Goal: Communication & Community: Answer question/provide support

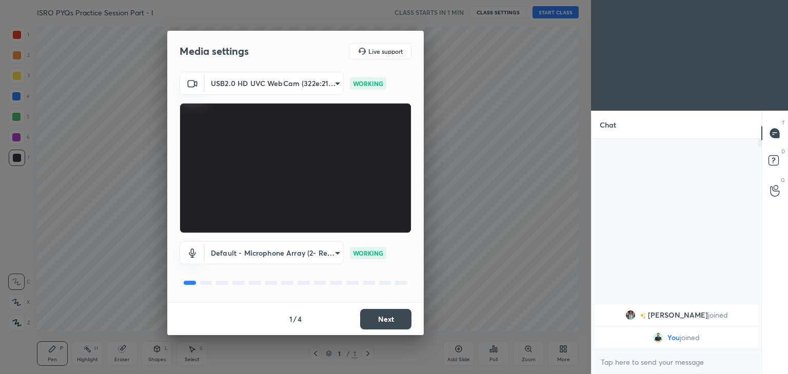
click at [391, 322] on button "Next" at bounding box center [385, 319] width 51 height 21
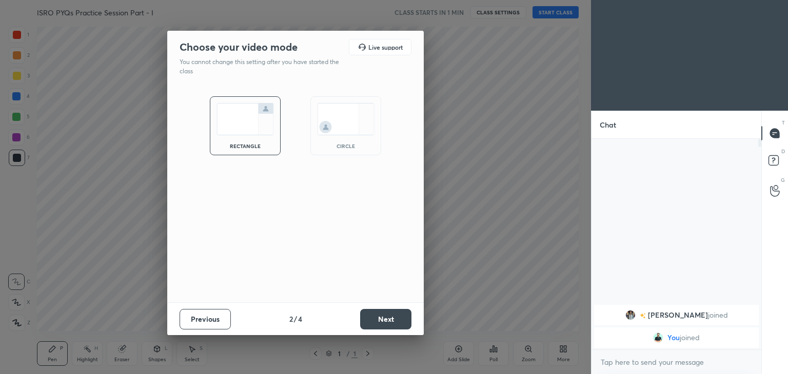
click at [394, 325] on button "Next" at bounding box center [385, 319] width 51 height 21
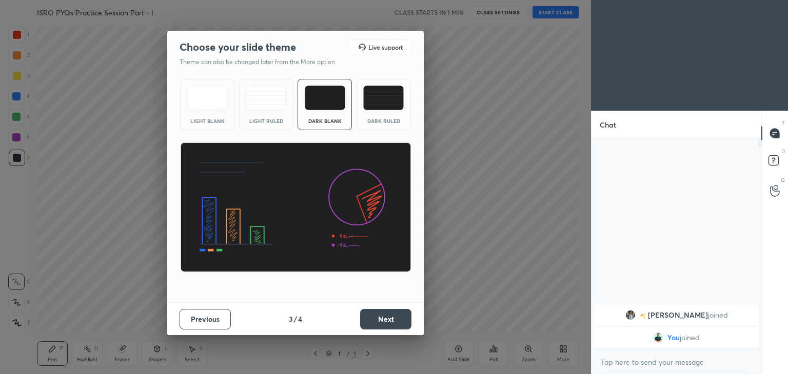
click at [387, 322] on button "Next" at bounding box center [385, 319] width 51 height 21
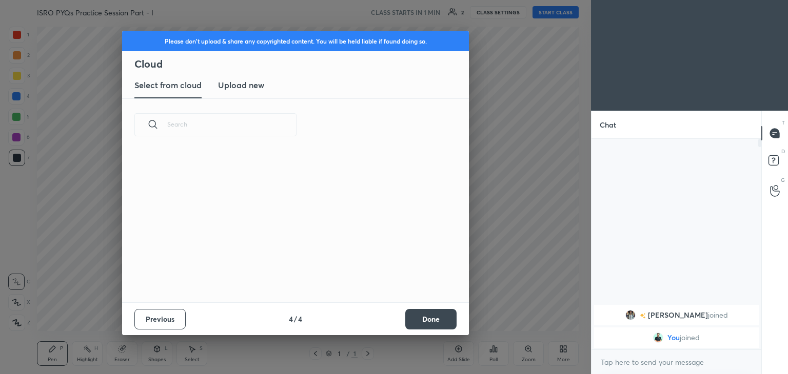
scroll to position [152, 329]
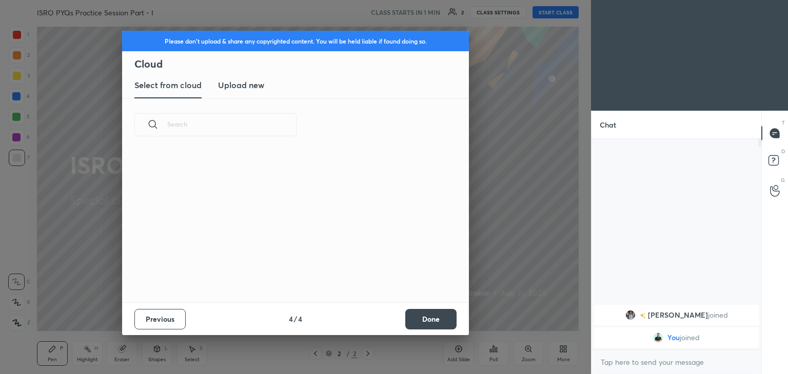
click at [252, 89] on h3 "Upload new" at bounding box center [241, 85] width 46 height 12
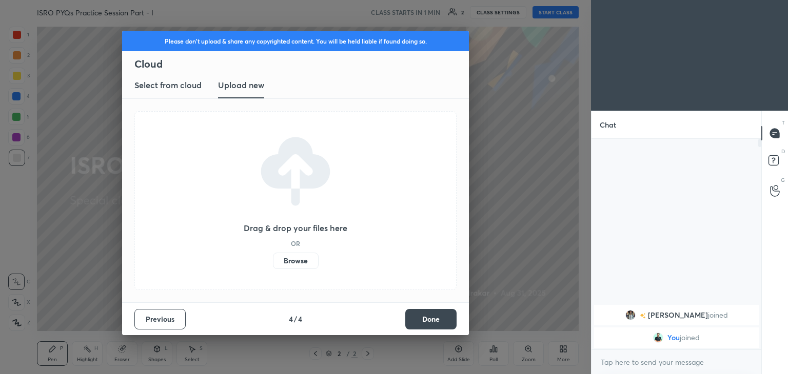
click at [294, 259] on label "Browse" at bounding box center [296, 261] width 46 height 16
click at [273, 259] on input "Browse" at bounding box center [273, 261] width 0 height 16
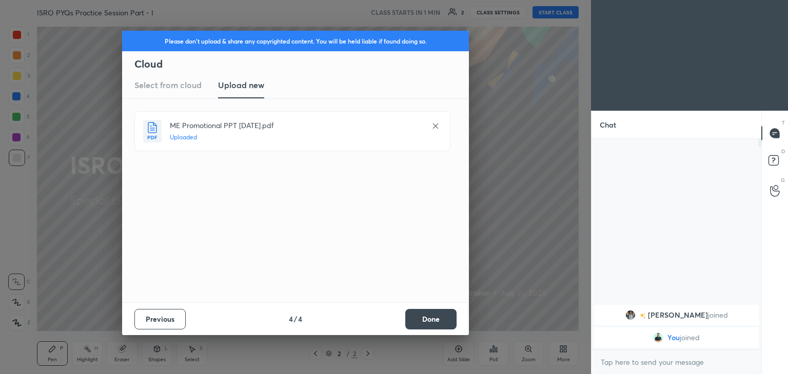
click at [437, 125] on icon at bounding box center [435, 126] width 8 height 8
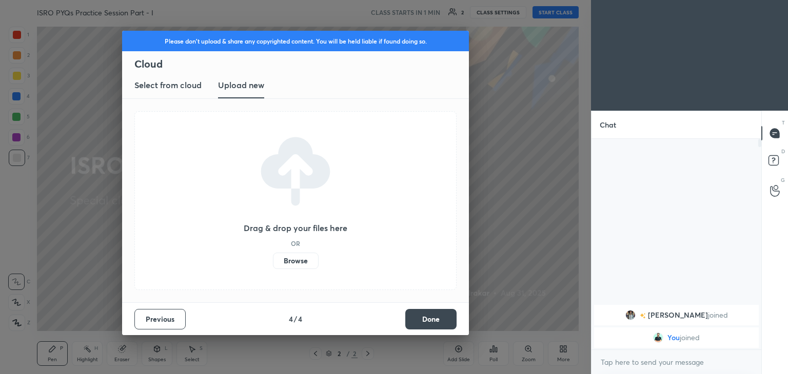
click at [289, 261] on label "Browse" at bounding box center [296, 261] width 46 height 16
click at [273, 261] on input "Browse" at bounding box center [273, 261] width 0 height 16
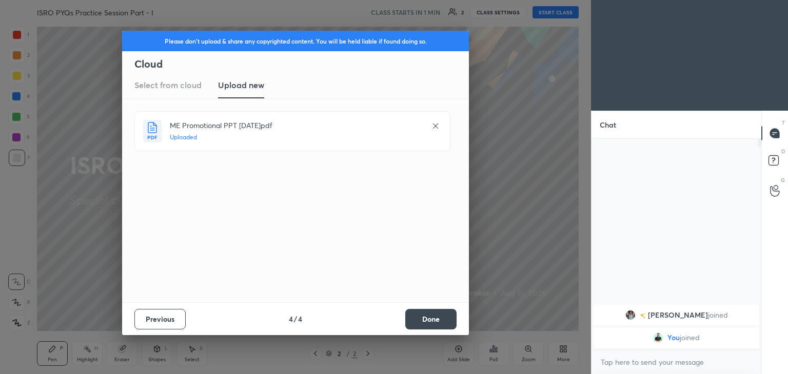
click at [431, 320] on button "Done" at bounding box center [430, 319] width 51 height 21
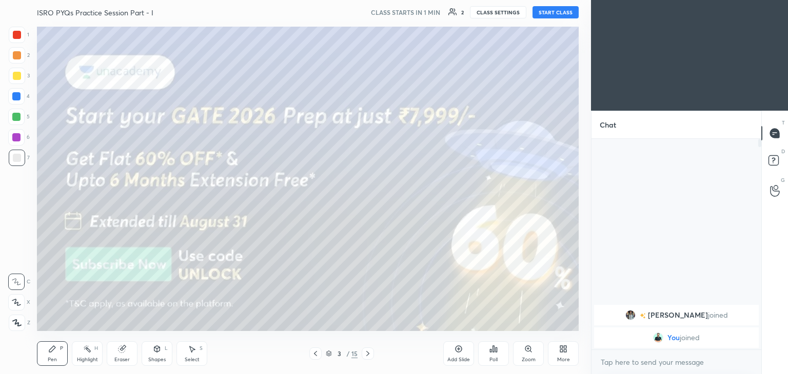
click at [362, 355] on div at bounding box center [367, 354] width 12 height 12
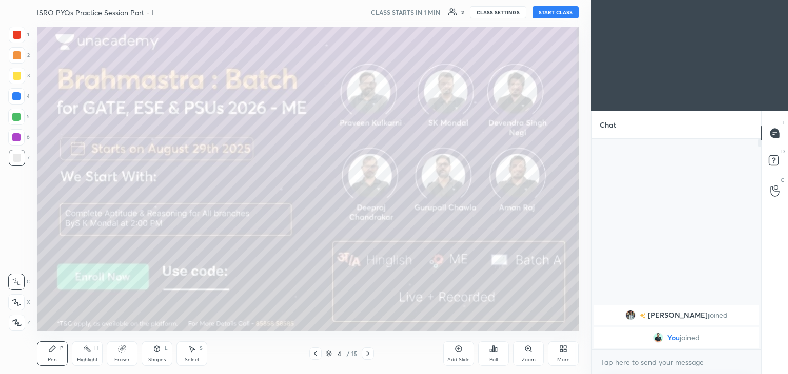
click at [364, 357] on icon at bounding box center [368, 354] width 8 height 8
click at [365, 355] on icon at bounding box center [368, 354] width 8 height 8
click at [366, 355] on icon at bounding box center [368, 354] width 8 height 8
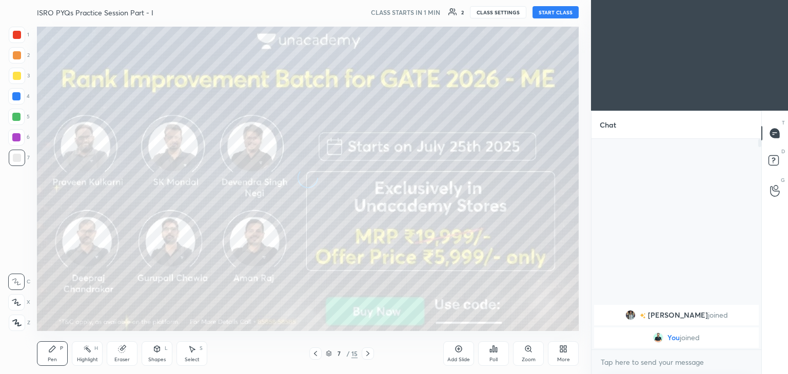
click at [367, 355] on icon at bounding box center [368, 354] width 8 height 8
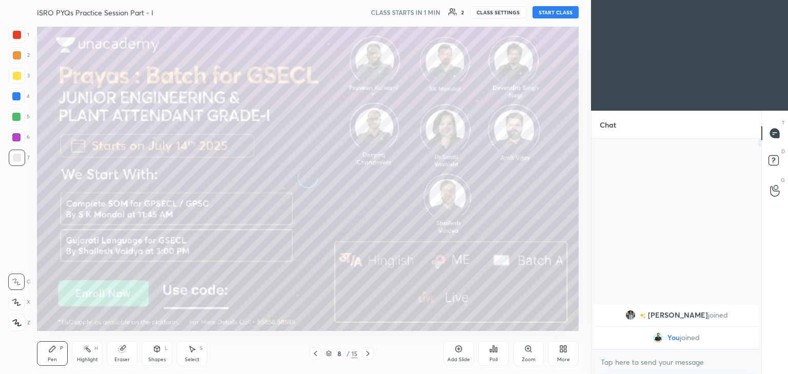
click at [368, 354] on icon at bounding box center [368, 354] width 8 height 8
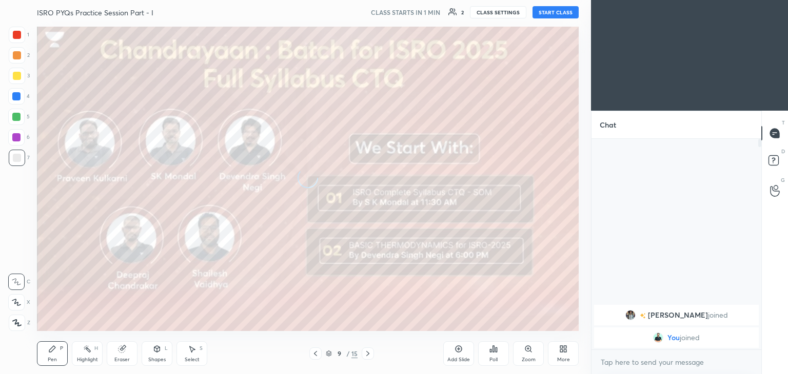
click at [368, 354] on icon at bounding box center [368, 354] width 8 height 8
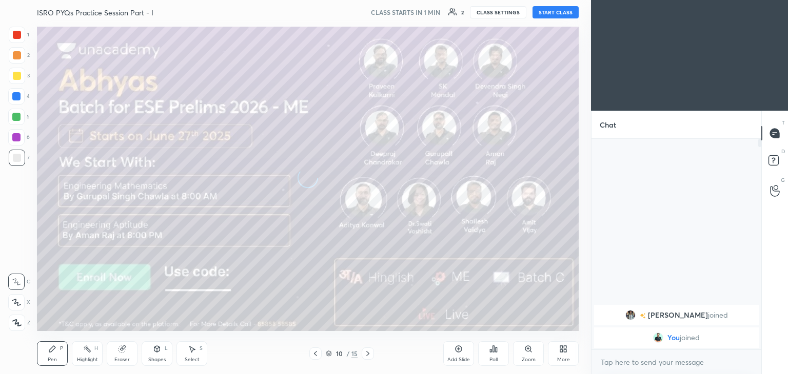
click at [367, 354] on icon at bounding box center [368, 354] width 8 height 8
click at [368, 354] on icon at bounding box center [368, 354] width 8 height 8
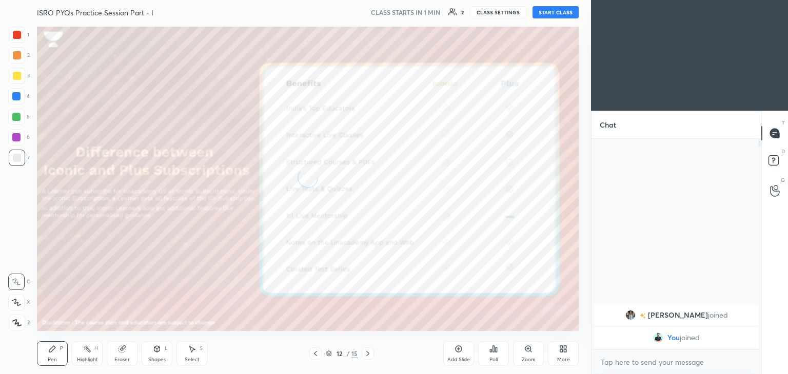
click at [365, 353] on icon at bounding box center [368, 354] width 8 height 8
click at [365, 352] on icon at bounding box center [368, 354] width 8 height 8
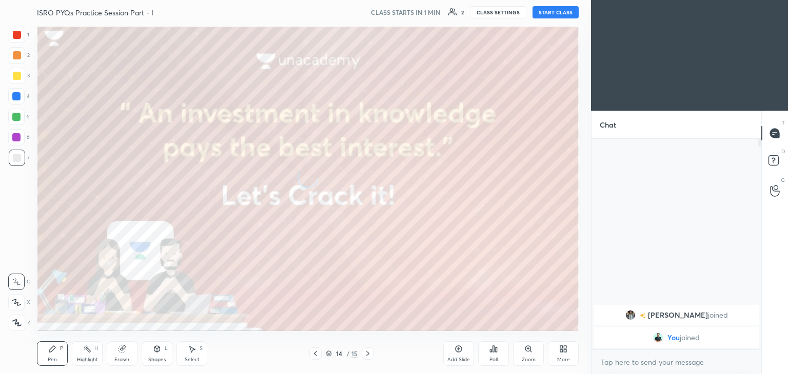
click at [366, 351] on icon at bounding box center [368, 354] width 8 height 8
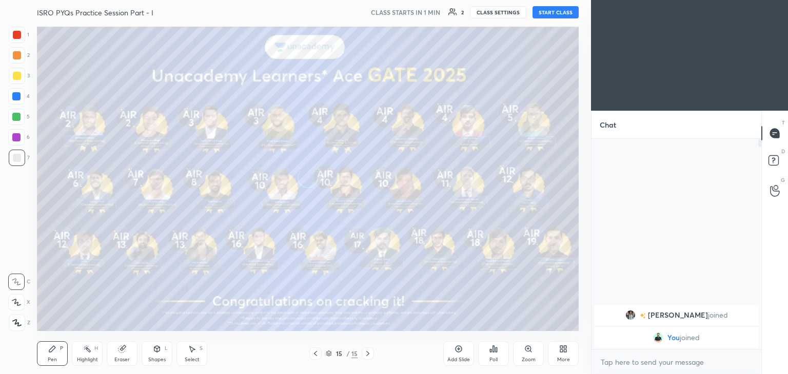
click at [365, 354] on icon at bounding box center [368, 354] width 8 height 8
click at [364, 353] on icon at bounding box center [368, 354] width 8 height 8
click at [558, 364] on div "More" at bounding box center [563, 353] width 31 height 25
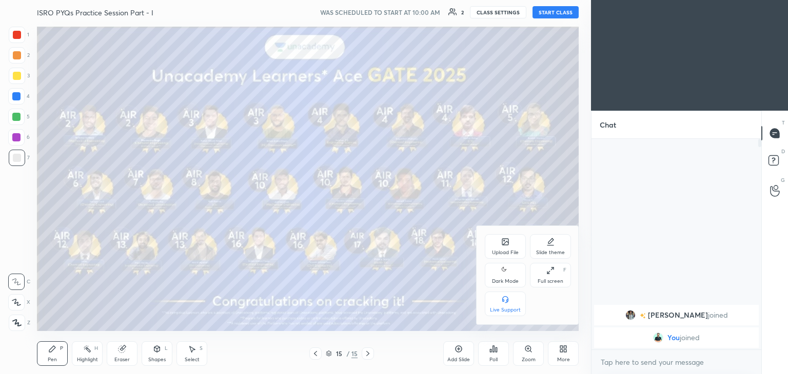
click at [503, 252] on div "Upload File" at bounding box center [505, 252] width 27 height 5
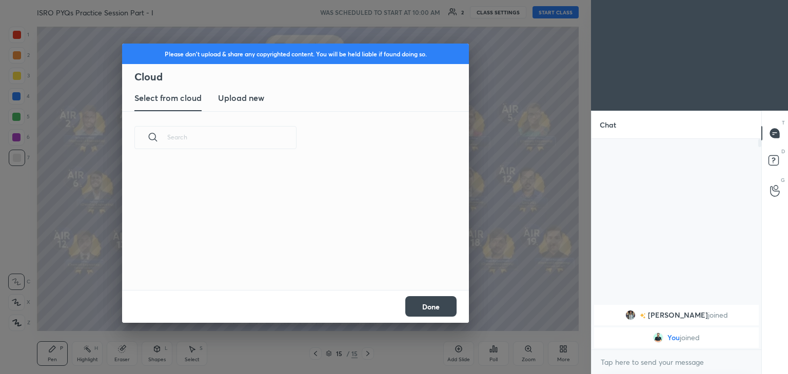
scroll to position [126, 329]
click at [250, 99] on h3 "Upload new" at bounding box center [241, 98] width 46 height 12
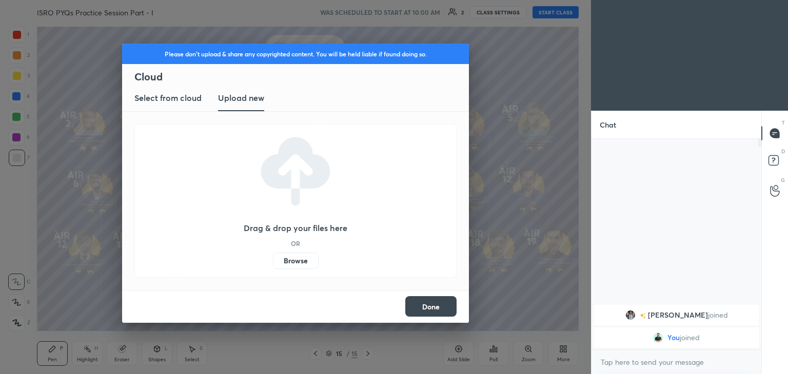
click at [294, 260] on label "Browse" at bounding box center [296, 261] width 46 height 16
click at [273, 260] on input "Browse" at bounding box center [273, 261] width 0 height 16
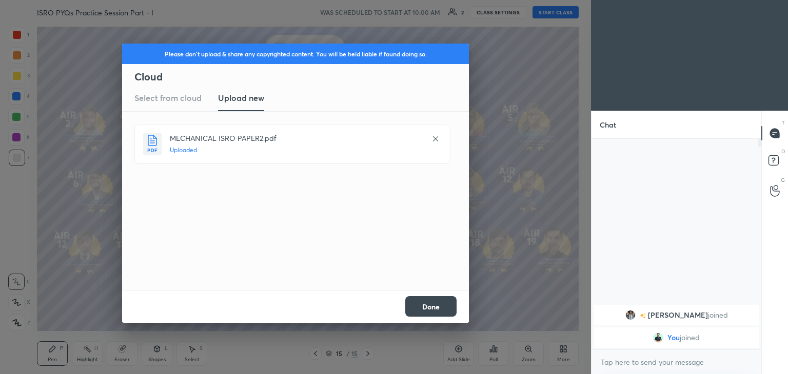
click at [437, 308] on button "Done" at bounding box center [430, 306] width 51 height 21
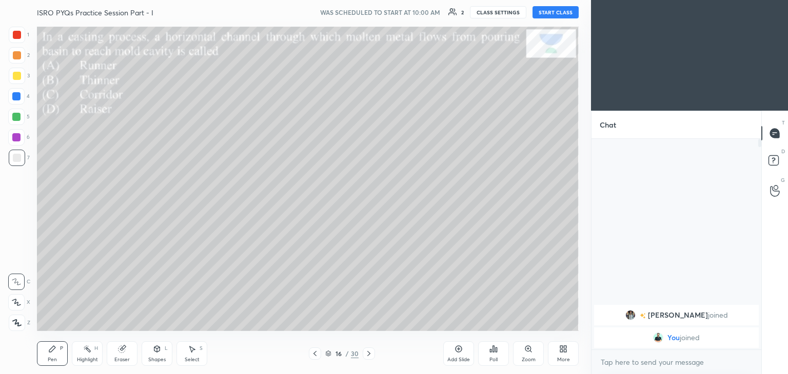
click at [313, 355] on icon at bounding box center [315, 354] width 8 height 8
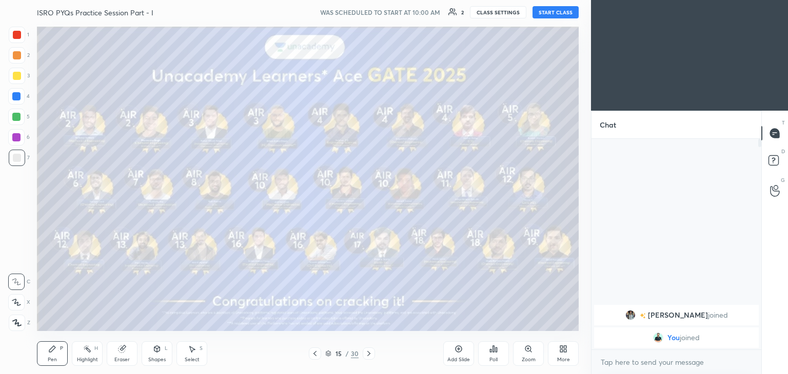
click at [313, 356] on icon at bounding box center [315, 354] width 8 height 8
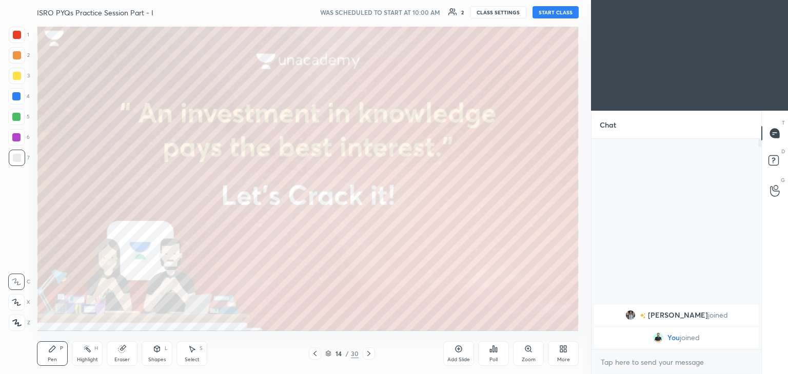
click at [314, 357] on icon at bounding box center [315, 354] width 8 height 8
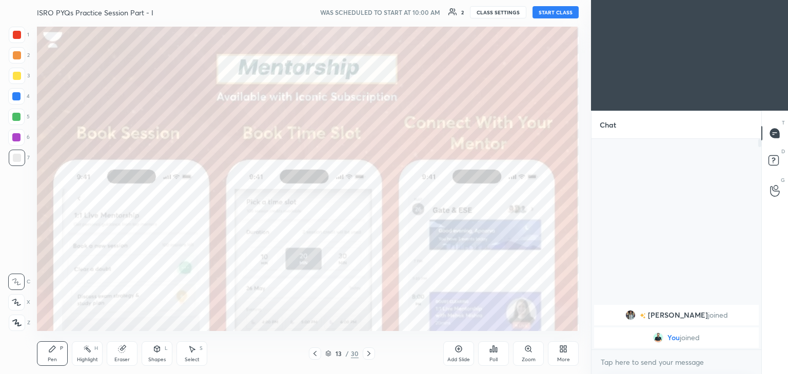
click at [313, 357] on icon at bounding box center [315, 354] width 8 height 8
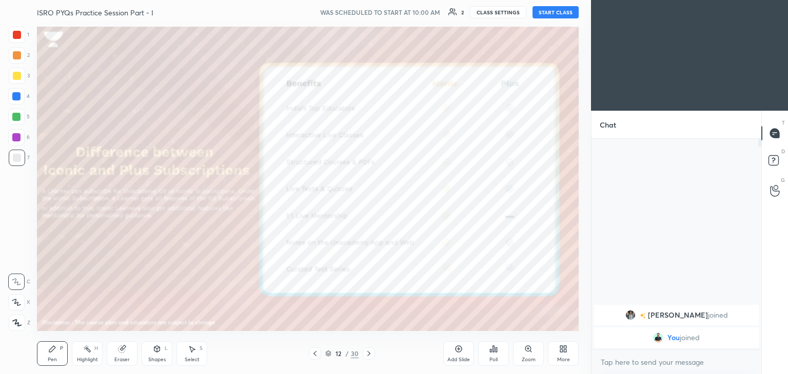
click at [312, 358] on div at bounding box center [315, 354] width 12 height 12
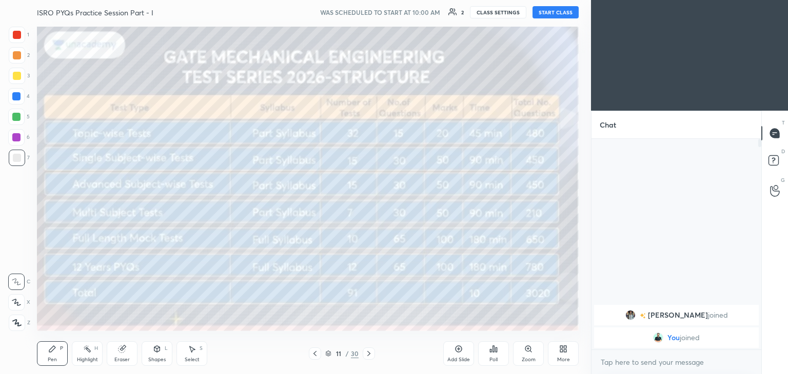
click at [314, 359] on div at bounding box center [315, 354] width 12 height 12
click at [313, 358] on div at bounding box center [315, 354] width 12 height 12
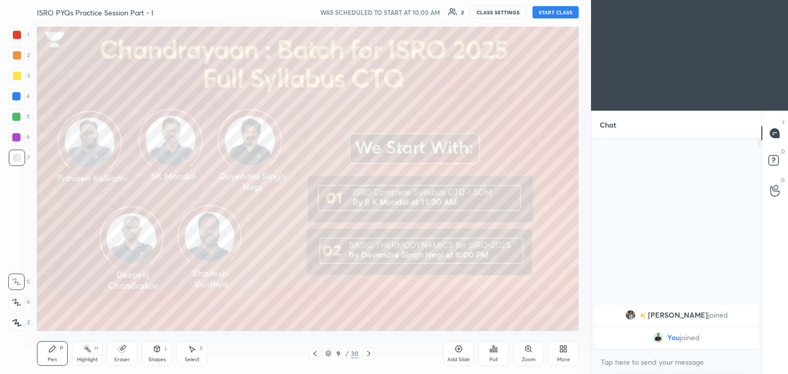
click at [313, 357] on icon at bounding box center [315, 354] width 8 height 8
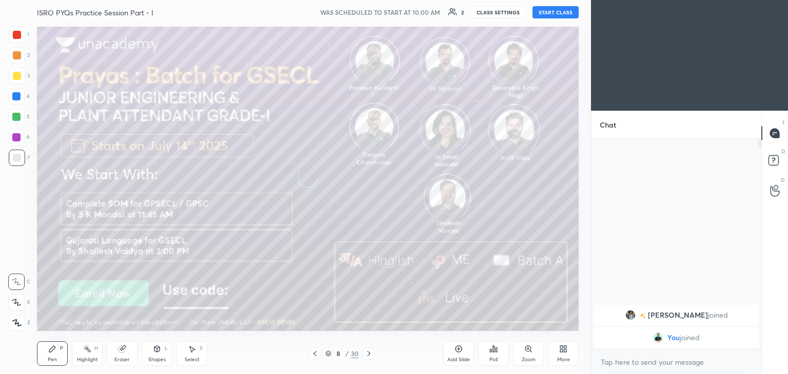
click at [312, 357] on icon at bounding box center [315, 354] width 8 height 8
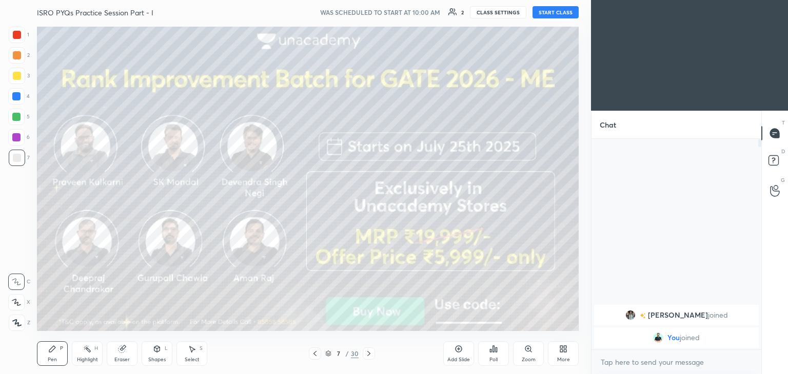
click at [314, 357] on icon at bounding box center [315, 354] width 8 height 8
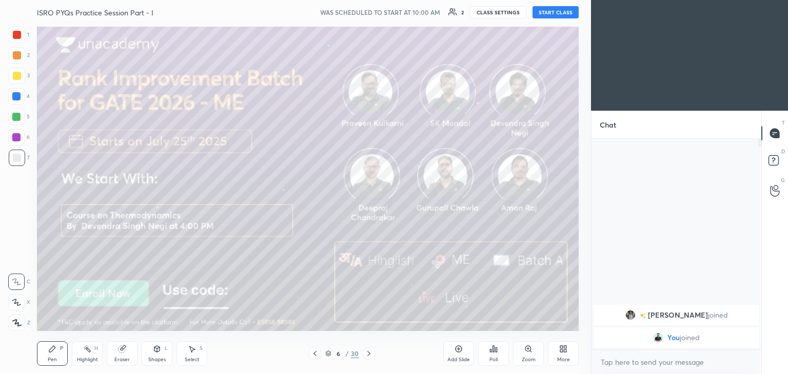
click at [313, 357] on icon at bounding box center [315, 354] width 8 height 8
click at [314, 356] on icon at bounding box center [315, 354] width 8 height 8
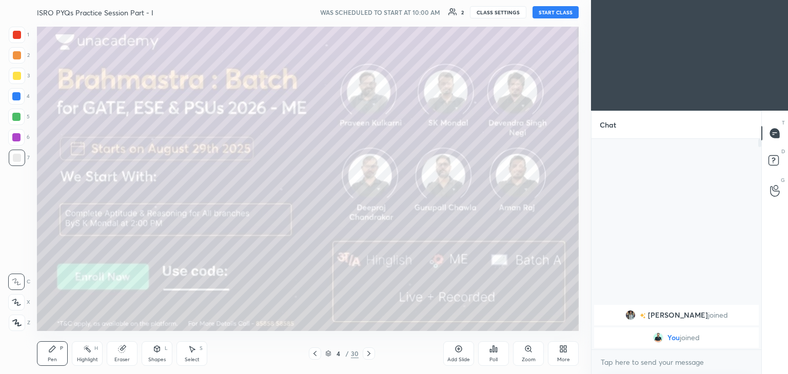
click at [315, 357] on icon at bounding box center [315, 354] width 8 height 8
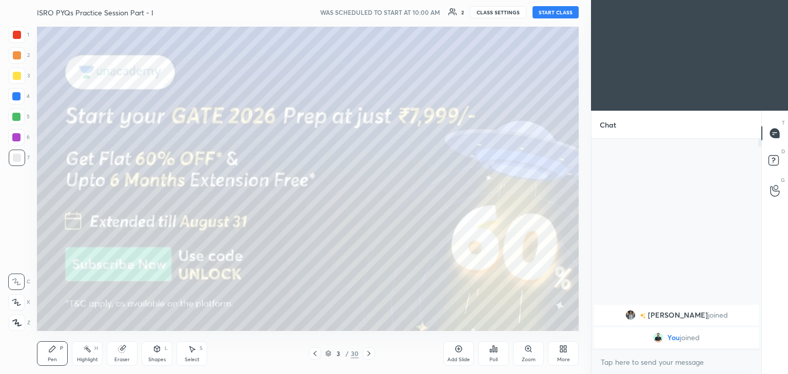
click at [315, 355] on icon at bounding box center [315, 354] width 8 height 8
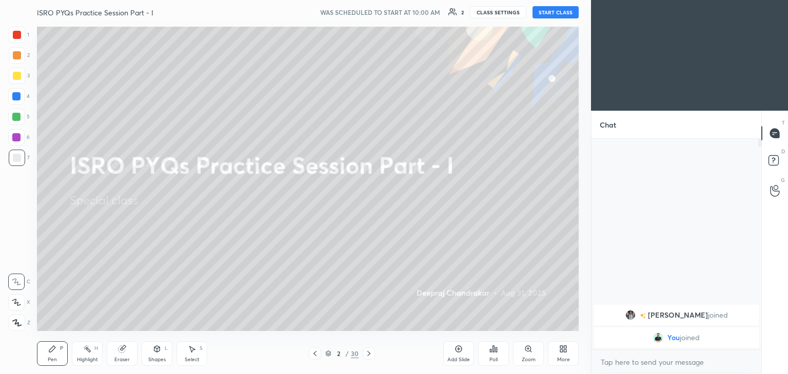
click at [313, 356] on icon at bounding box center [315, 354] width 8 height 8
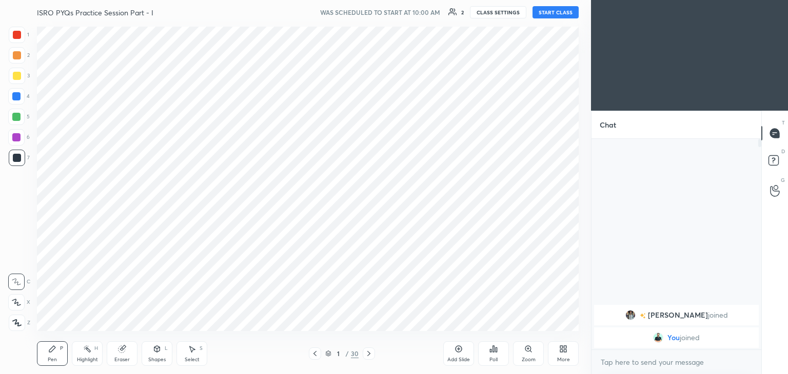
click at [371, 355] on icon at bounding box center [369, 354] width 8 height 8
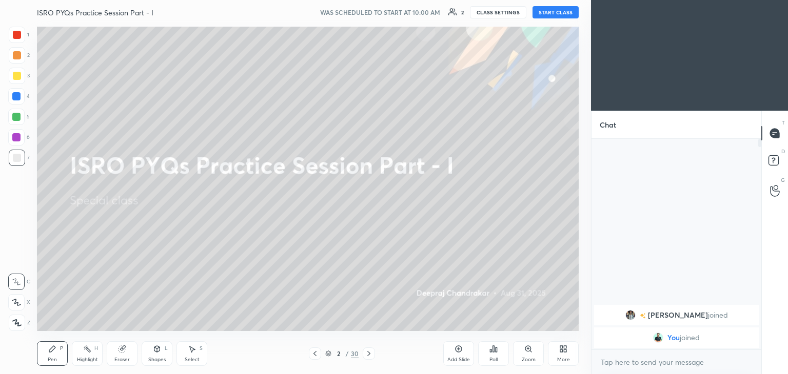
click at [556, 13] on button "START CLASS" at bounding box center [555, 12] width 46 height 12
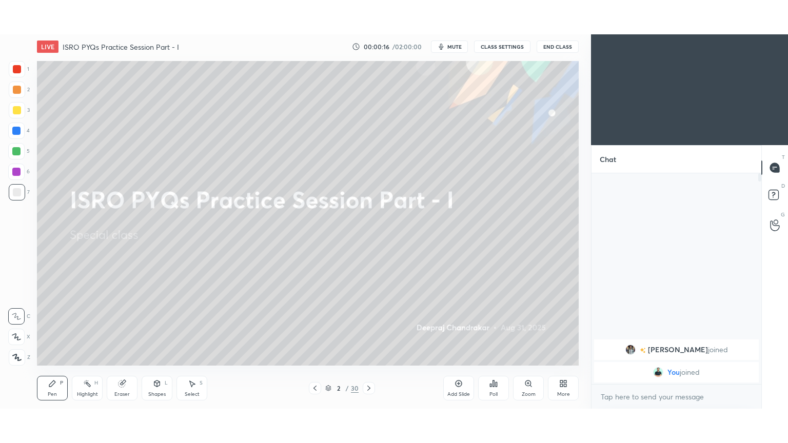
scroll to position [50961, 50720]
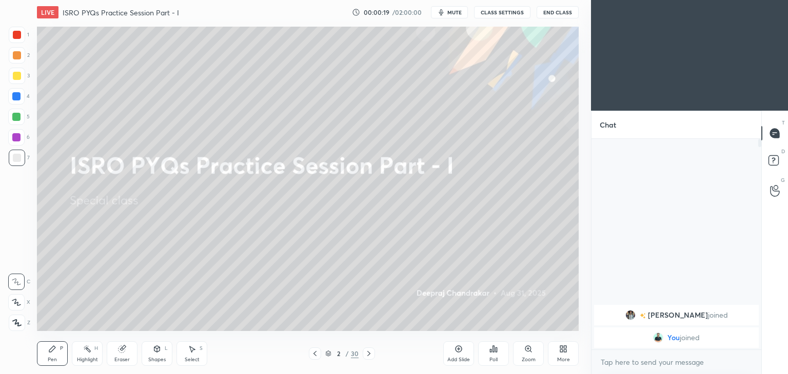
click at [20, 79] on div at bounding box center [17, 76] width 8 height 8
click at [55, 351] on icon at bounding box center [52, 349] width 8 height 8
click at [156, 355] on div "Shapes L" at bounding box center [157, 353] width 31 height 25
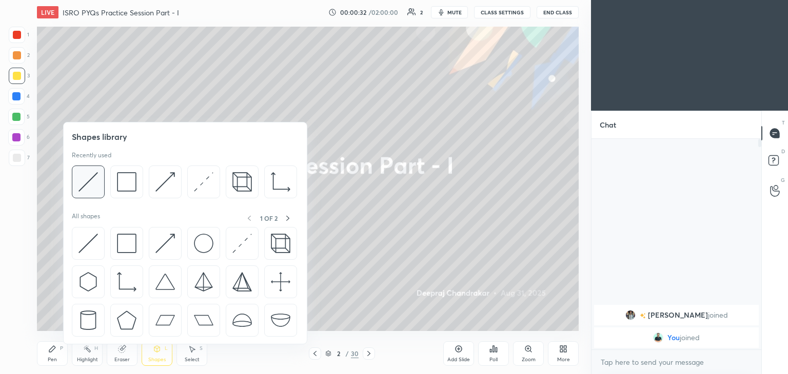
click at [90, 181] on img at bounding box center [87, 181] width 19 height 19
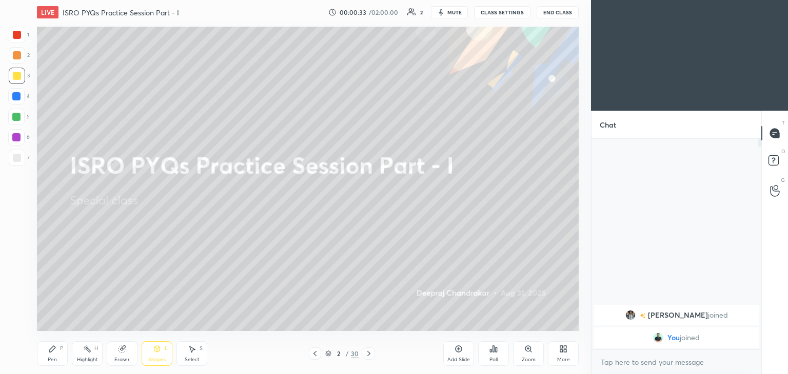
click at [16, 159] on div at bounding box center [17, 158] width 8 height 8
click at [46, 355] on div "Pen P" at bounding box center [52, 353] width 31 height 25
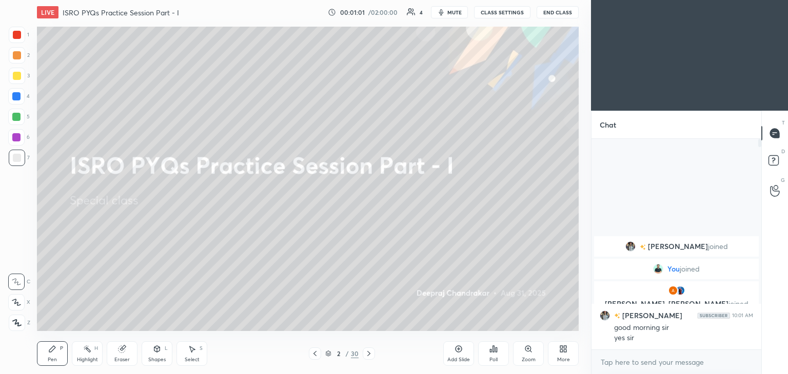
click at [370, 353] on icon at bounding box center [369, 354] width 8 height 8
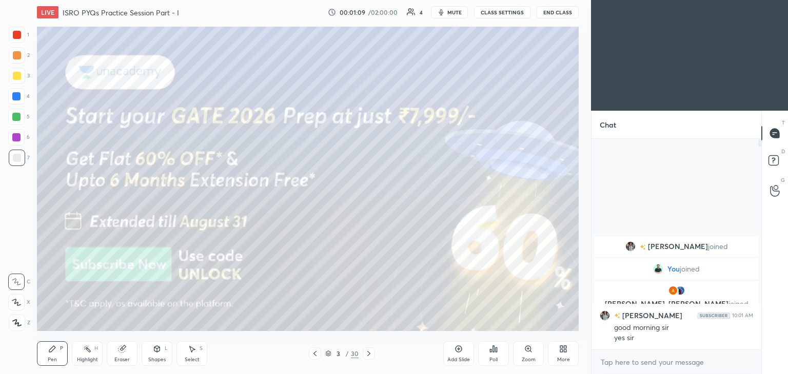
click at [566, 351] on icon at bounding box center [564, 351] width 3 height 3
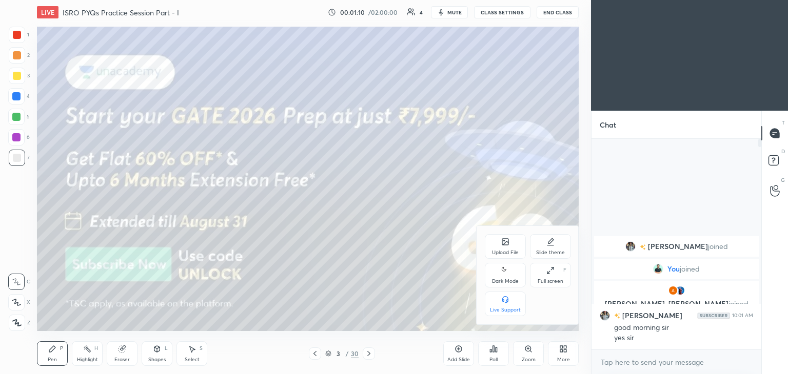
click at [556, 274] on div "Full screen F" at bounding box center [550, 275] width 41 height 25
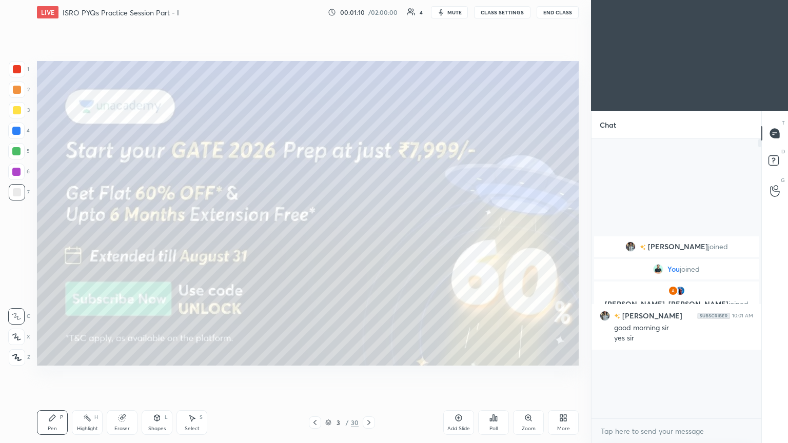
scroll to position [191, 167]
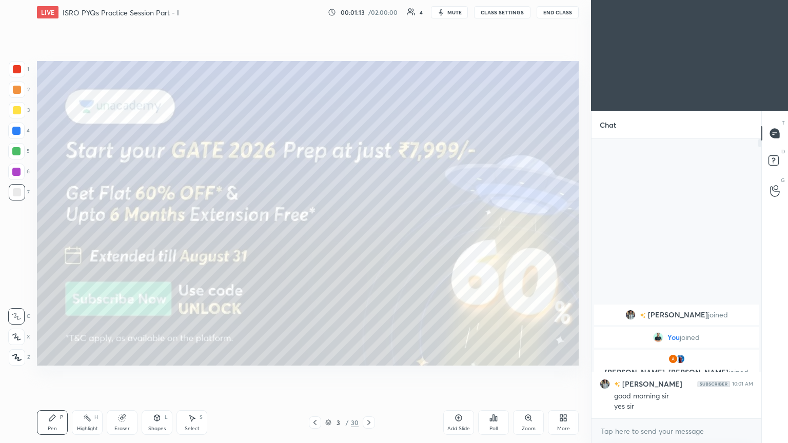
click at [16, 67] on div at bounding box center [17, 69] width 8 height 8
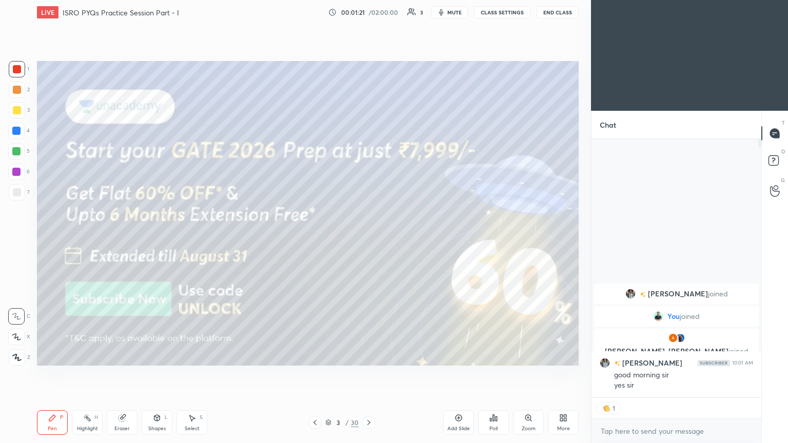
click at [371, 374] on icon at bounding box center [369, 422] width 8 height 8
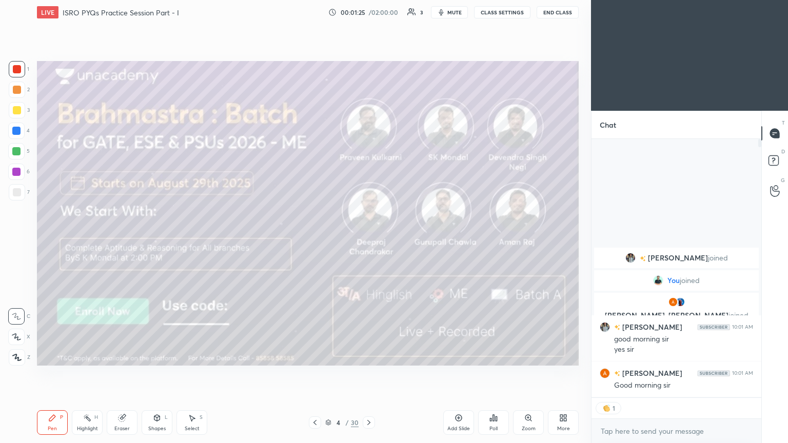
type textarea "x"
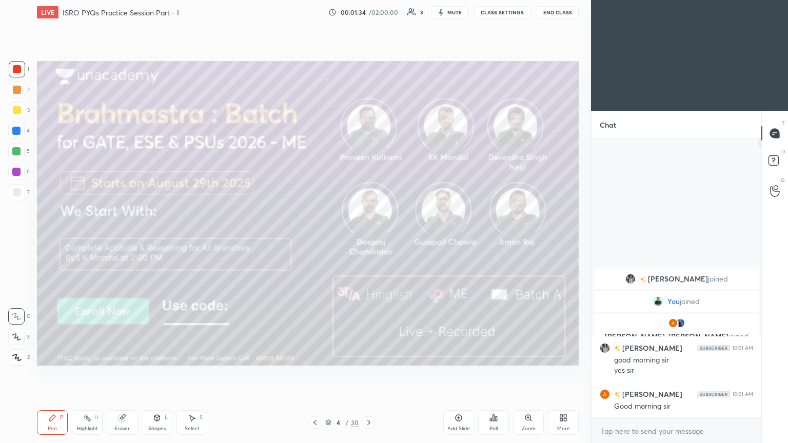
click at [367, 374] on icon at bounding box center [369, 422] width 8 height 8
click at [369, 374] on icon at bounding box center [369, 422] width 8 height 8
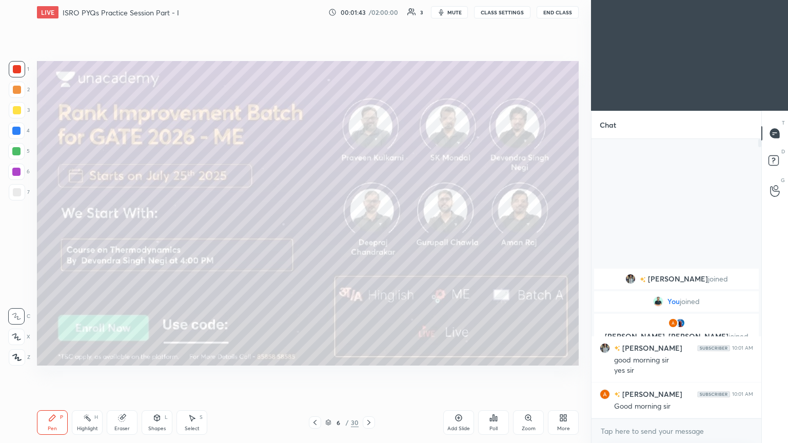
click at [370, 374] on div at bounding box center [368, 422] width 12 height 12
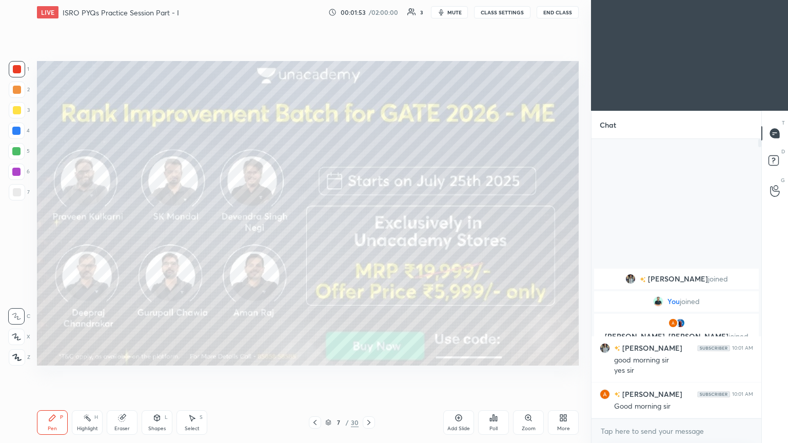
click at [370, 374] on icon at bounding box center [369, 422] width 8 height 8
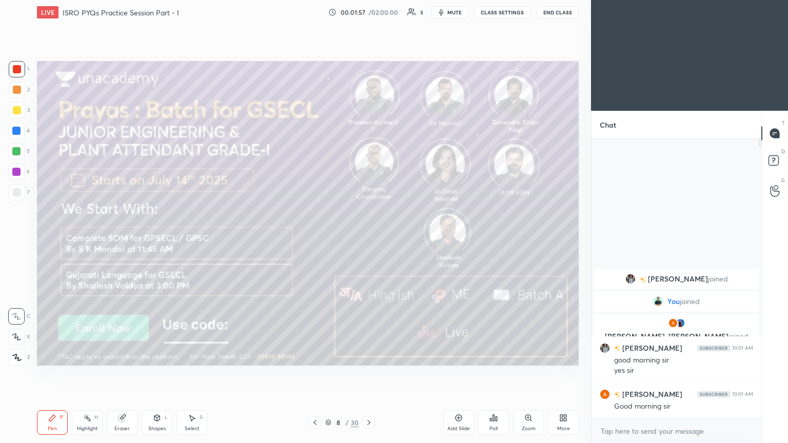
click at [369, 374] on icon at bounding box center [369, 422] width 8 height 8
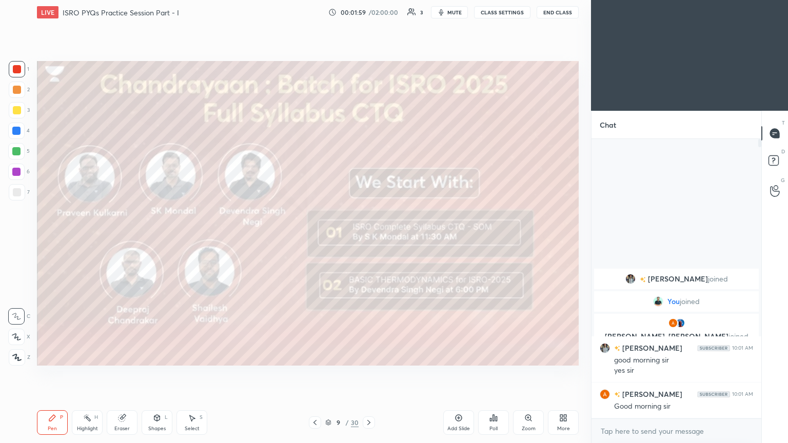
click at [367, 374] on icon at bounding box center [368, 422] width 3 height 5
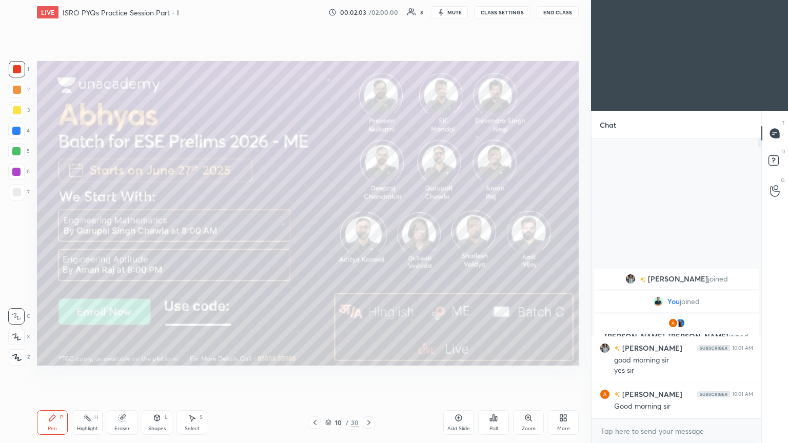
click at [367, 374] on icon at bounding box center [369, 422] width 8 height 8
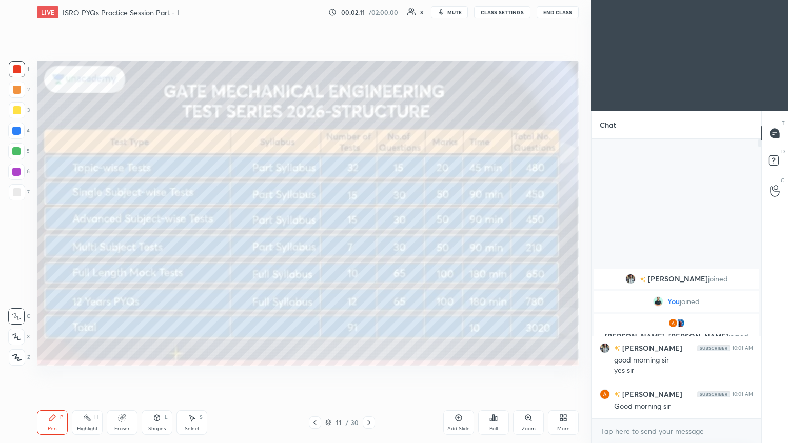
click at [370, 374] on icon at bounding box center [369, 422] width 8 height 8
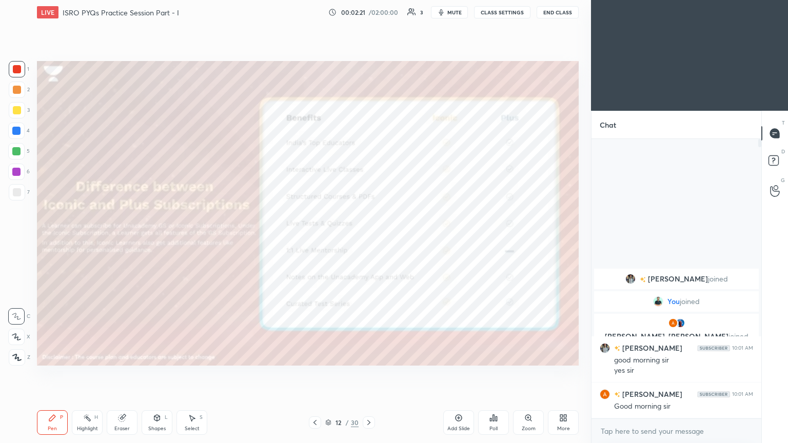
click at [373, 374] on div at bounding box center [368, 422] width 12 height 12
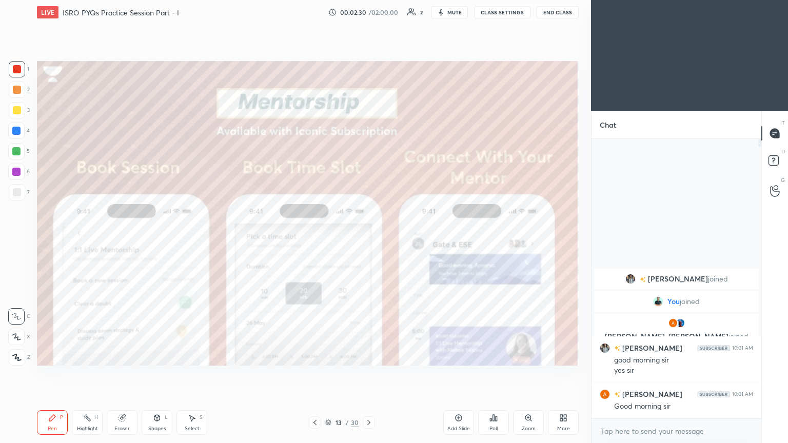
click at [365, 374] on div at bounding box center [368, 422] width 12 height 12
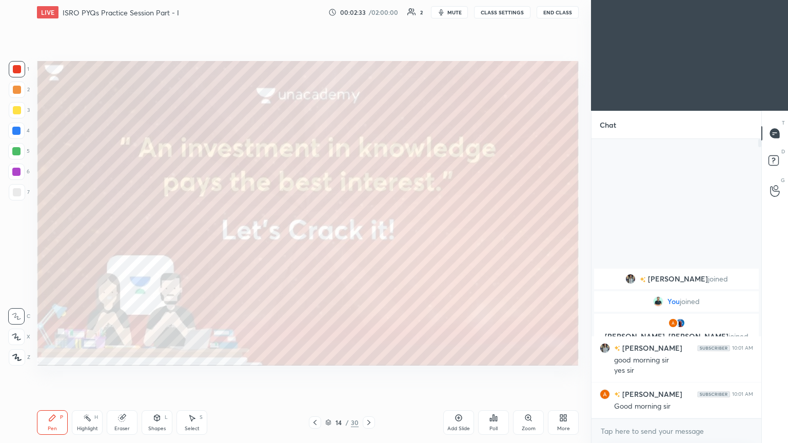
click at [372, 374] on div at bounding box center [368, 422] width 12 height 12
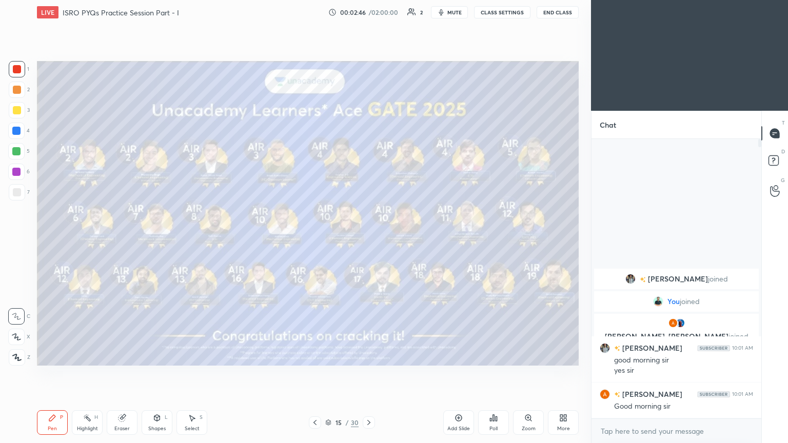
click at [367, 374] on icon at bounding box center [369, 422] width 8 height 8
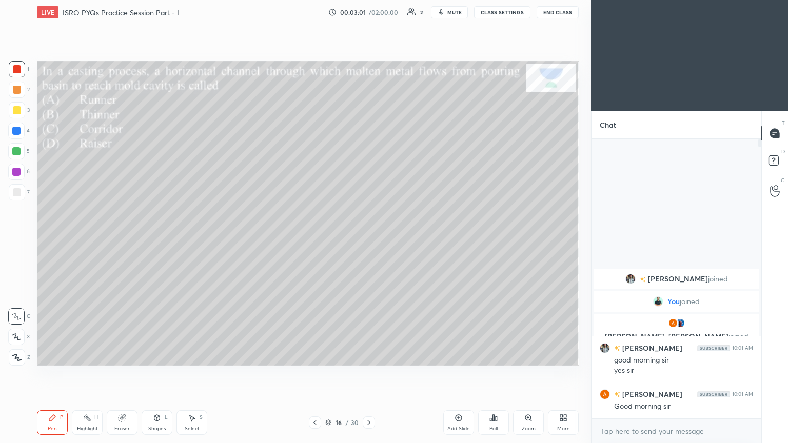
click at [482, 374] on div "Poll" at bounding box center [493, 422] width 31 height 25
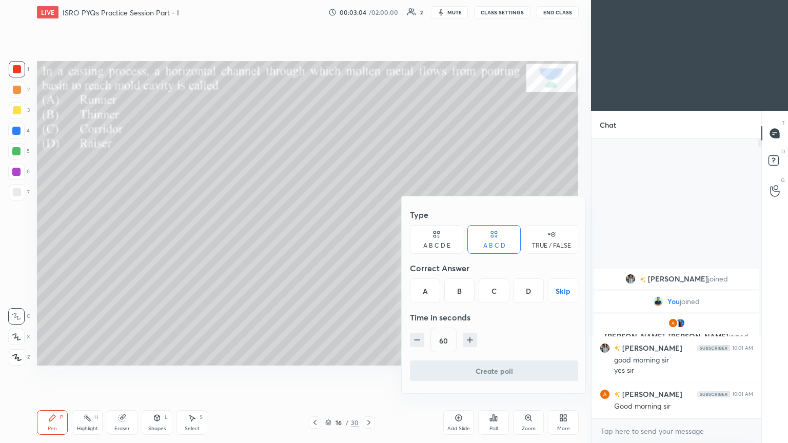
click at [423, 292] on div "A" at bounding box center [425, 290] width 30 height 25
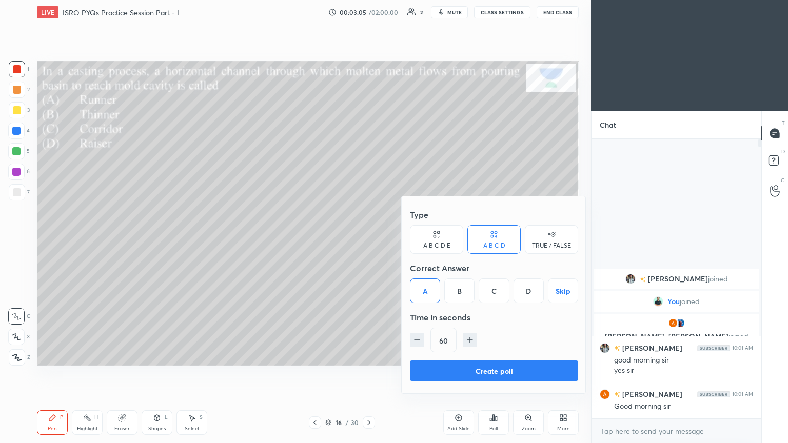
click at [416, 342] on icon "button" at bounding box center [417, 340] width 10 height 10
click at [416, 343] on icon "button" at bounding box center [417, 340] width 10 height 10
type input "30"
click at [505, 374] on button "Create poll" at bounding box center [494, 370] width 168 height 21
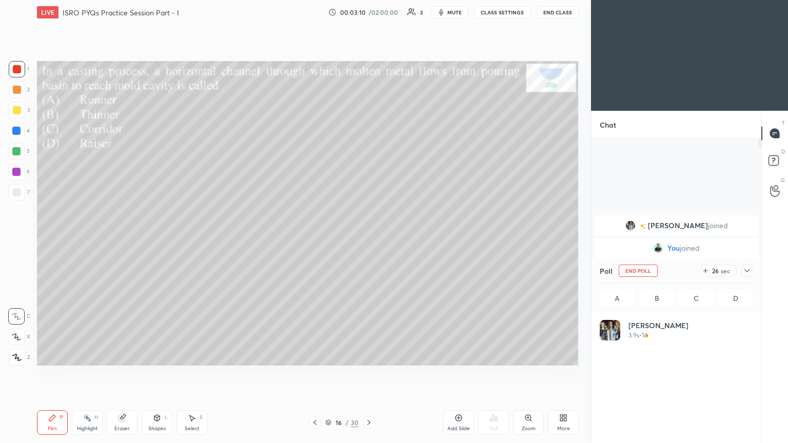
scroll to position [120, 150]
click at [745, 274] on icon at bounding box center [746, 271] width 8 height 8
type textarea "x"
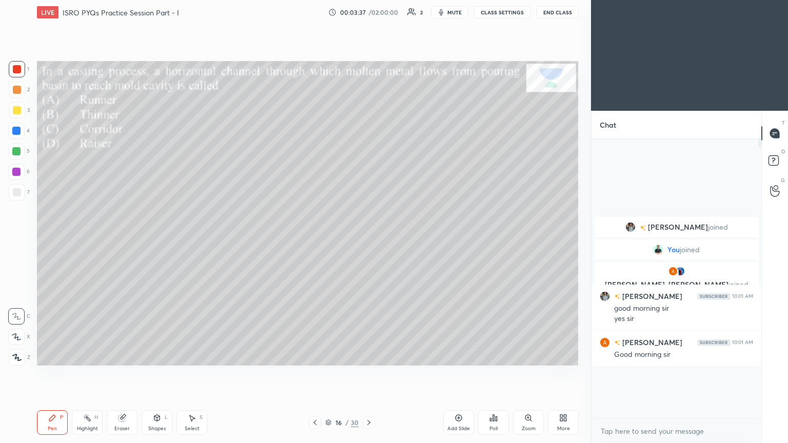
scroll to position [268, 167]
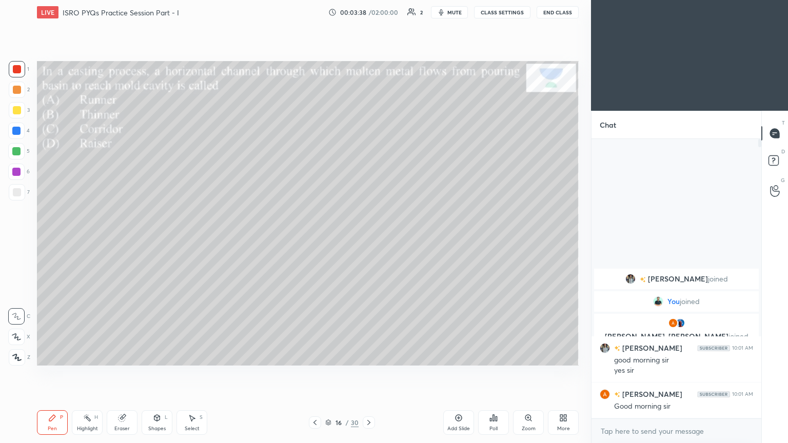
click at [52, 374] on icon at bounding box center [52, 418] width 8 height 8
click at [371, 374] on icon at bounding box center [369, 422] width 8 height 8
click at [492, 374] on icon at bounding box center [493, 418] width 8 height 8
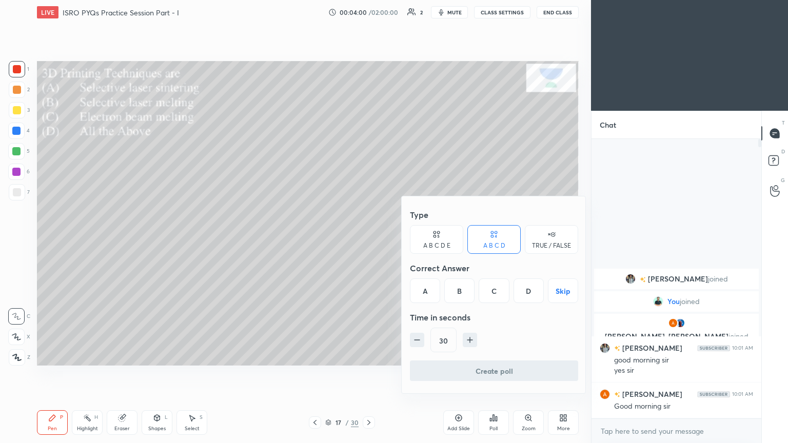
click at [470, 338] on icon "button" at bounding box center [470, 339] width 0 height 5
click at [467, 338] on icon "button" at bounding box center [470, 340] width 10 height 10
click at [419, 340] on icon "button" at bounding box center [417, 340] width 10 height 10
click at [420, 342] on icon "button" at bounding box center [417, 340] width 10 height 10
type input "30"
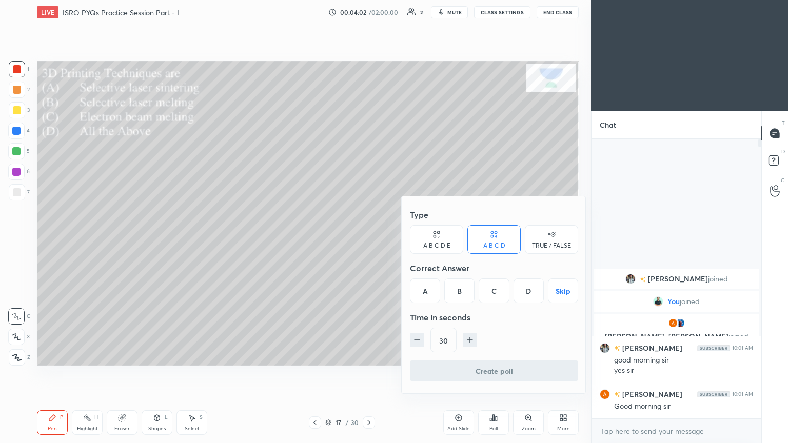
click at [534, 290] on div "D" at bounding box center [528, 290] width 30 height 25
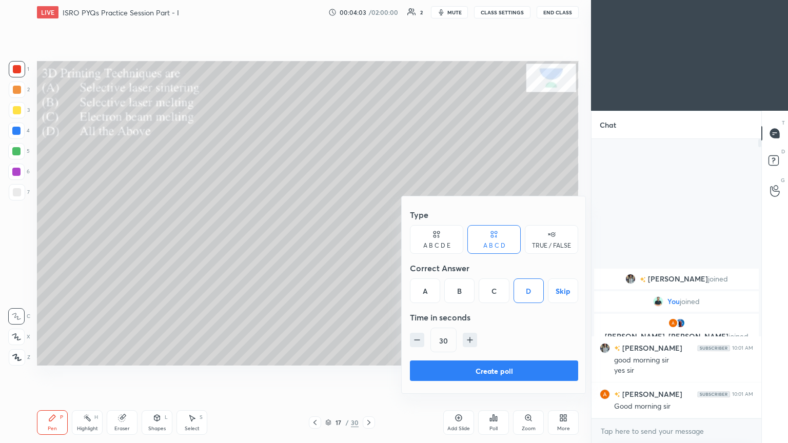
click at [527, 370] on button "Create poll" at bounding box center [494, 370] width 168 height 21
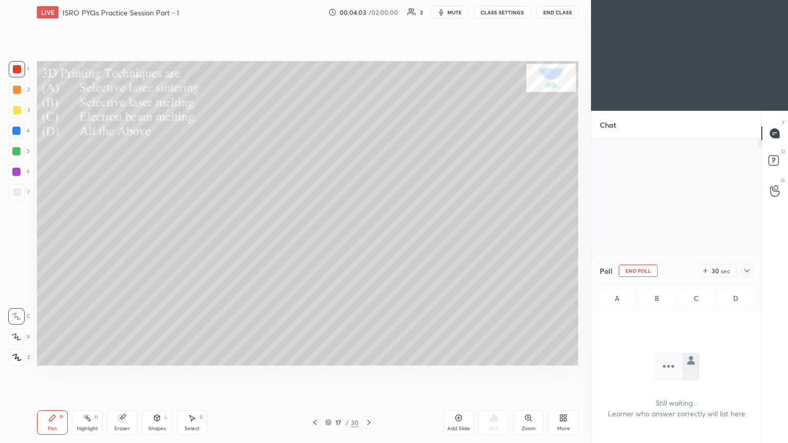
scroll to position [226, 167]
click at [746, 272] on icon at bounding box center [746, 271] width 8 height 8
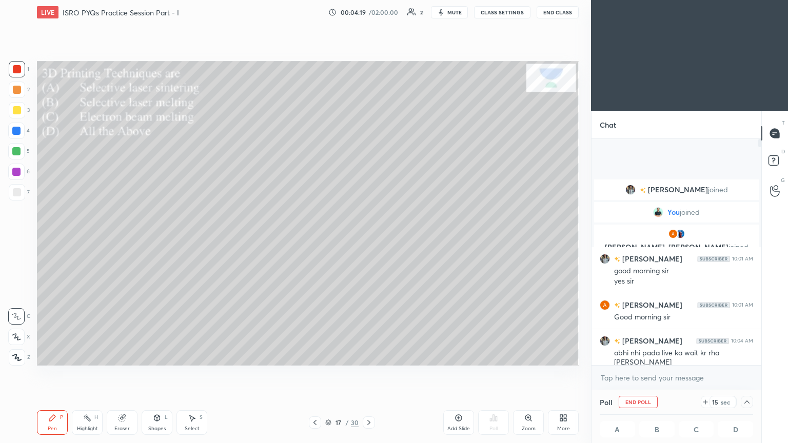
click at [749, 374] on icon at bounding box center [746, 402] width 8 height 8
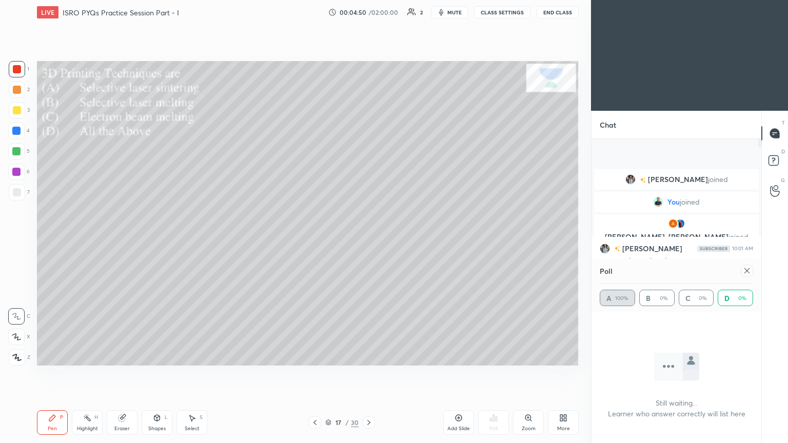
click at [750, 275] on div at bounding box center [746, 271] width 12 height 12
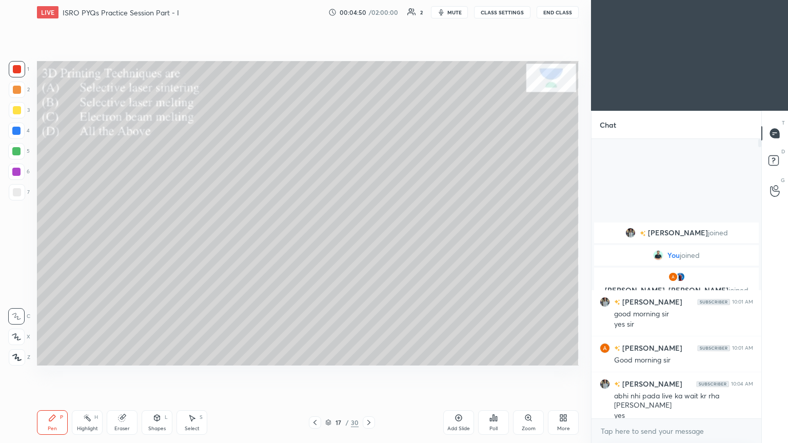
scroll to position [3, 3]
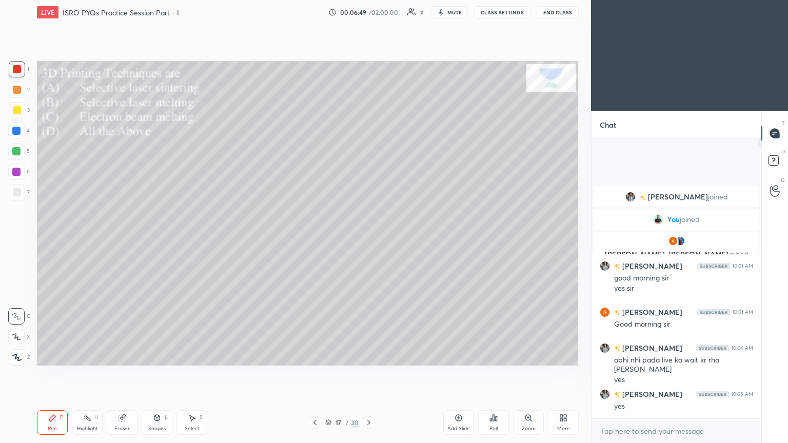
click at [369, 374] on icon at bounding box center [369, 422] width 8 height 8
click at [496, 374] on div "Poll" at bounding box center [493, 422] width 31 height 25
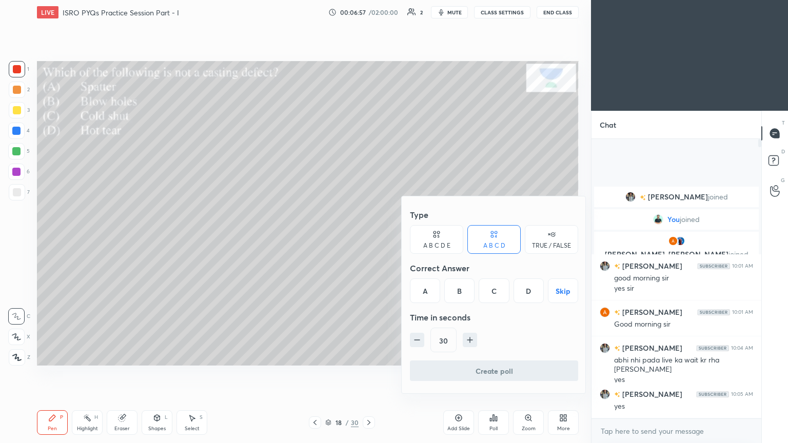
click at [428, 291] on div "A" at bounding box center [425, 290] width 30 height 25
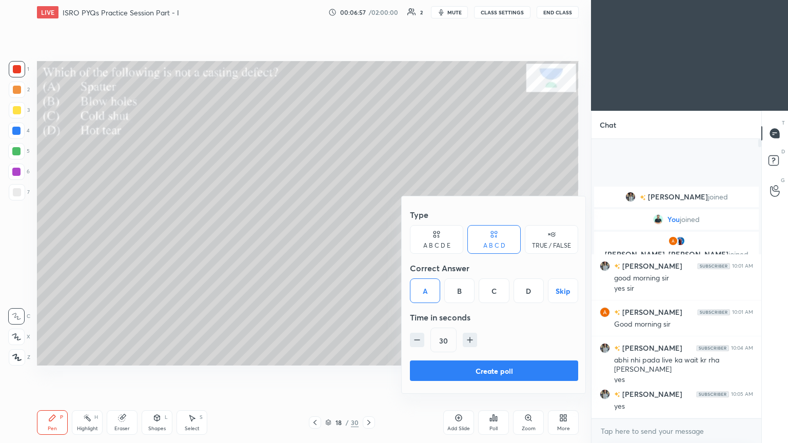
click at [488, 368] on button "Create poll" at bounding box center [494, 370] width 168 height 21
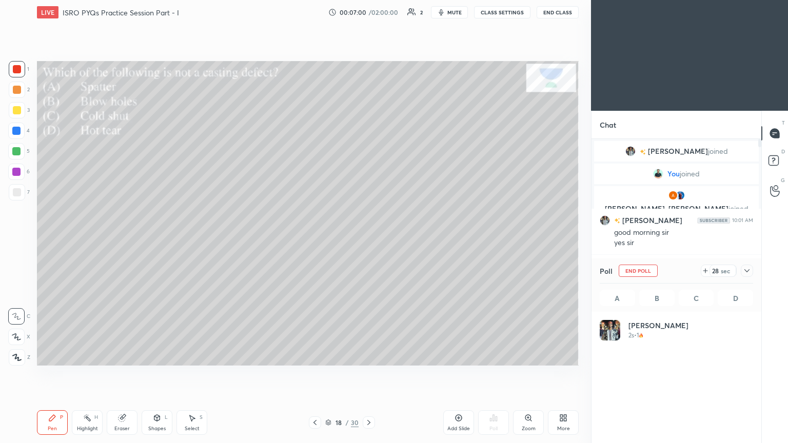
scroll to position [120, 150]
click at [743, 271] on icon at bounding box center [746, 271] width 8 height 8
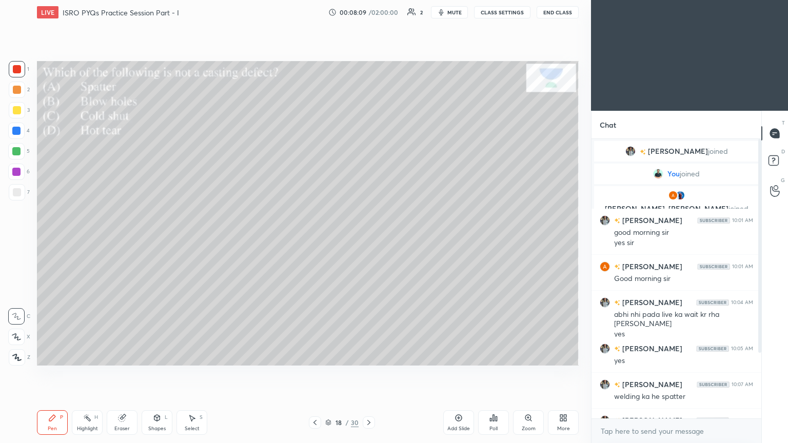
scroll to position [26, 0]
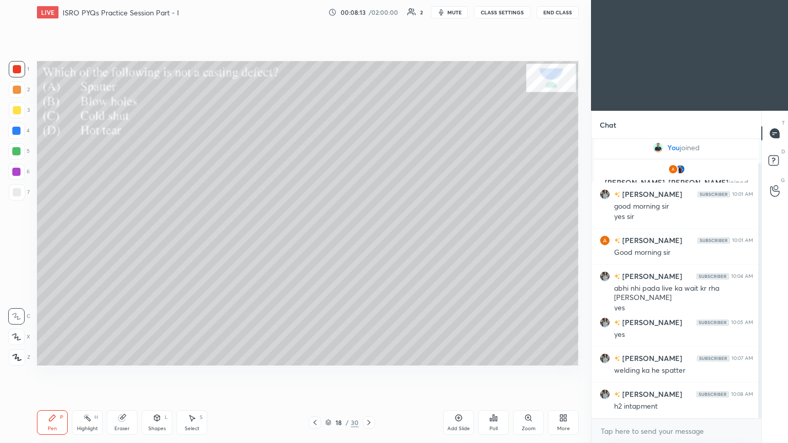
click at [370, 374] on icon at bounding box center [369, 422] width 8 height 8
click at [494, 374] on div "Poll" at bounding box center [493, 428] width 8 height 5
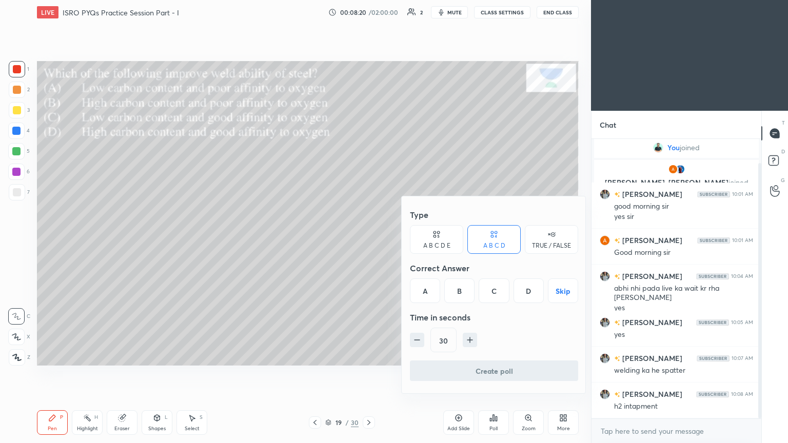
click at [427, 291] on div "A" at bounding box center [425, 290] width 30 height 25
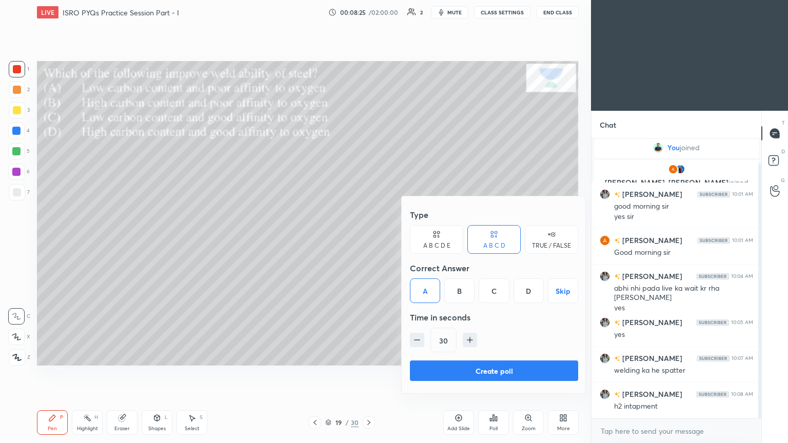
click at [498, 371] on button "Create poll" at bounding box center [494, 370] width 168 height 21
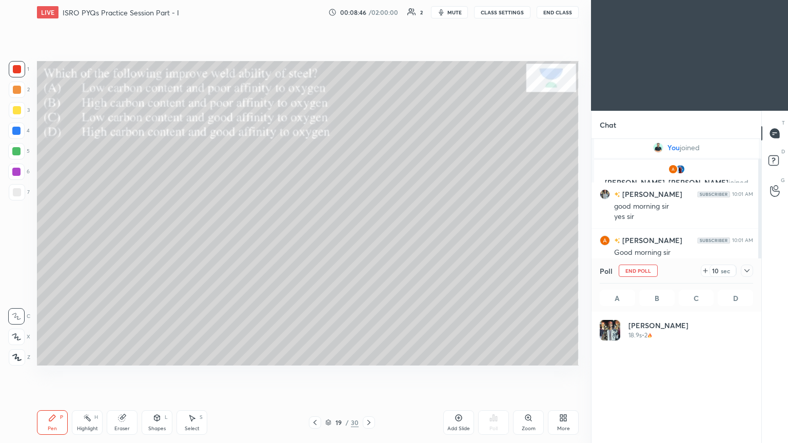
scroll to position [120, 150]
click at [749, 270] on icon at bounding box center [746, 271] width 8 height 8
type textarea "x"
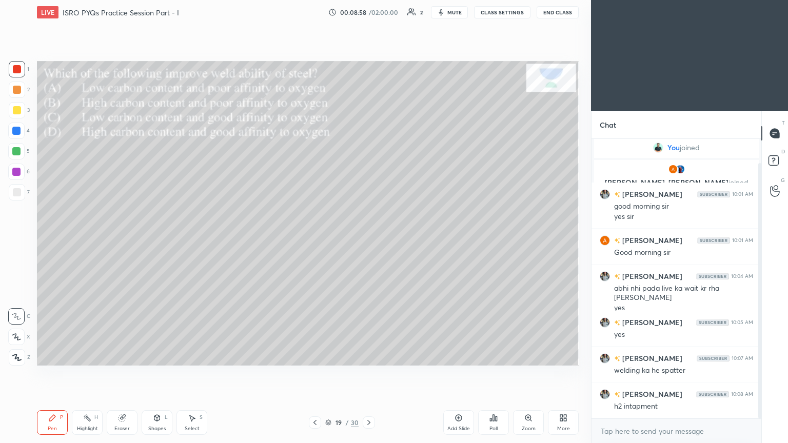
scroll to position [3, 3]
click at [366, 374] on icon at bounding box center [369, 422] width 8 height 8
click at [494, 374] on div "Poll" at bounding box center [493, 422] width 31 height 25
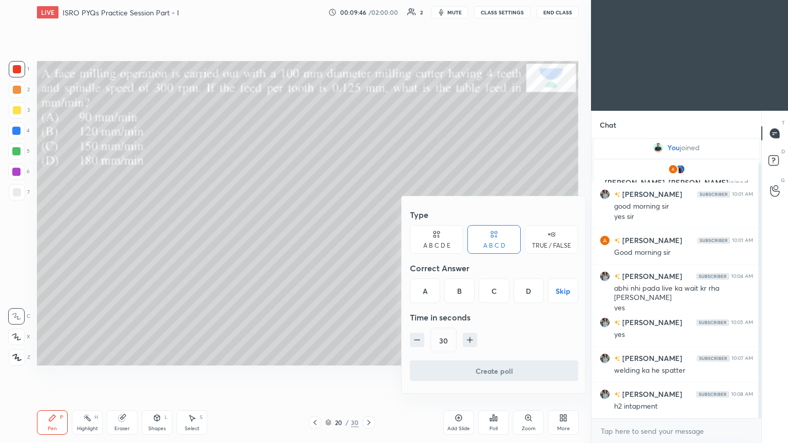
click at [496, 294] on div "C" at bounding box center [493, 290] width 30 height 25
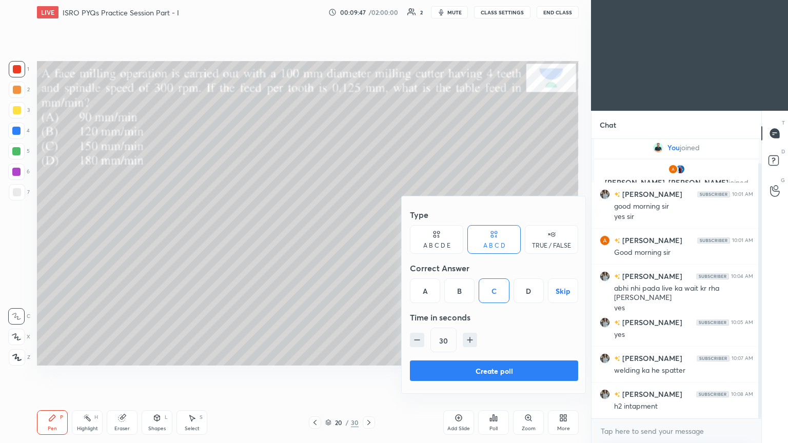
click at [470, 339] on icon "button" at bounding box center [470, 339] width 0 height 5
click at [466, 340] on icon "button" at bounding box center [470, 340] width 10 height 10
type input "60"
click at [494, 371] on button "Create poll" at bounding box center [494, 370] width 168 height 21
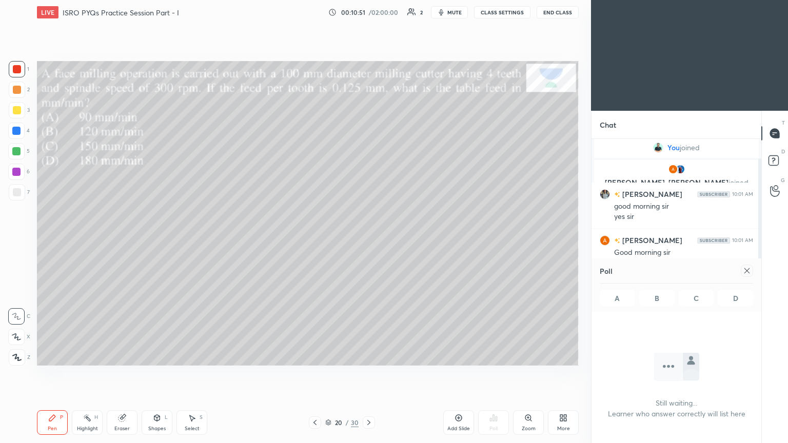
click at [742, 269] on icon at bounding box center [746, 271] width 8 height 8
type textarea "x"
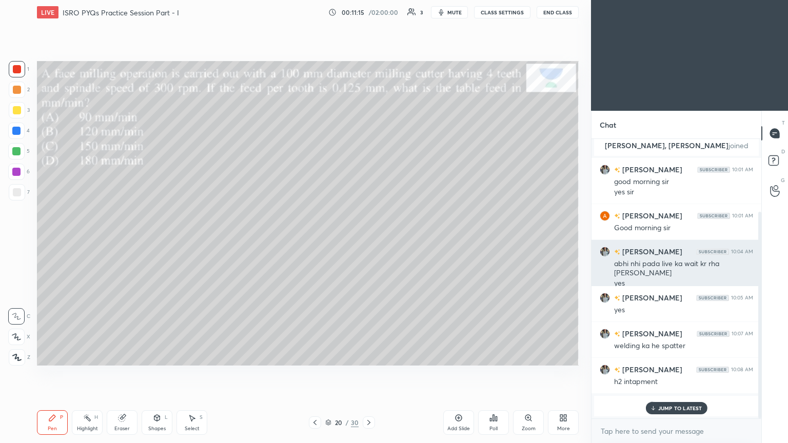
scroll to position [98, 0]
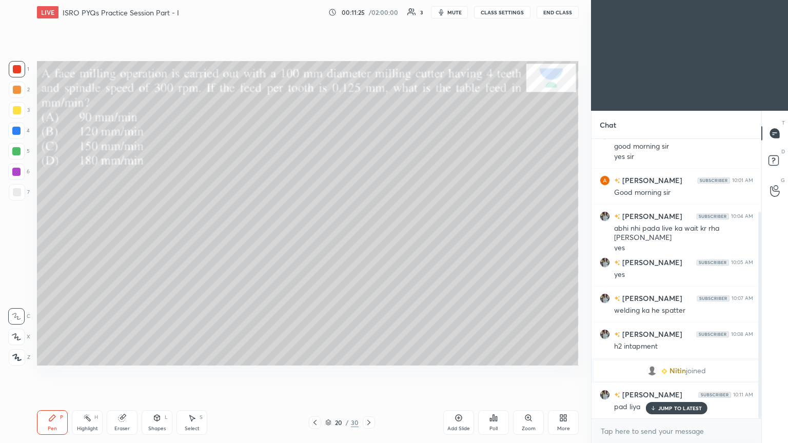
click at [17, 112] on div at bounding box center [17, 110] width 8 height 8
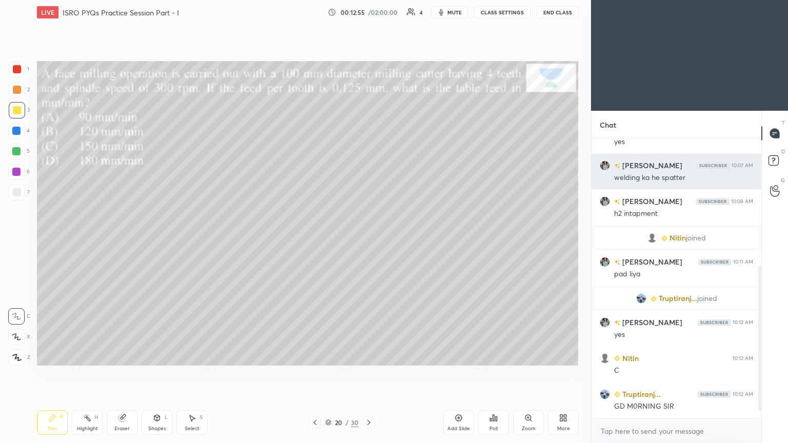
scroll to position [256, 0]
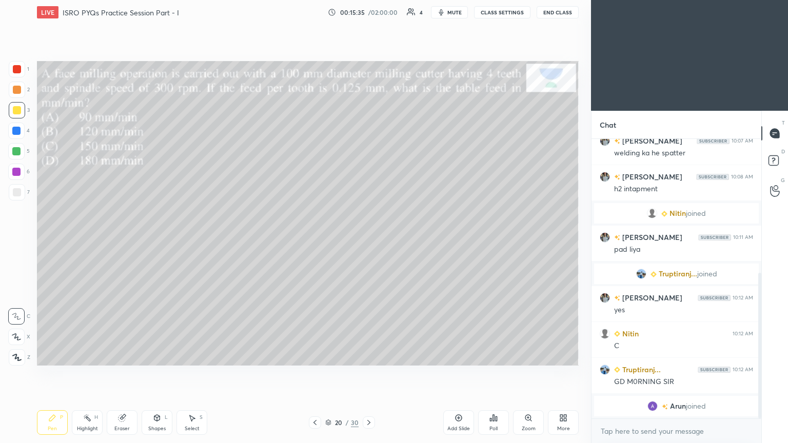
click at [370, 374] on icon at bounding box center [369, 422] width 8 height 8
click at [487, 374] on div "Poll" at bounding box center [493, 422] width 31 height 25
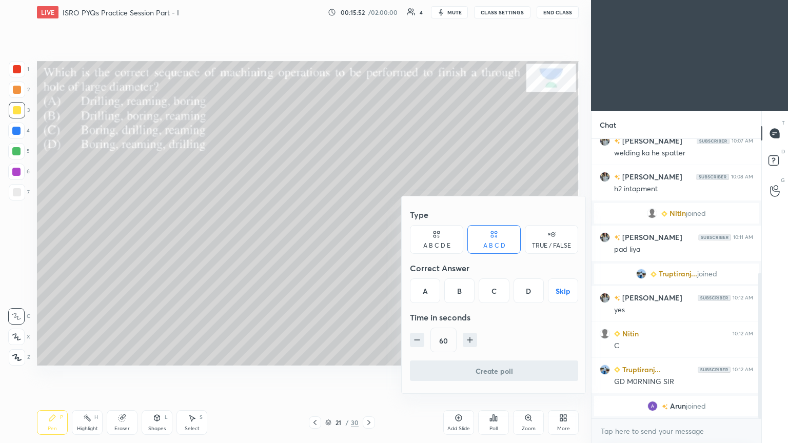
click at [465, 294] on div "B" at bounding box center [459, 290] width 30 height 25
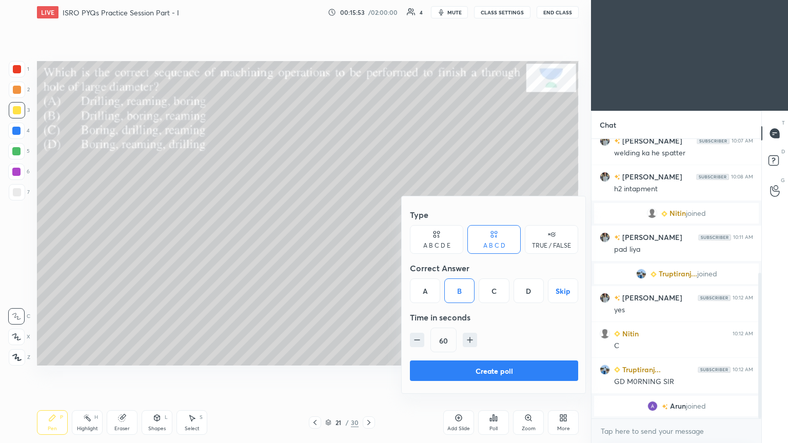
click at [416, 342] on icon "button" at bounding box center [417, 340] width 10 height 10
click at [418, 341] on icon "button" at bounding box center [417, 340] width 10 height 10
type input "30"
click at [479, 371] on button "Create poll" at bounding box center [494, 370] width 168 height 21
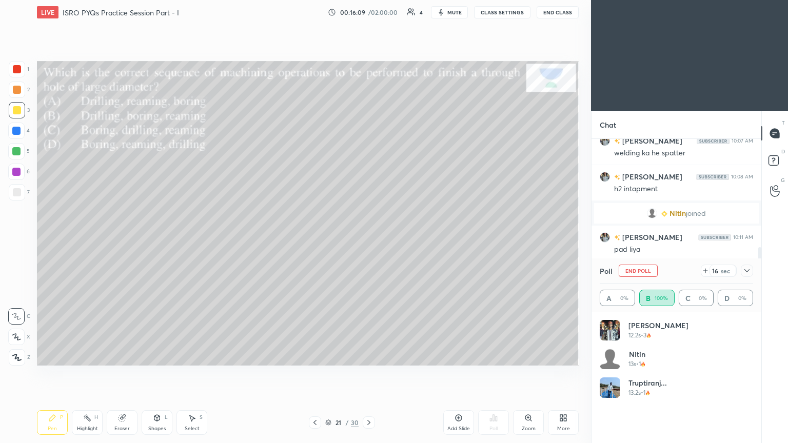
scroll to position [120, 150]
click at [21, 69] on div at bounding box center [17, 69] width 8 height 8
click at [751, 275] on div at bounding box center [746, 271] width 12 height 12
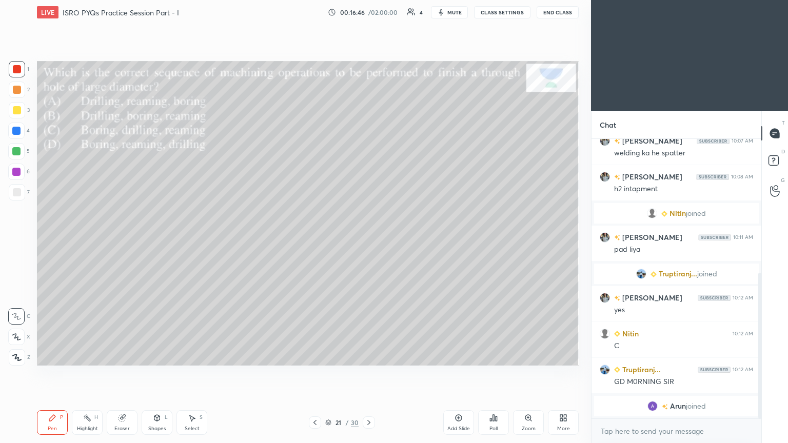
scroll to position [191, 167]
click at [371, 374] on icon at bounding box center [369, 422] width 8 height 8
click at [490, 374] on div "Poll" at bounding box center [493, 428] width 8 height 5
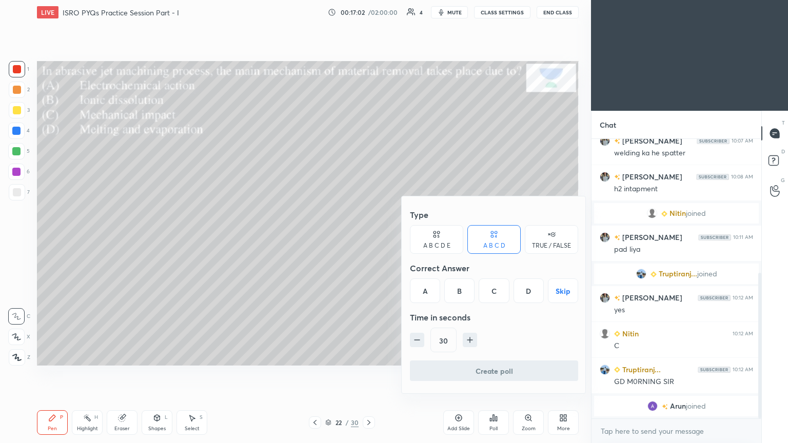
click at [495, 292] on div "C" at bounding box center [493, 290] width 30 height 25
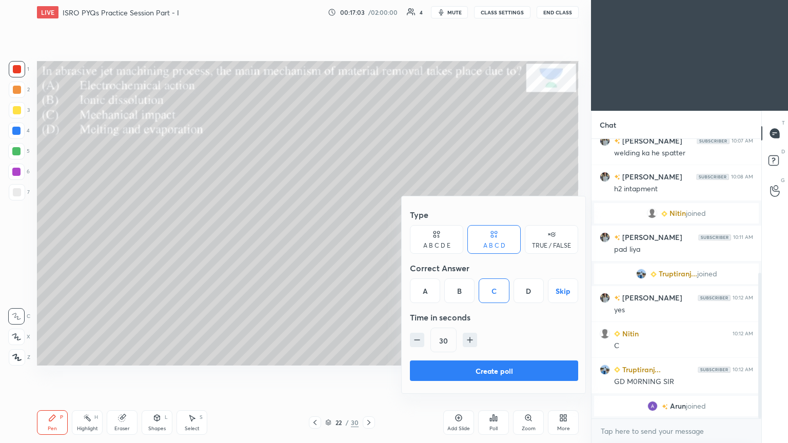
click at [488, 374] on button "Create poll" at bounding box center [494, 370] width 168 height 21
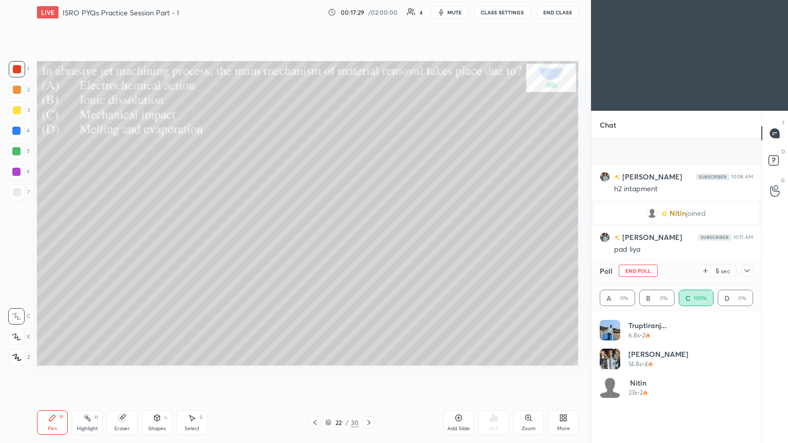
scroll to position [321, 0]
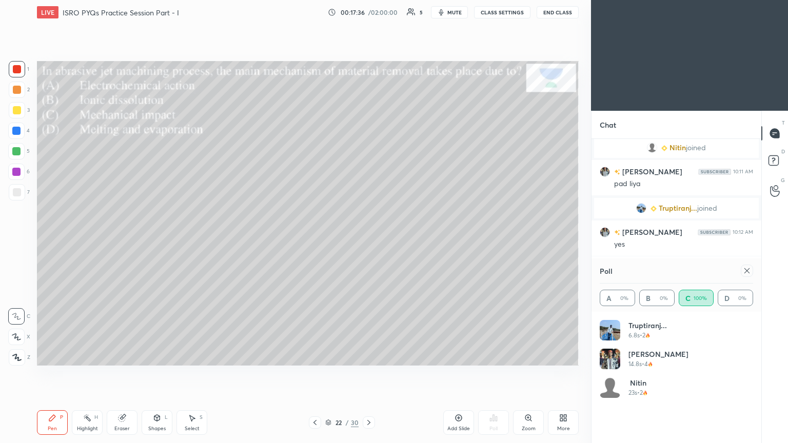
click at [749, 273] on icon at bounding box center [746, 271] width 8 height 8
type textarea "x"
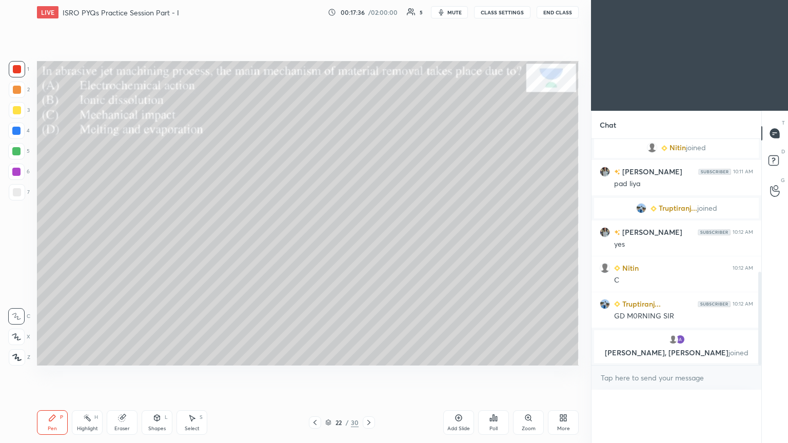
scroll to position [299, 0]
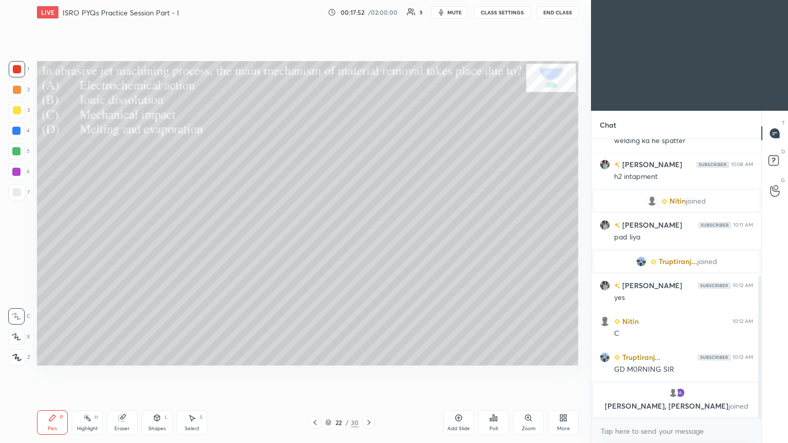
click at [368, 374] on icon at bounding box center [369, 422] width 8 height 8
click at [494, 374] on div "Poll" at bounding box center [493, 428] width 8 height 5
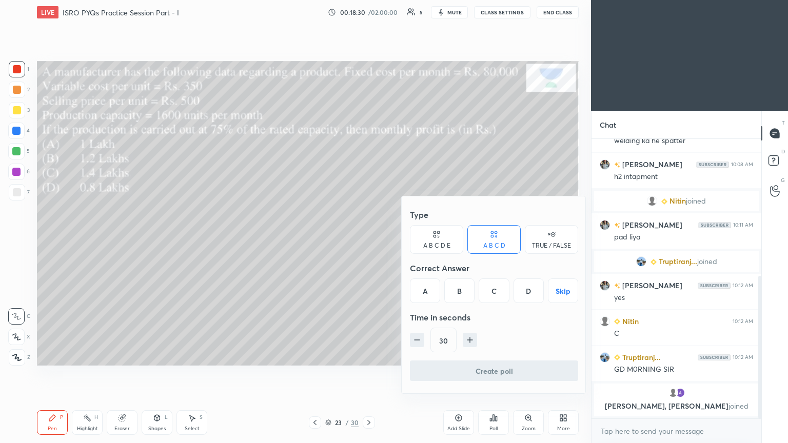
click at [470, 335] on icon "button" at bounding box center [470, 340] width 10 height 10
click at [468, 338] on icon "button" at bounding box center [470, 340] width 10 height 10
type input "60"
click at [423, 292] on div "A" at bounding box center [425, 290] width 30 height 25
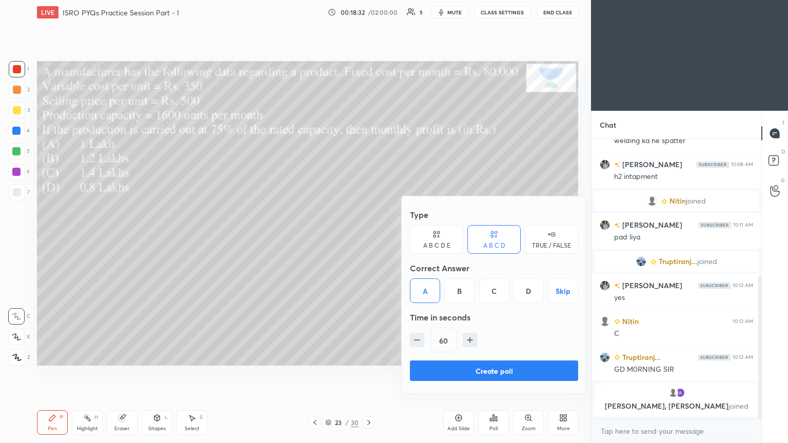
click at [498, 372] on button "Create poll" at bounding box center [494, 370] width 168 height 21
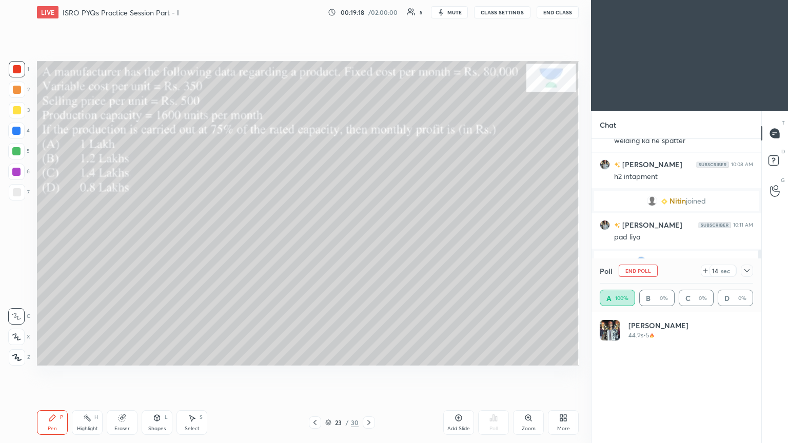
scroll to position [120, 150]
click at [750, 269] on icon at bounding box center [746, 271] width 8 height 8
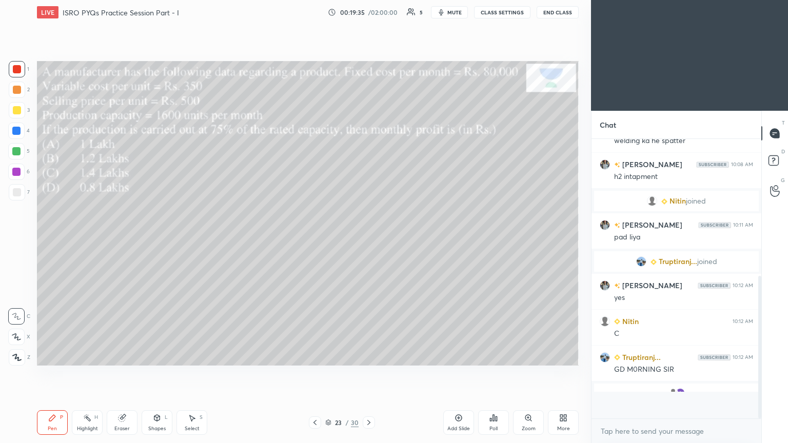
scroll to position [4, 3]
click at [16, 110] on div at bounding box center [17, 110] width 8 height 8
click at [181, 374] on div "Select S" at bounding box center [191, 422] width 31 height 25
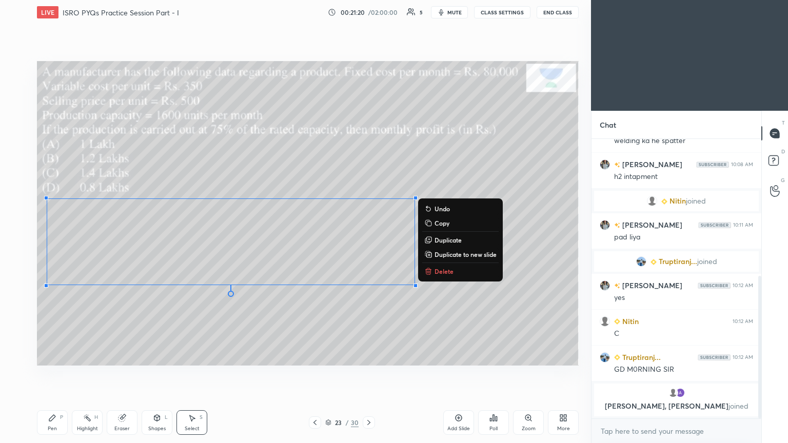
click at [55, 374] on icon at bounding box center [52, 418] width 8 height 8
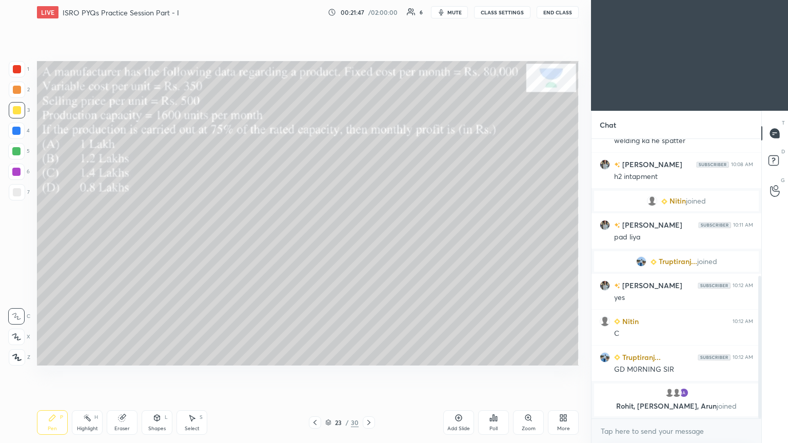
scroll to position [313, 0]
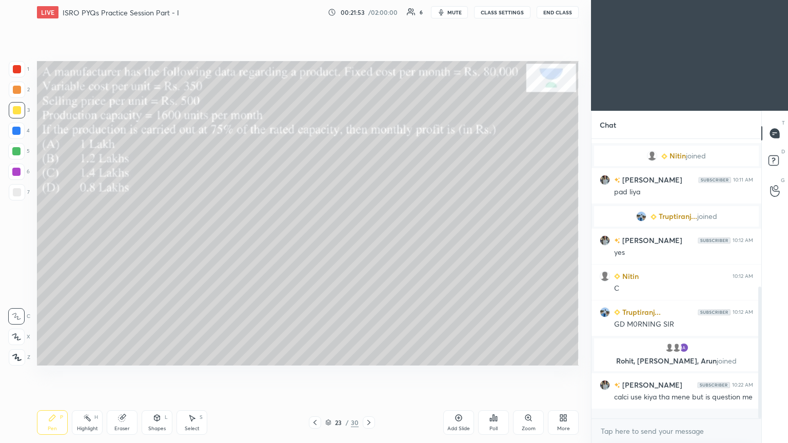
click at [119, 374] on div "Eraser" at bounding box center [122, 422] width 31 height 25
click at [25, 335] on div "E" at bounding box center [21, 337] width 26 height 16
click at [56, 374] on div "Pen P" at bounding box center [52, 422] width 31 height 25
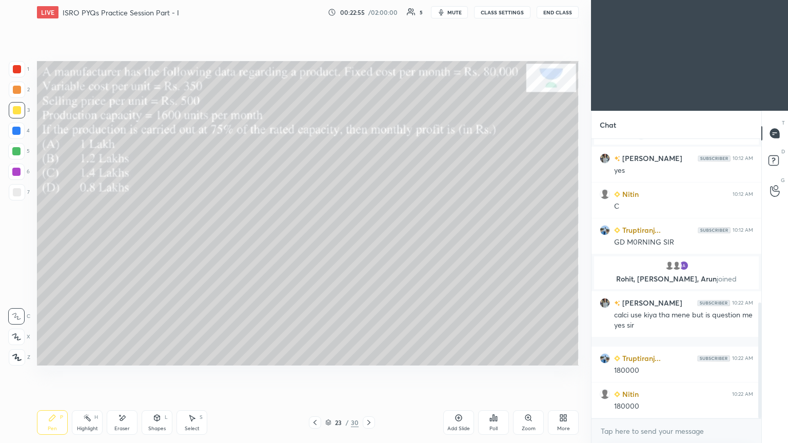
scroll to position [420, 0]
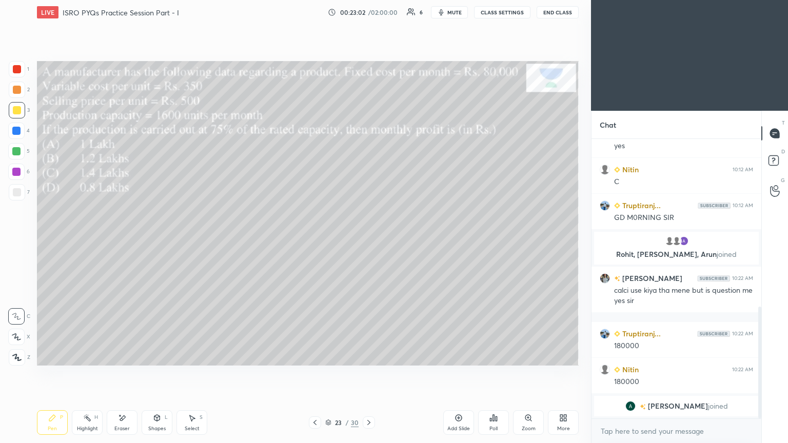
click at [368, 374] on icon at bounding box center [368, 422] width 3 height 5
click at [492, 374] on div "Poll" at bounding box center [493, 422] width 31 height 25
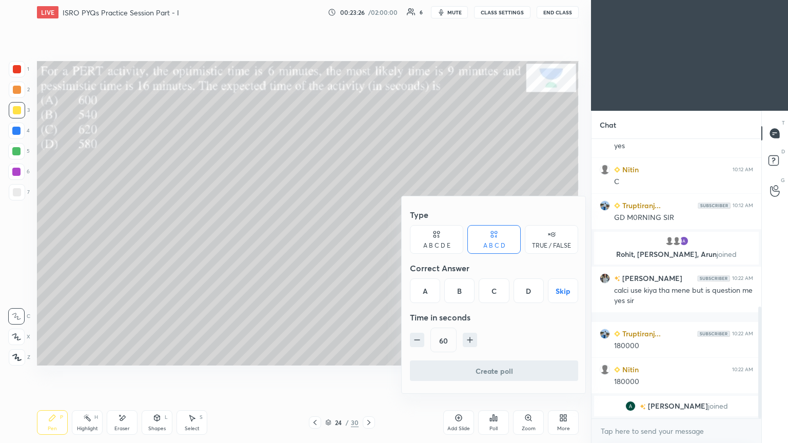
click at [528, 291] on div "D" at bounding box center [528, 290] width 30 height 25
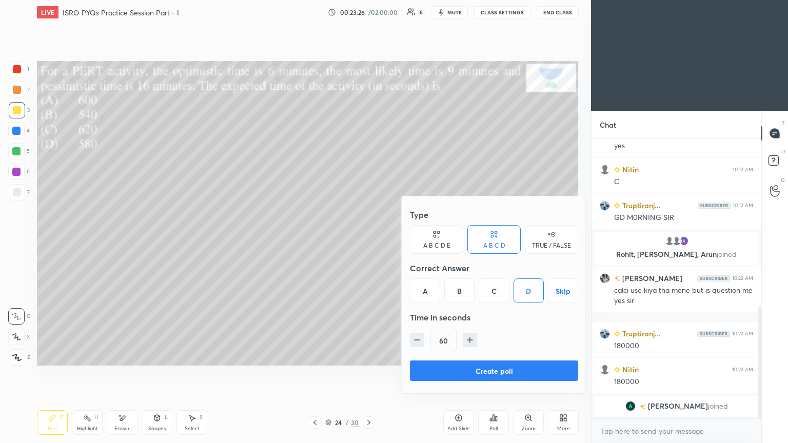
click at [493, 374] on button "Create poll" at bounding box center [494, 370] width 168 height 21
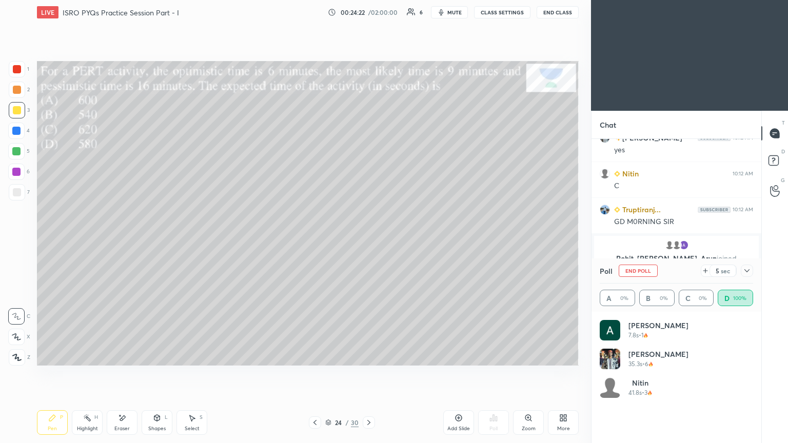
scroll to position [513, 0]
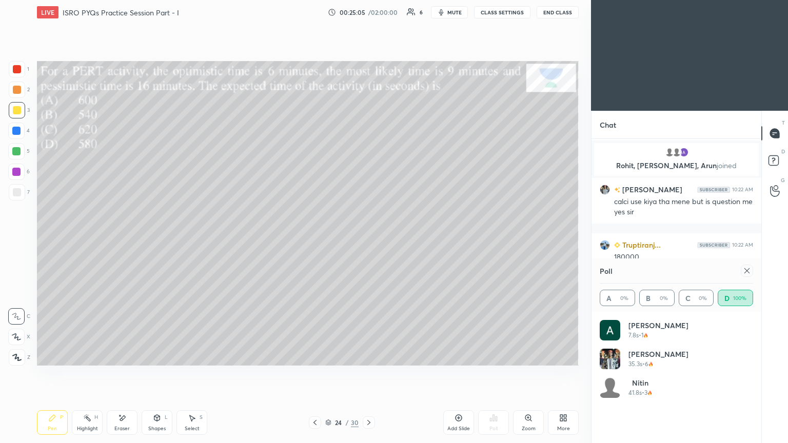
click at [18, 67] on div at bounding box center [17, 69] width 8 height 8
click at [740, 274] on div at bounding box center [746, 271] width 12 height 12
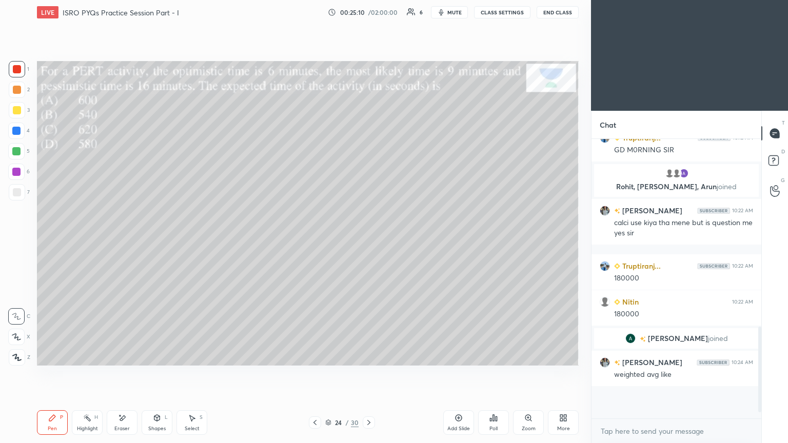
scroll to position [186, 167]
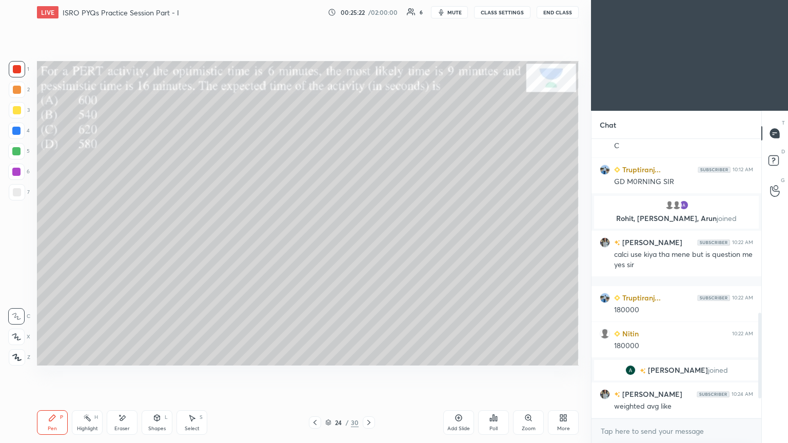
click at [157, 374] on icon at bounding box center [157, 418] width 8 height 8
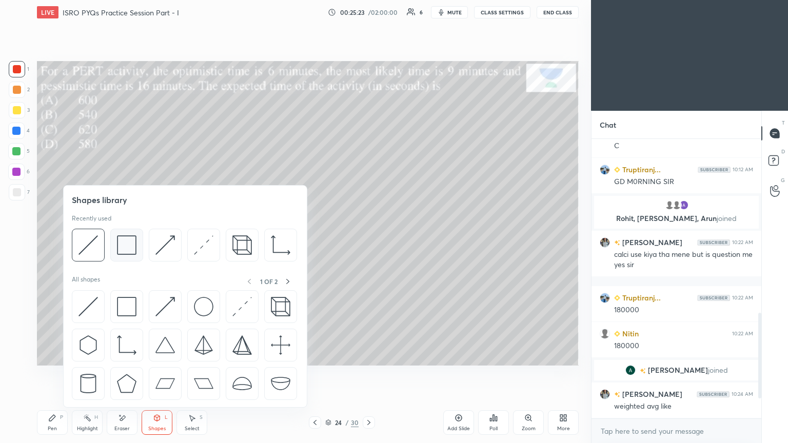
click at [126, 242] on img at bounding box center [126, 244] width 19 height 19
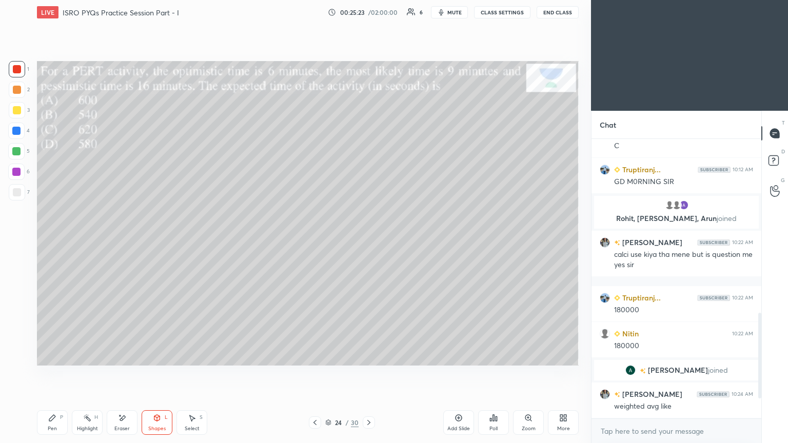
click at [19, 167] on div at bounding box center [16, 172] width 16 height 16
click at [63, 374] on div "Pen P" at bounding box center [52, 422] width 31 height 25
click at [369, 374] on icon at bounding box center [369, 422] width 8 height 8
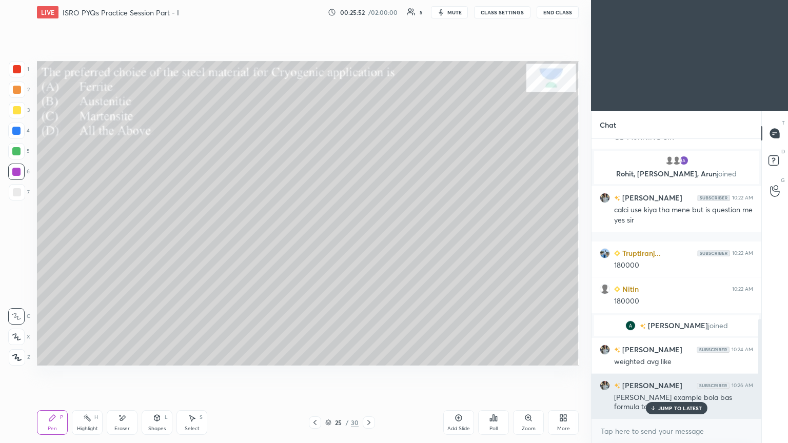
click at [680, 374] on p "JUMP TO LATEST" at bounding box center [680, 408] width 44 height 6
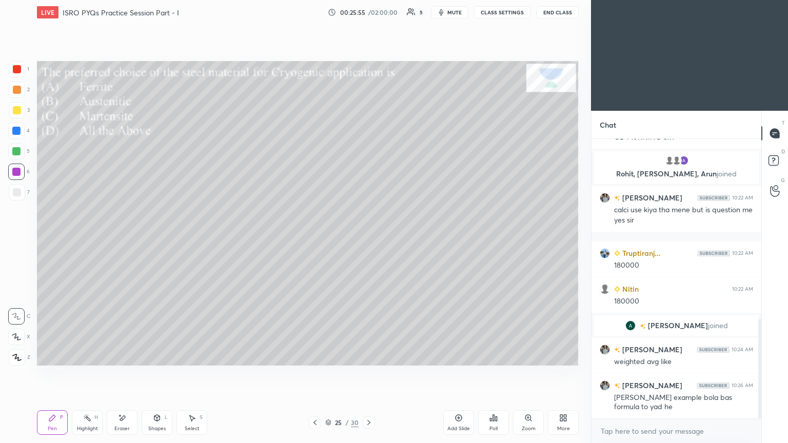
click at [494, 374] on div "Poll" at bounding box center [493, 422] width 31 height 25
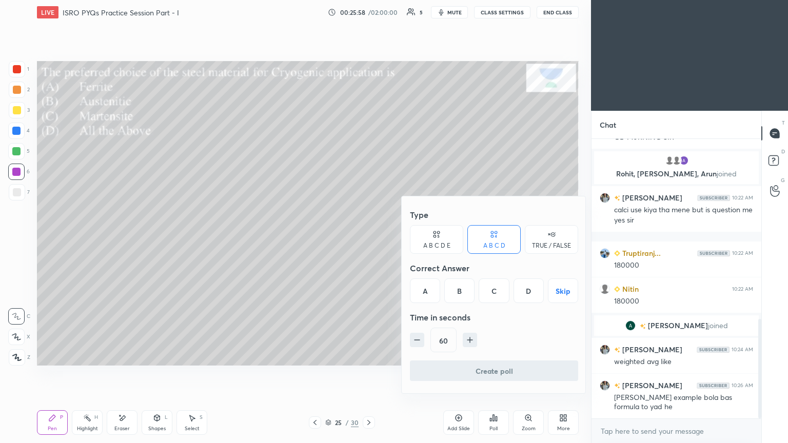
click at [459, 296] on div "B" at bounding box center [459, 290] width 30 height 25
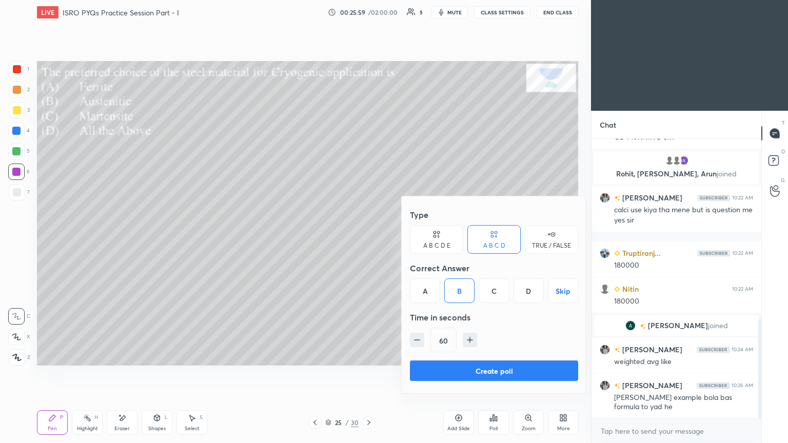
click at [507, 372] on button "Create poll" at bounding box center [494, 370] width 168 height 21
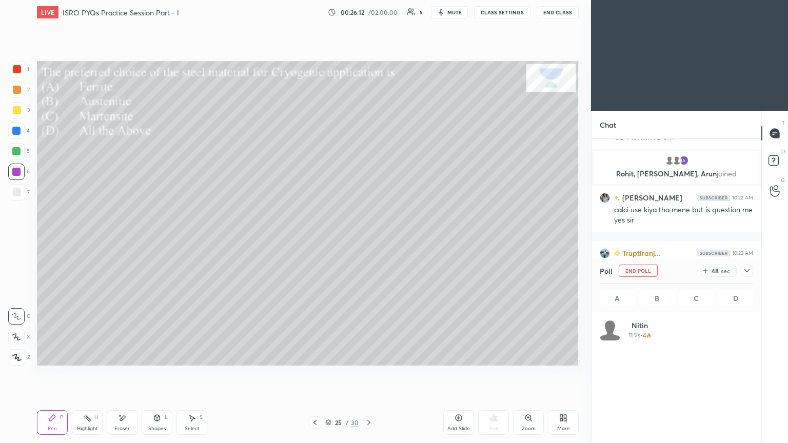
scroll to position [120, 150]
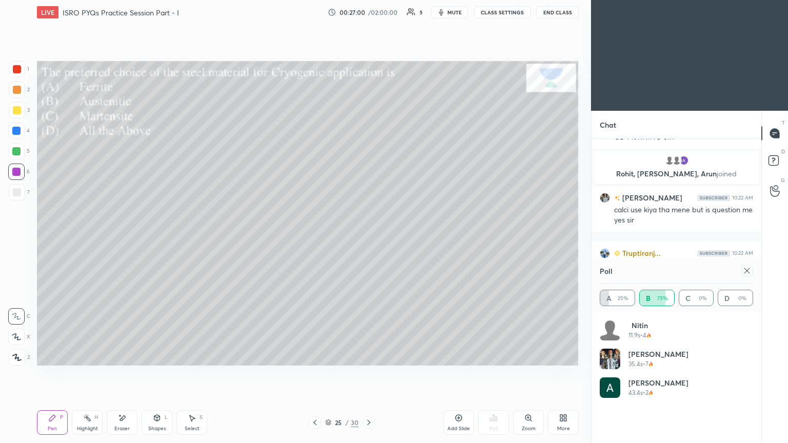
click at [18, 72] on div at bounding box center [17, 69] width 8 height 8
click at [752, 270] on div at bounding box center [746, 271] width 12 height 12
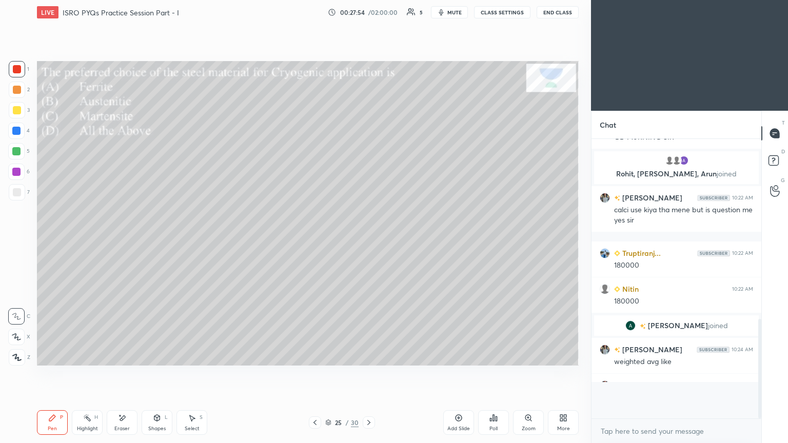
scroll to position [4, 3]
click at [370, 374] on icon at bounding box center [369, 422] width 8 height 8
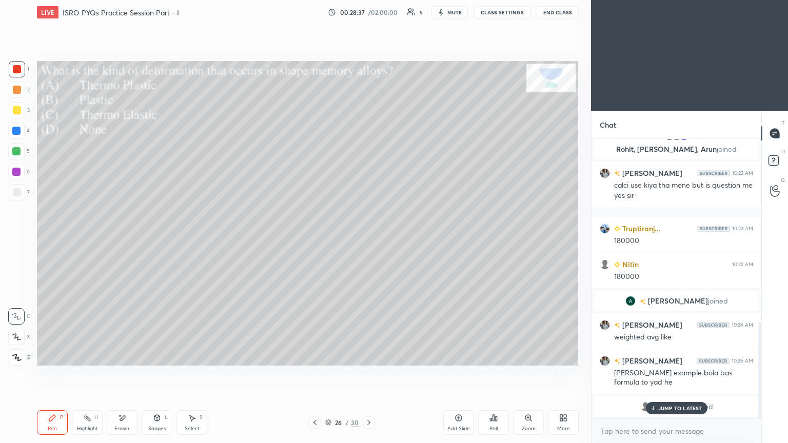
click at [494, 374] on div "Poll" at bounding box center [493, 428] width 8 height 5
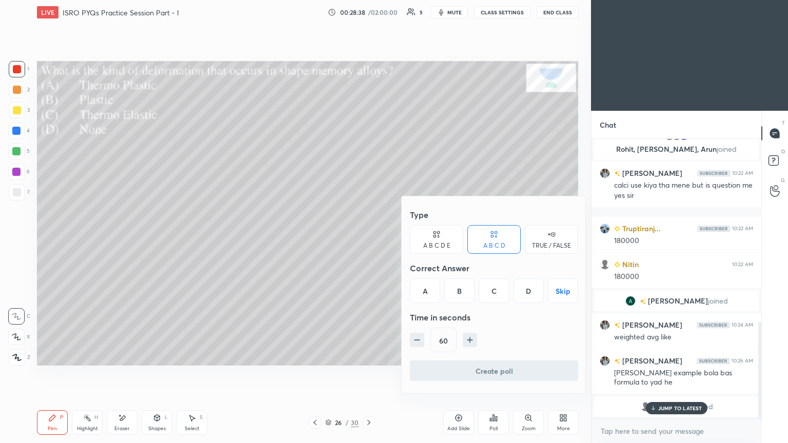
click at [502, 291] on div "C" at bounding box center [493, 290] width 30 height 25
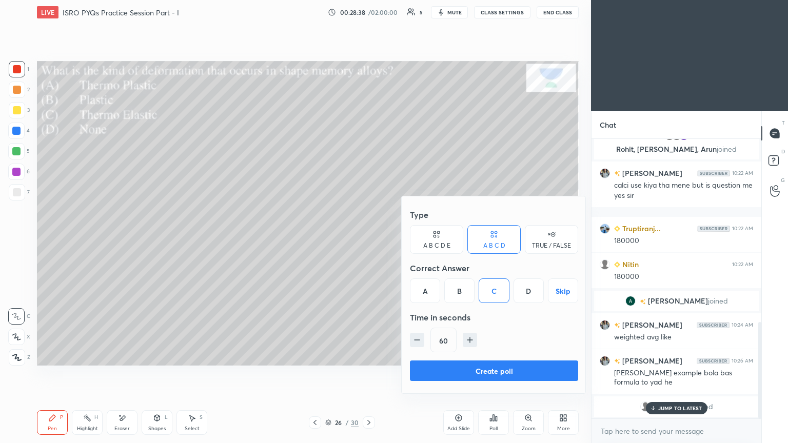
click at [500, 373] on button "Create poll" at bounding box center [494, 370] width 168 height 21
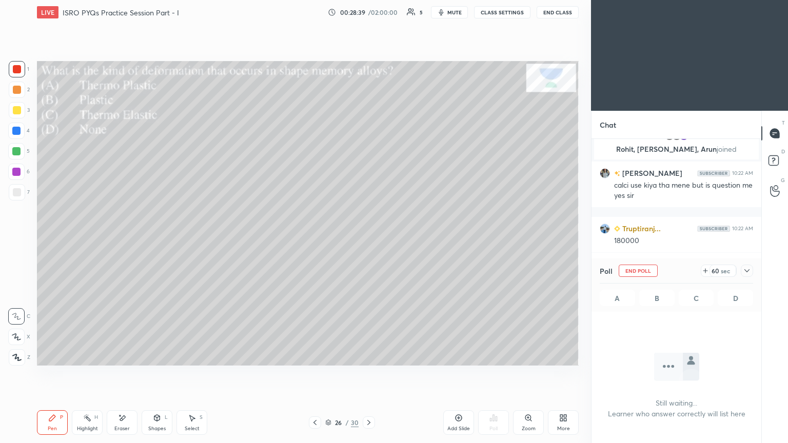
scroll to position [138, 167]
click at [157, 374] on div "Shapes L" at bounding box center [157, 422] width 31 height 25
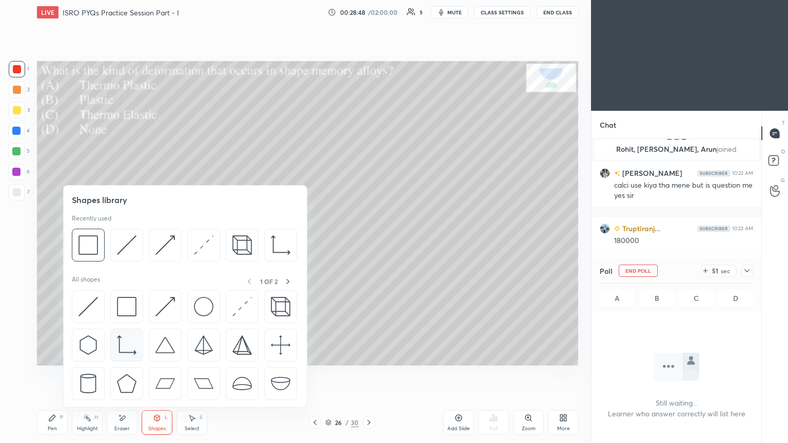
click at [127, 342] on img at bounding box center [126, 344] width 19 height 19
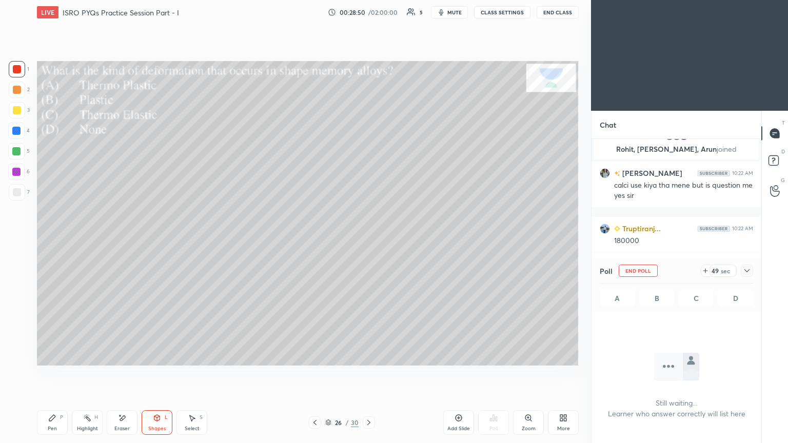
click at [59, 374] on div "Pen P" at bounding box center [52, 422] width 31 height 25
click at [15, 112] on div at bounding box center [17, 110] width 8 height 8
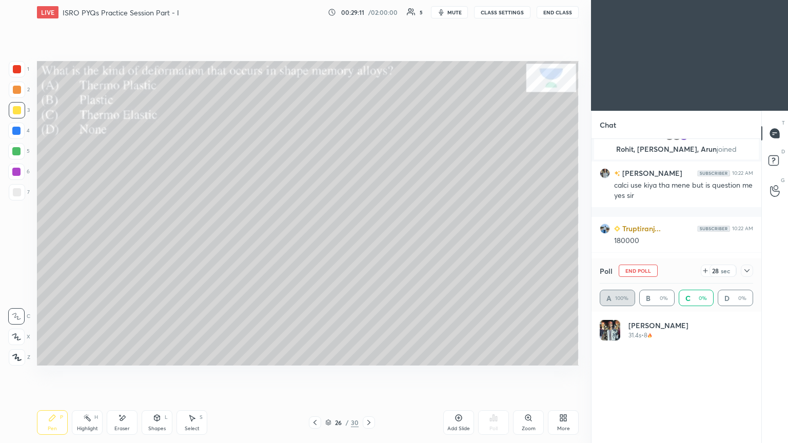
scroll to position [120, 150]
click at [21, 70] on div at bounding box center [17, 69] width 16 height 16
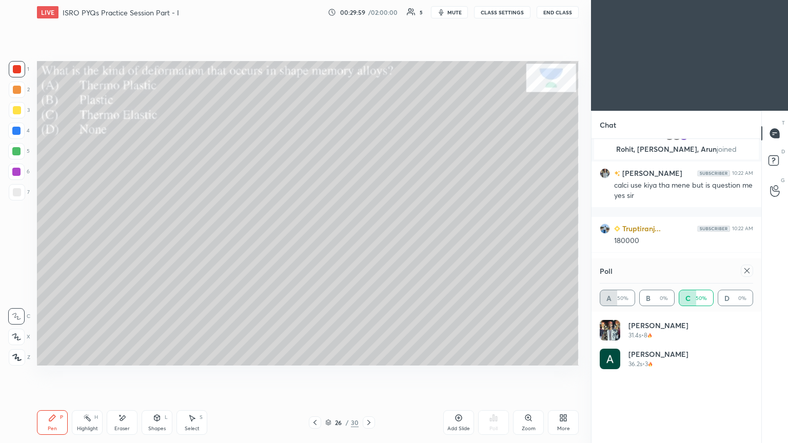
click at [747, 278] on div "Poll" at bounding box center [675, 270] width 153 height 25
click at [747, 276] on div at bounding box center [746, 271] width 12 height 12
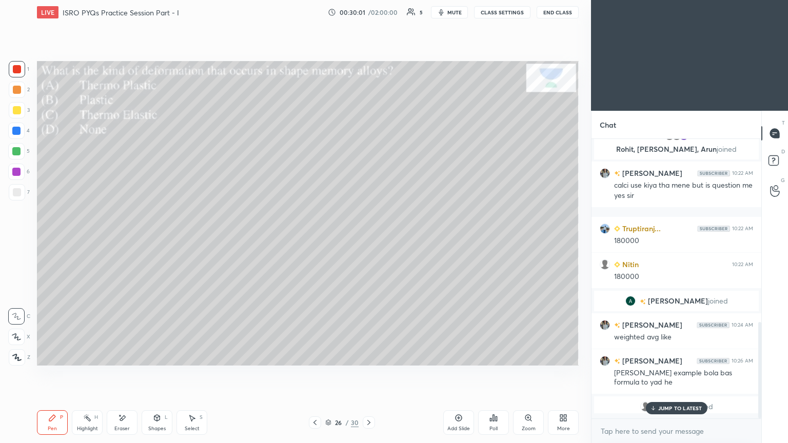
scroll to position [3, 3]
click at [673, 374] on p "JUMP TO LATEST" at bounding box center [680, 408] width 44 height 6
click at [369, 374] on icon at bounding box center [369, 422] width 8 height 8
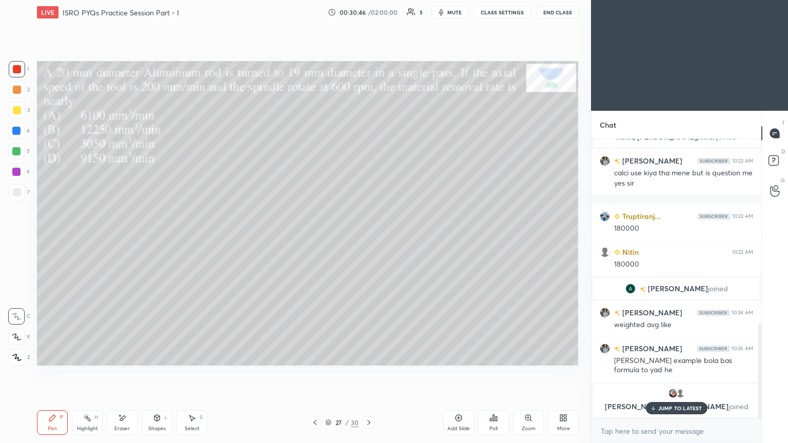
click at [494, 374] on div "Poll" at bounding box center [493, 422] width 31 height 25
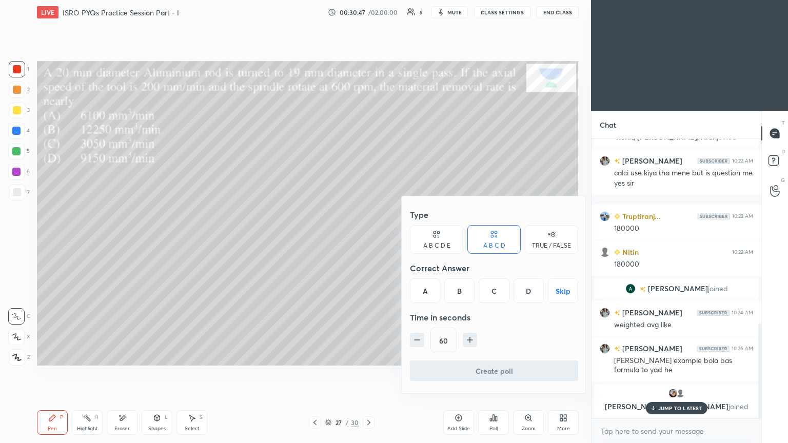
click at [428, 295] on div "A" at bounding box center [425, 290] width 30 height 25
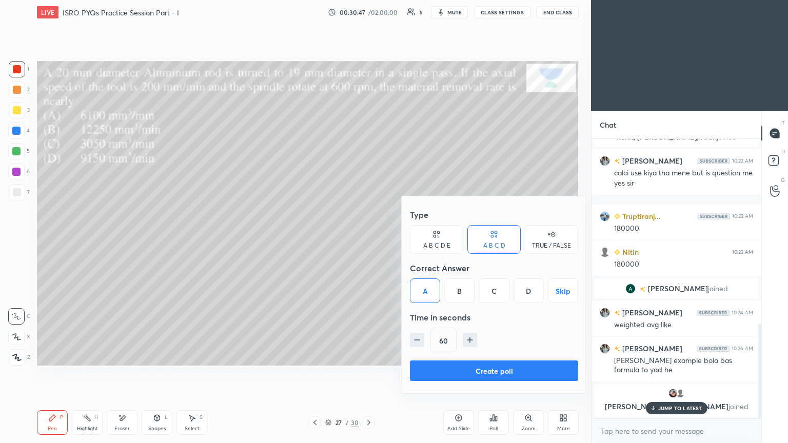
click at [480, 370] on button "Create poll" at bounding box center [494, 370] width 168 height 21
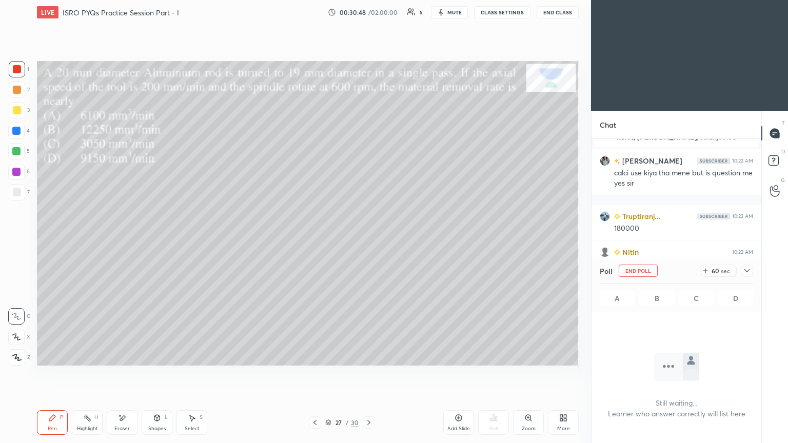
scroll to position [3, 3]
click at [744, 273] on icon at bounding box center [746, 271] width 8 height 8
type textarea "x"
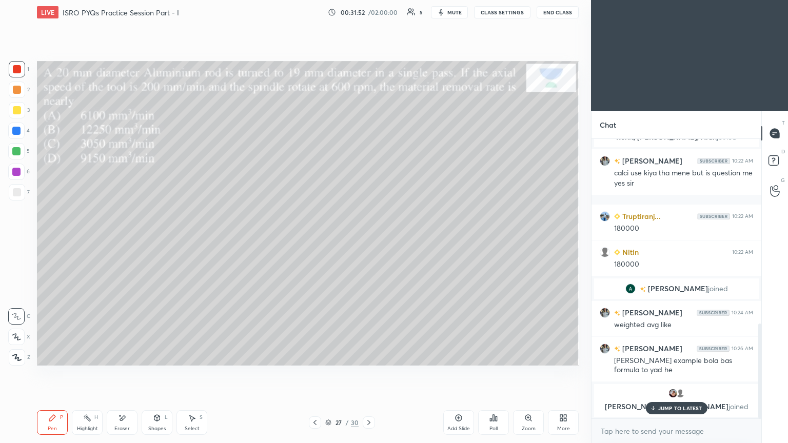
scroll to position [191, 167]
click at [13, 112] on div at bounding box center [17, 110] width 8 height 8
click at [123, 374] on icon at bounding box center [123, 417] width 6 height 5
click at [55, 374] on icon at bounding box center [52, 418] width 6 height 6
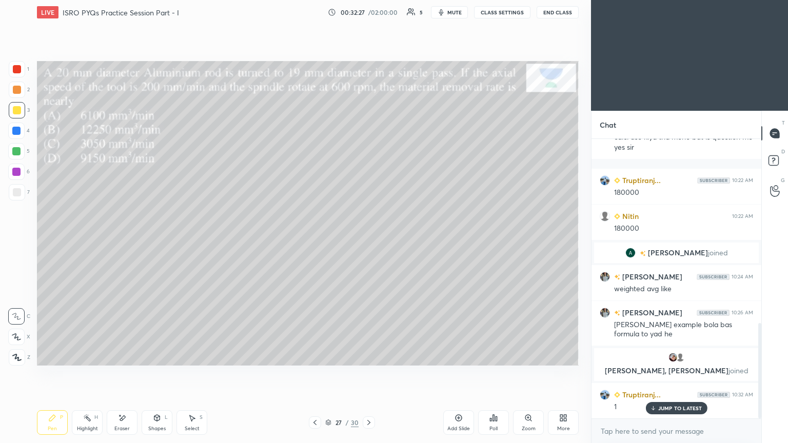
scroll to position [574, 0]
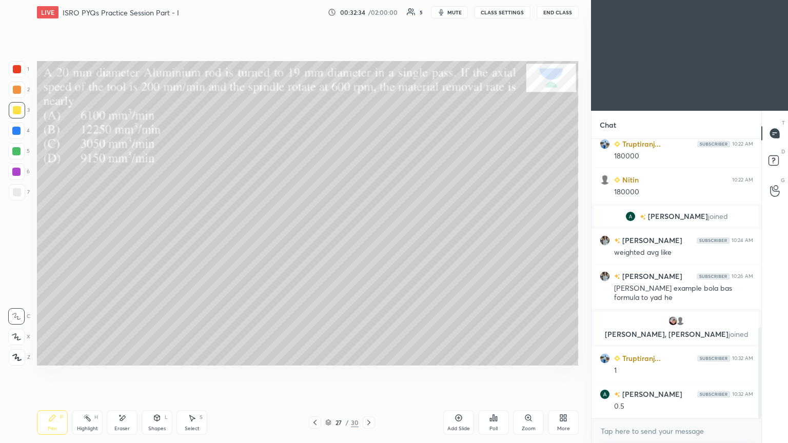
click at [130, 374] on div "Eraser" at bounding box center [122, 422] width 31 height 25
click at [61, 374] on div "Pen P" at bounding box center [52, 422] width 31 height 25
click at [16, 69] on div at bounding box center [17, 69] width 8 height 8
click at [18, 111] on div at bounding box center [17, 110] width 8 height 8
click at [192, 374] on div "Select" at bounding box center [192, 428] width 15 height 5
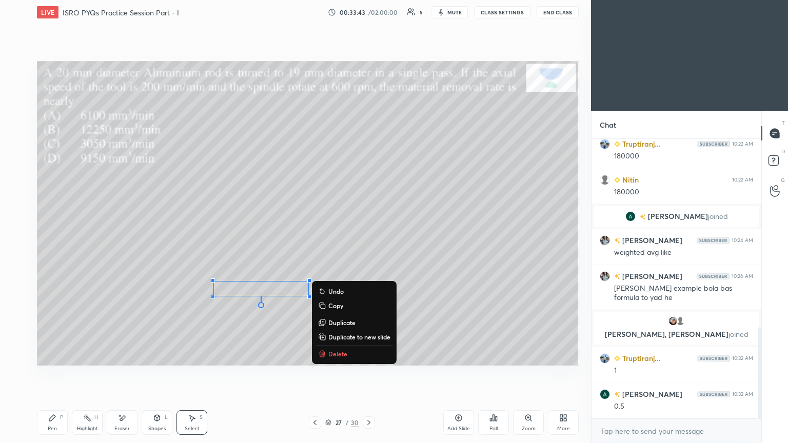
scroll to position [609, 0]
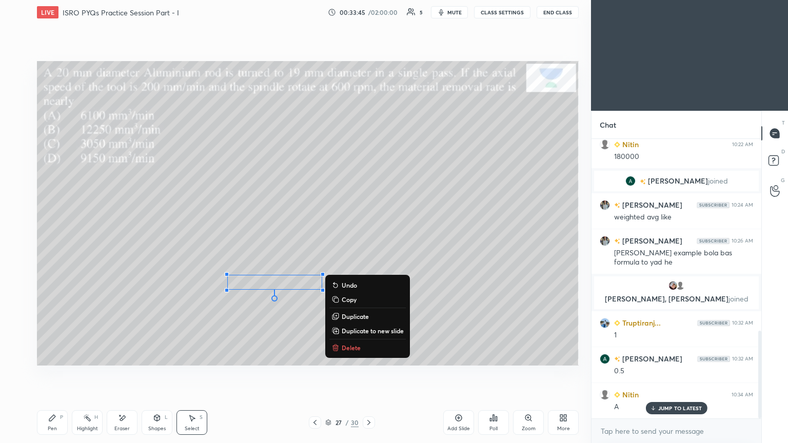
click at [50, 374] on div "Pen P" at bounding box center [52, 422] width 31 height 25
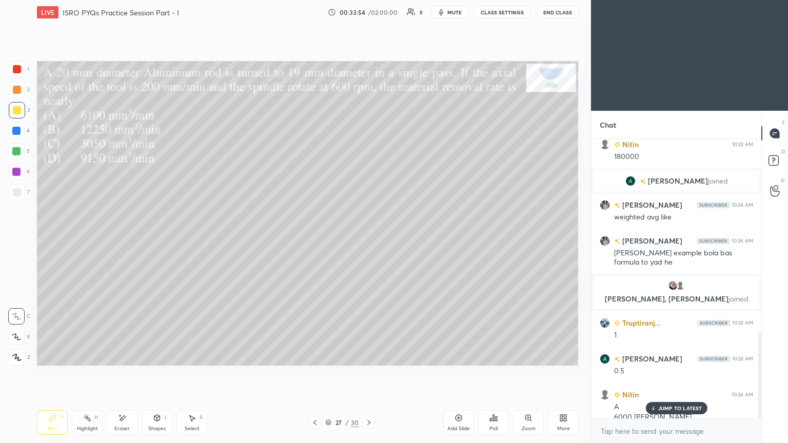
scroll to position [619, 0]
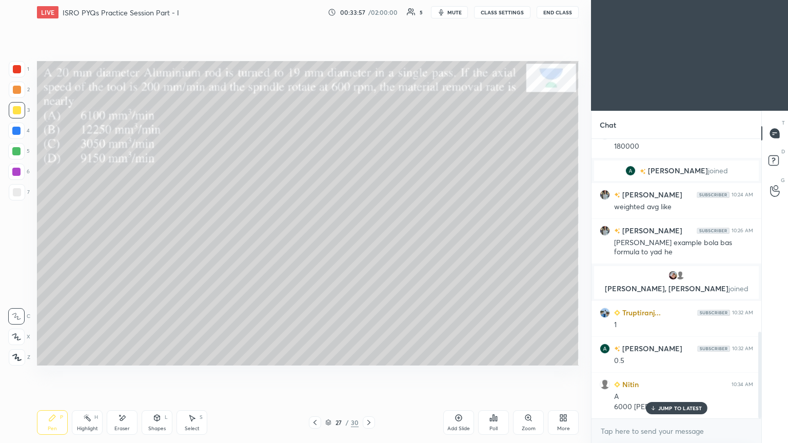
click at [16, 68] on div at bounding box center [17, 69] width 8 height 8
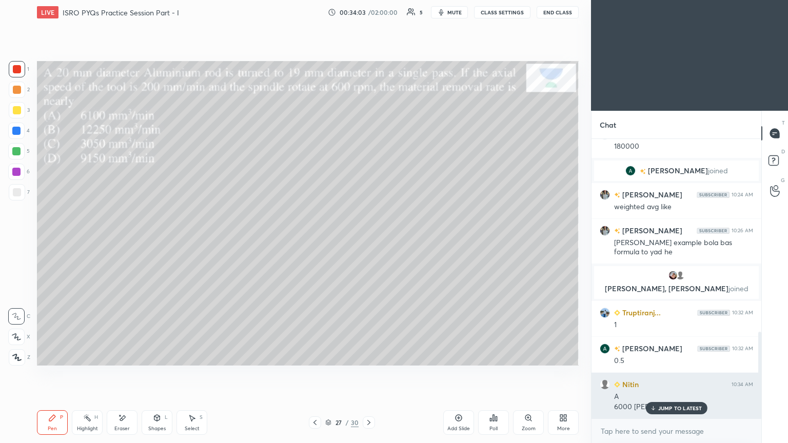
click at [667, 374] on p "JUMP TO LATEST" at bounding box center [680, 408] width 44 height 6
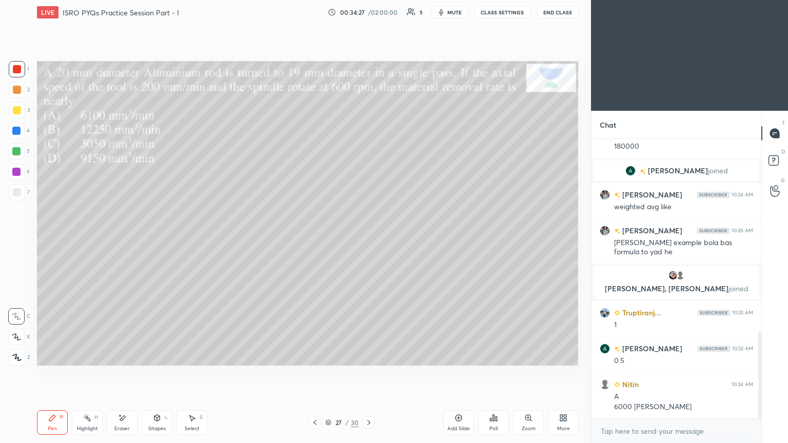
click at [367, 374] on icon at bounding box center [369, 422] width 8 height 8
click at [500, 374] on div "Poll" at bounding box center [493, 422] width 31 height 25
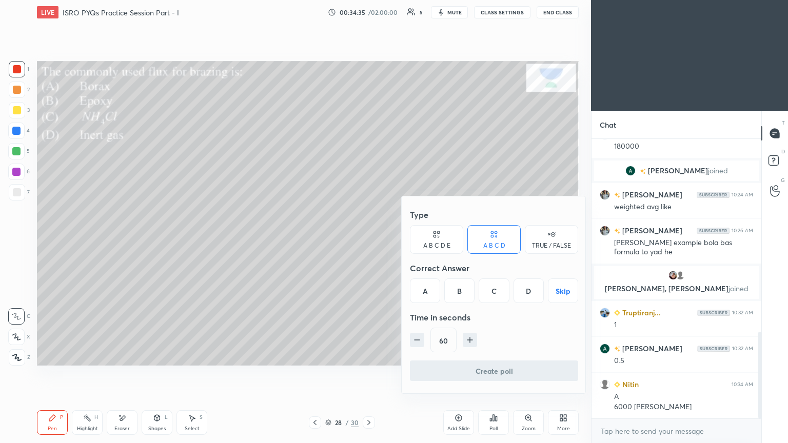
click at [433, 303] on div "Type A B C D E A B C D TRUE / FALSE Correct Answer A B C D Skip Time in seconds…" at bounding box center [494, 283] width 168 height 156
click at [421, 339] on icon "button" at bounding box center [417, 340] width 10 height 10
click at [418, 342] on icon "button" at bounding box center [417, 340] width 10 height 10
type input "30"
click at [422, 289] on div "A" at bounding box center [425, 290] width 30 height 25
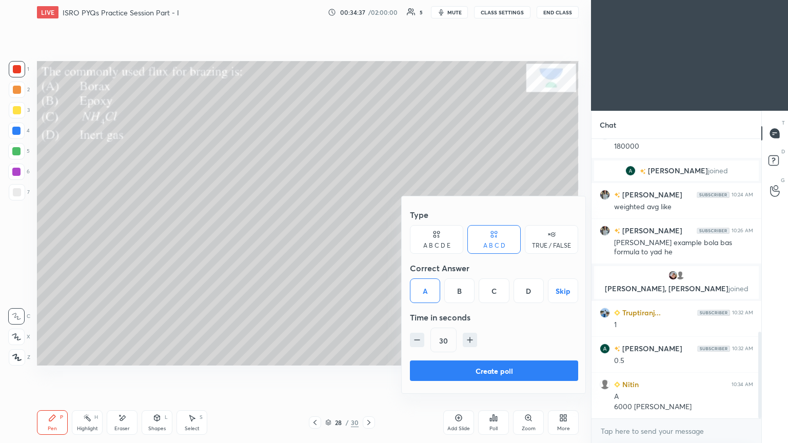
click at [496, 368] on button "Create poll" at bounding box center [494, 370] width 168 height 21
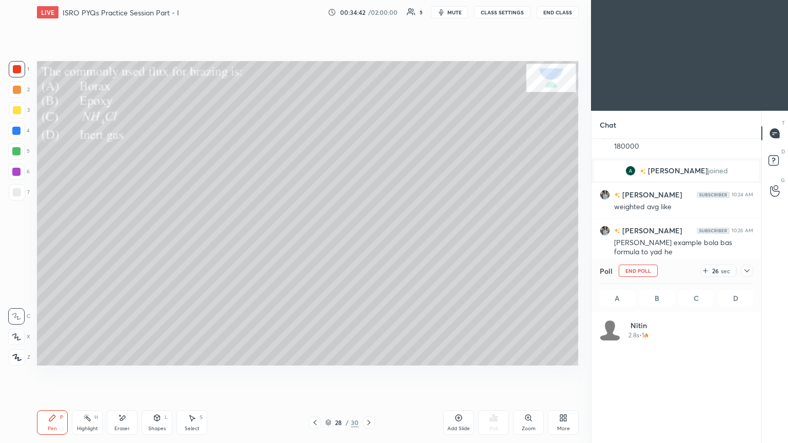
scroll to position [120, 150]
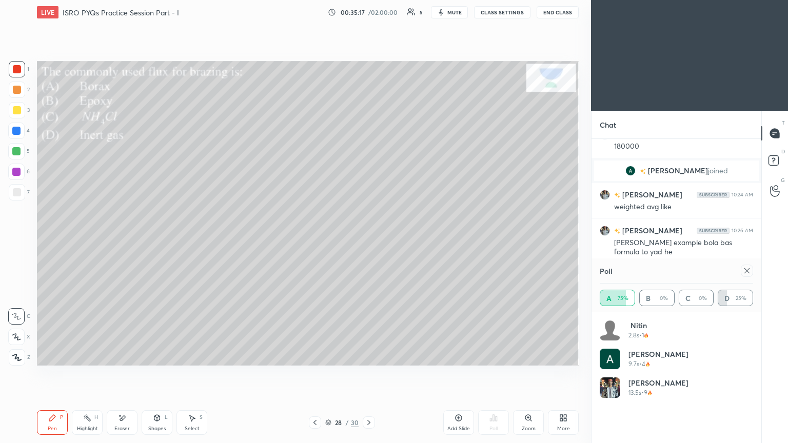
click at [748, 270] on icon at bounding box center [746, 271] width 8 height 8
type textarea "x"
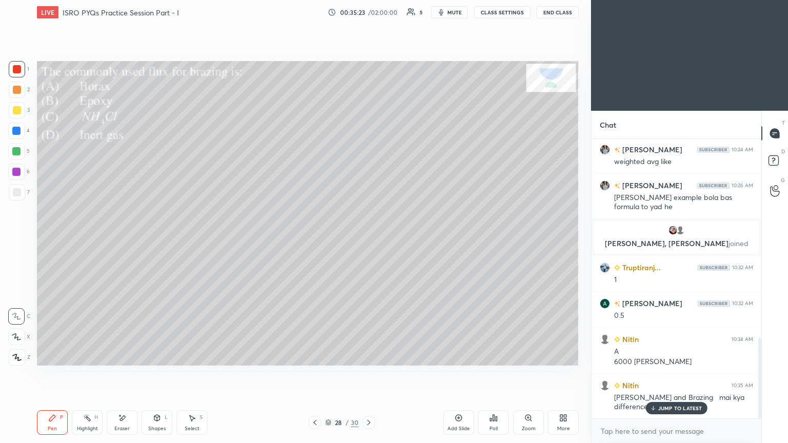
scroll to position [689, 0]
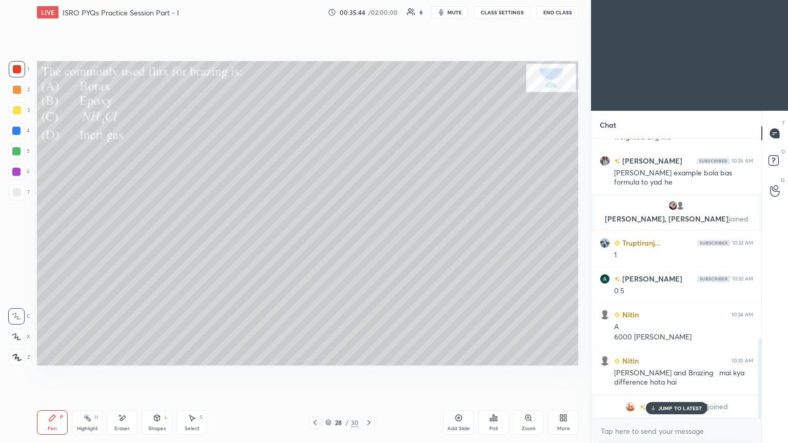
click at [674, 374] on div "JUMP TO LATEST" at bounding box center [676, 408] width 62 height 12
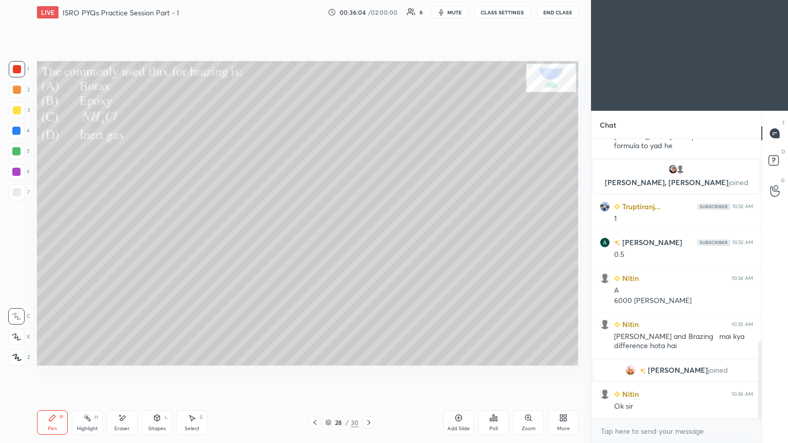
scroll to position [736, 0]
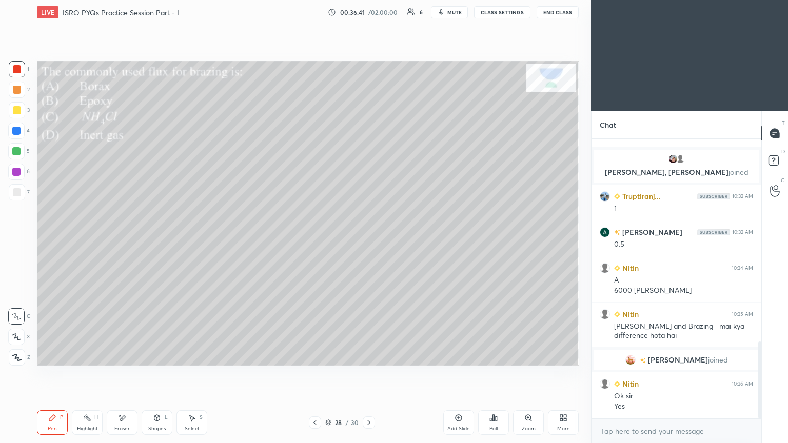
click at [370, 374] on icon at bounding box center [369, 422] width 8 height 8
click at [315, 374] on icon at bounding box center [315, 422] width 8 height 8
click at [365, 374] on icon at bounding box center [369, 422] width 8 height 8
click at [368, 374] on icon at bounding box center [369, 422] width 8 height 8
click at [311, 374] on icon at bounding box center [315, 422] width 8 height 8
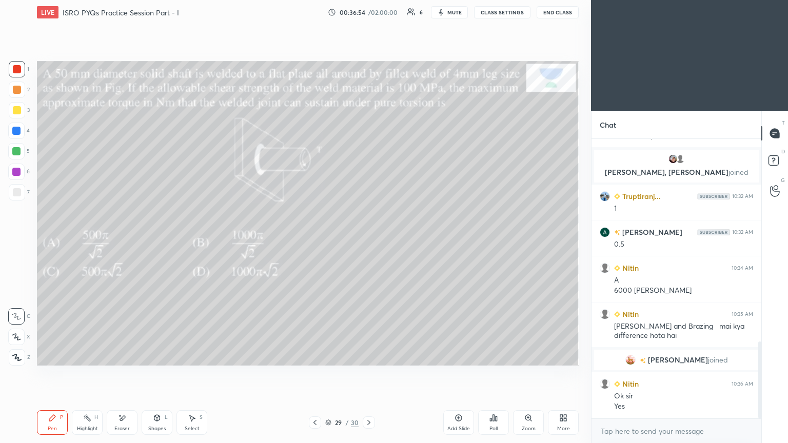
click at [310, 374] on div at bounding box center [315, 422] width 12 height 12
click at [314, 374] on div at bounding box center [315, 422] width 12 height 12
click at [370, 374] on icon at bounding box center [369, 422] width 8 height 8
click at [371, 374] on icon at bounding box center [369, 422] width 8 height 8
click at [55, 374] on icon at bounding box center [52, 418] width 8 height 8
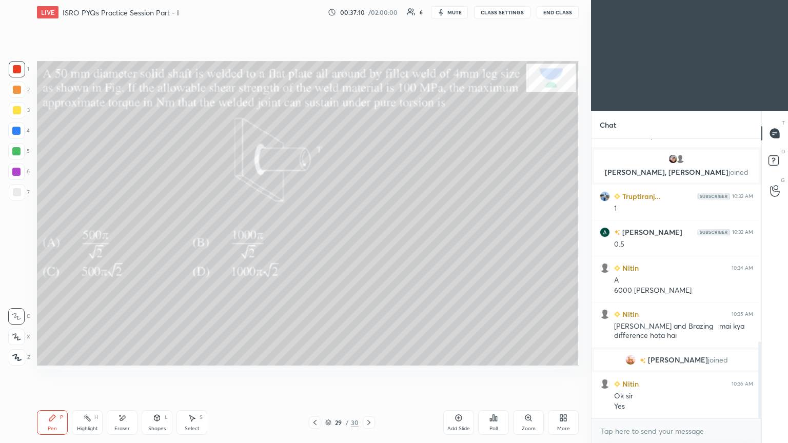
click at [370, 374] on icon at bounding box center [369, 422] width 8 height 8
click at [494, 374] on icon at bounding box center [493, 418] width 8 height 8
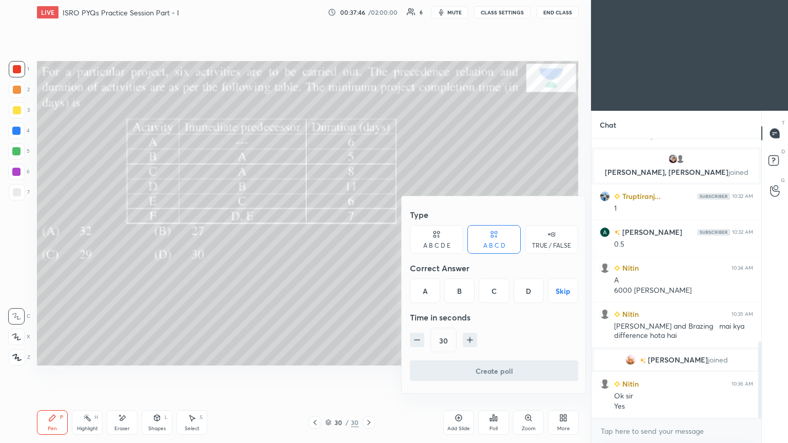
click at [496, 292] on div "C" at bounding box center [493, 290] width 30 height 25
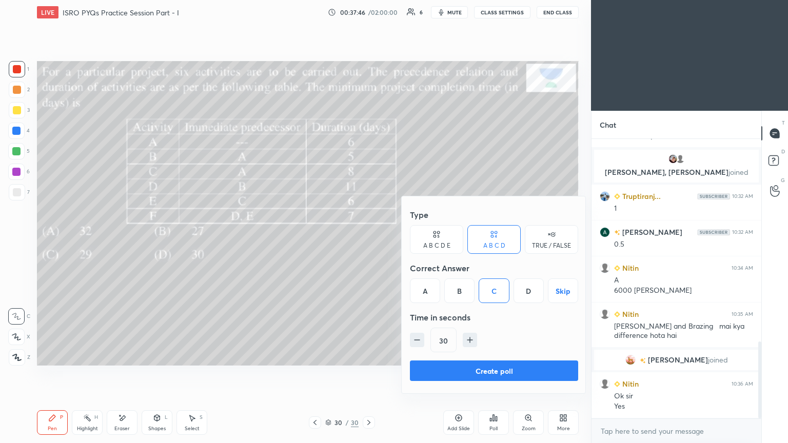
click at [465, 338] on icon "button" at bounding box center [470, 340] width 10 height 10
click at [468, 340] on icon "button" at bounding box center [470, 340] width 10 height 10
click at [471, 338] on icon "button" at bounding box center [470, 340] width 10 height 10
type input "75"
click at [498, 369] on button "Create poll" at bounding box center [494, 370] width 168 height 21
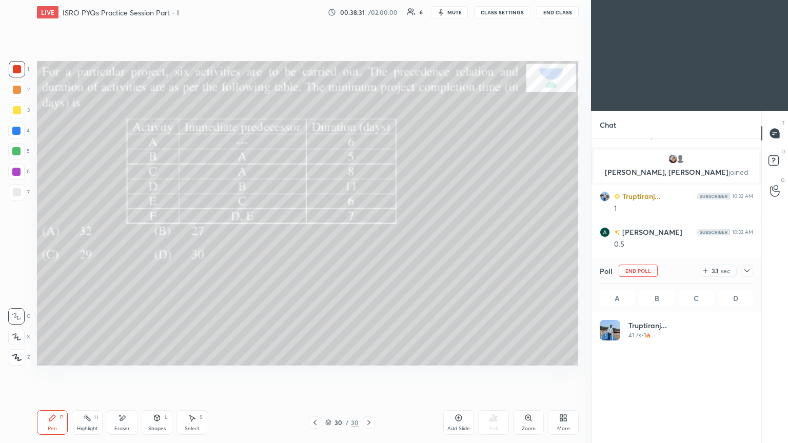
scroll to position [120, 150]
click at [749, 268] on icon at bounding box center [746, 271] width 8 height 8
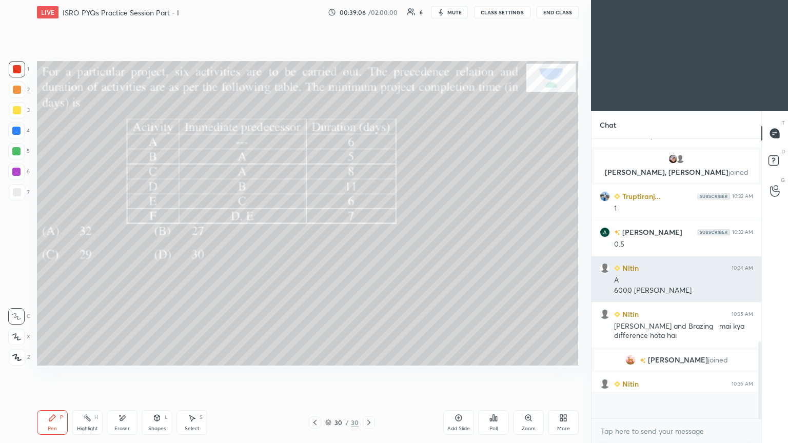
scroll to position [178, 167]
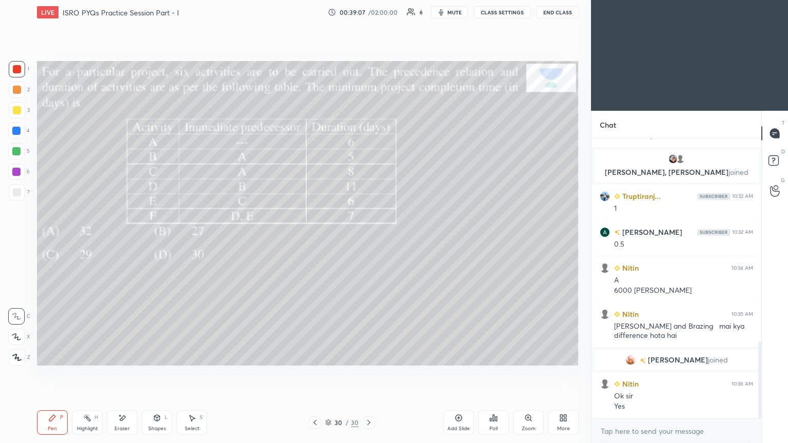
click at [55, 374] on div "Pen P" at bounding box center [52, 422] width 31 height 25
click at [18, 111] on div at bounding box center [17, 110] width 8 height 8
click at [123, 374] on icon at bounding box center [122, 418] width 8 height 9
click at [52, 374] on icon at bounding box center [52, 418] width 8 height 8
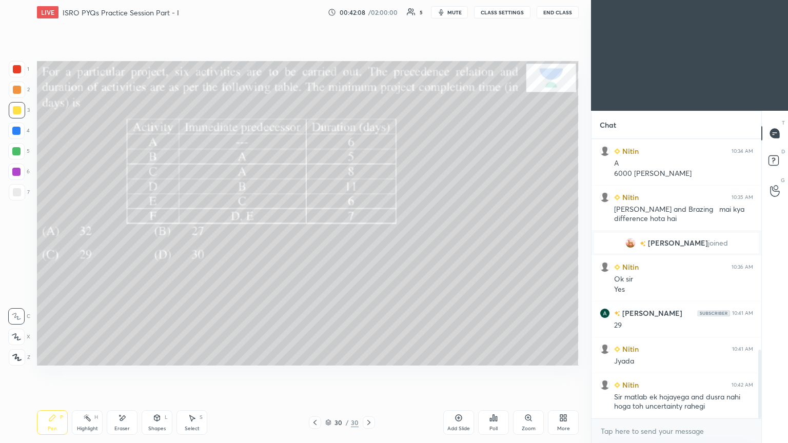
scroll to position [888, 0]
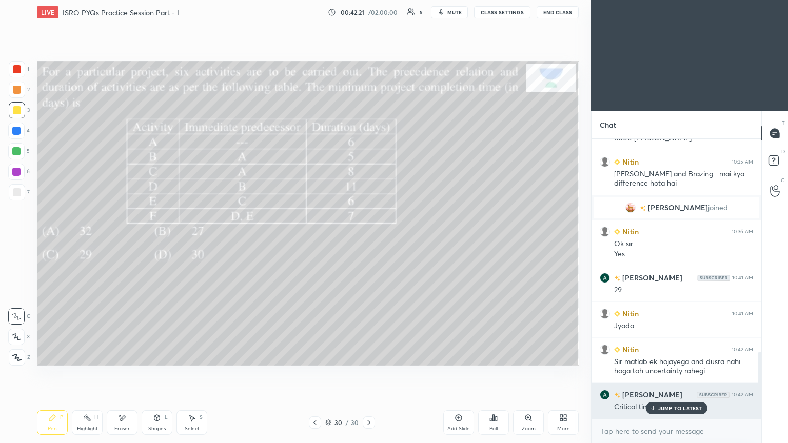
click at [668, 374] on div "JUMP TO LATEST" at bounding box center [676, 408] width 62 height 12
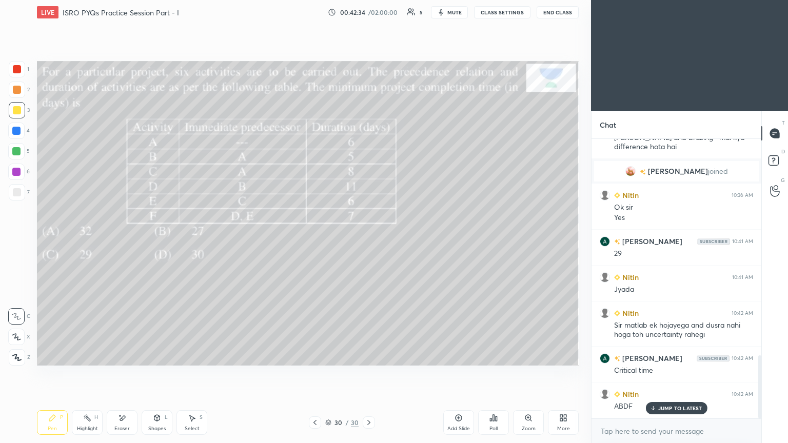
scroll to position [960, 0]
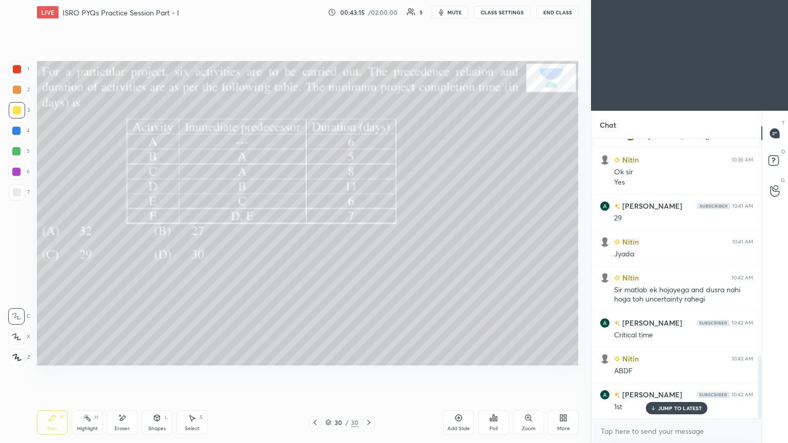
click at [10, 71] on div at bounding box center [17, 69] width 16 height 16
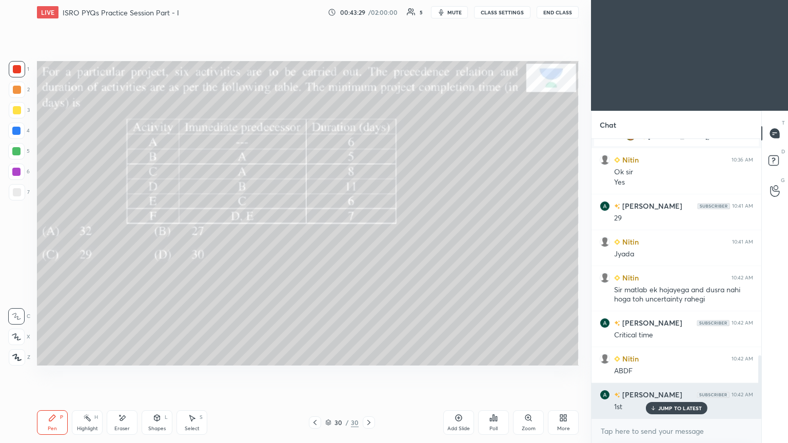
click at [672, 374] on p "JUMP TO LATEST" at bounding box center [680, 408] width 44 height 6
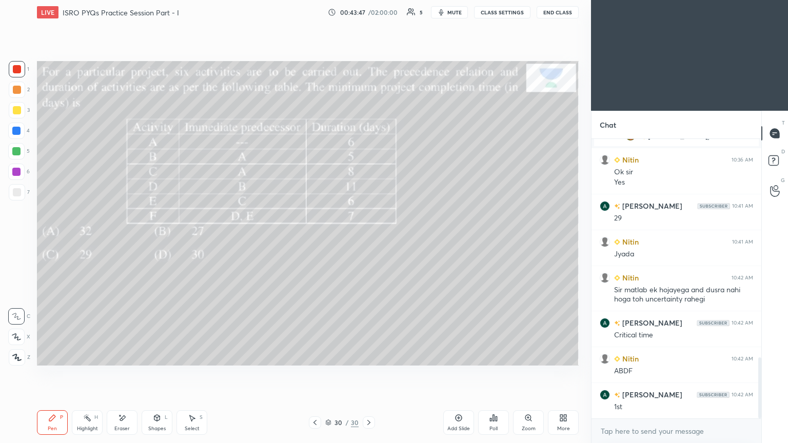
scroll to position [996, 0]
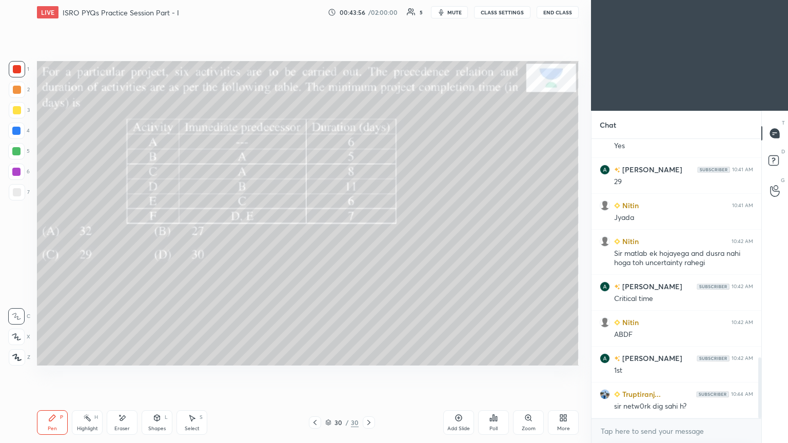
click at [453, 374] on div "Add Slide" at bounding box center [458, 422] width 31 height 25
click at [53, 374] on div "Pen" at bounding box center [52, 428] width 9 height 5
click at [317, 374] on icon at bounding box center [315, 422] width 8 height 8
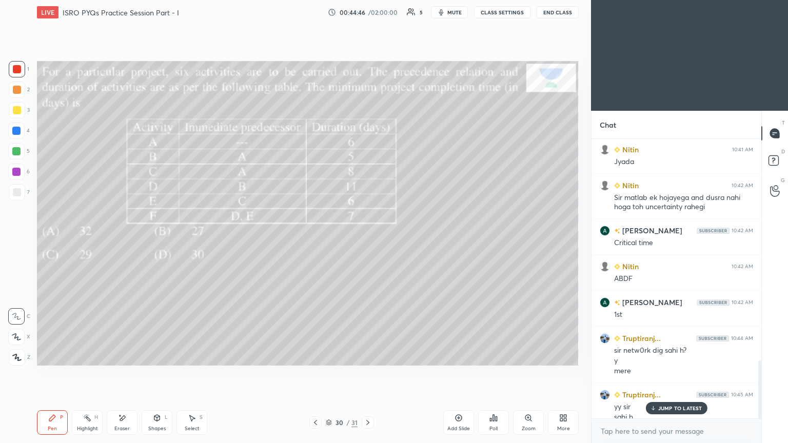
scroll to position [1062, 0]
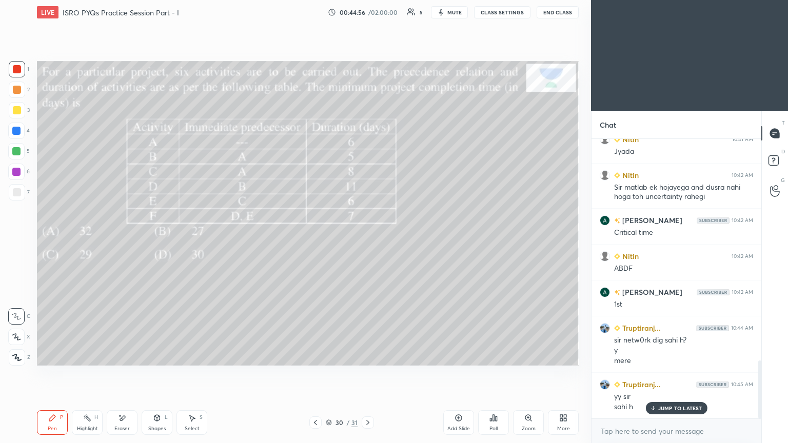
click at [368, 374] on icon at bounding box center [368, 422] width 8 height 8
click at [314, 374] on icon at bounding box center [315, 422] width 8 height 8
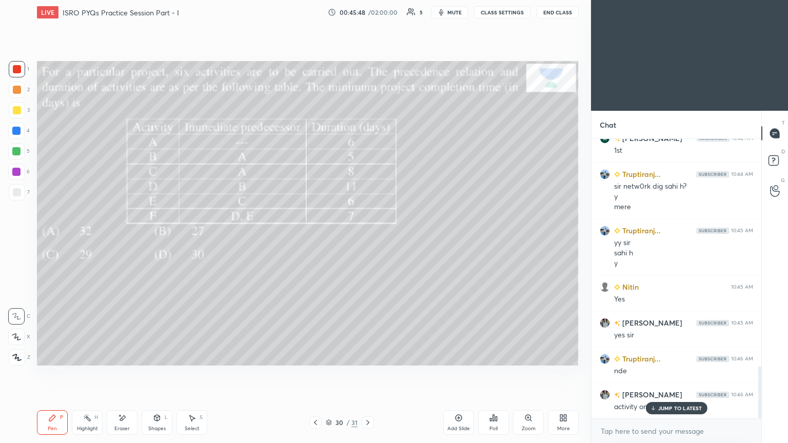
scroll to position [1253, 0]
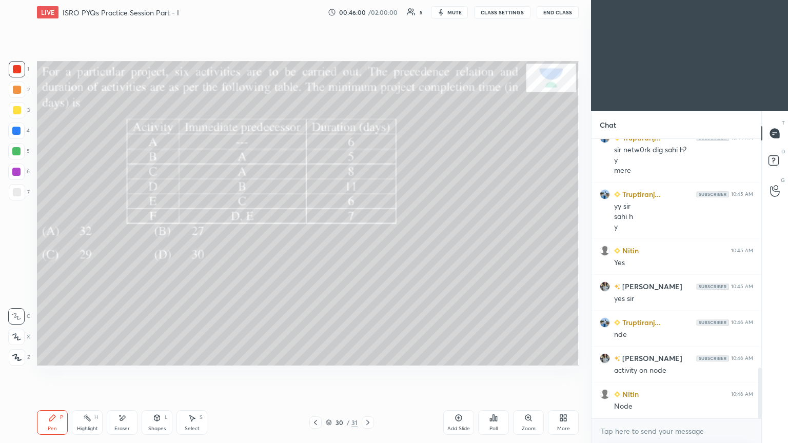
click at [368, 374] on icon at bounding box center [367, 422] width 3 height 5
click at [17, 113] on div at bounding box center [17, 110] width 8 height 8
click at [124, 374] on div "Eraser" at bounding box center [122, 422] width 31 height 25
click at [53, 374] on icon at bounding box center [52, 418] width 8 height 8
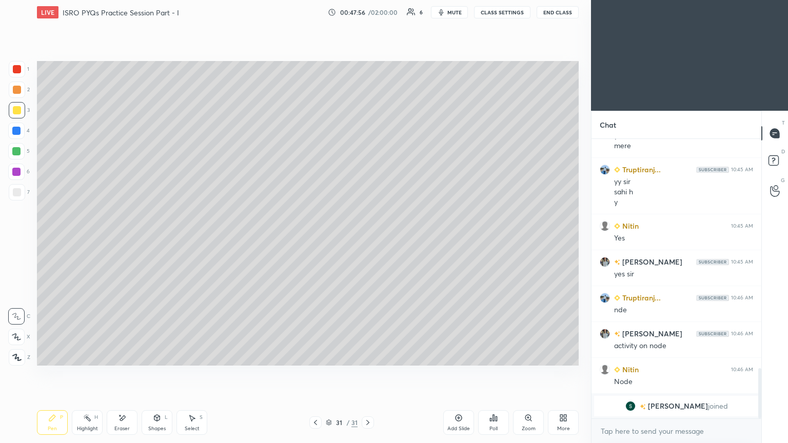
click at [579, 139] on div "Setting up your live class Poll for secs No correct answer Start poll" at bounding box center [308, 213] width 550 height 377
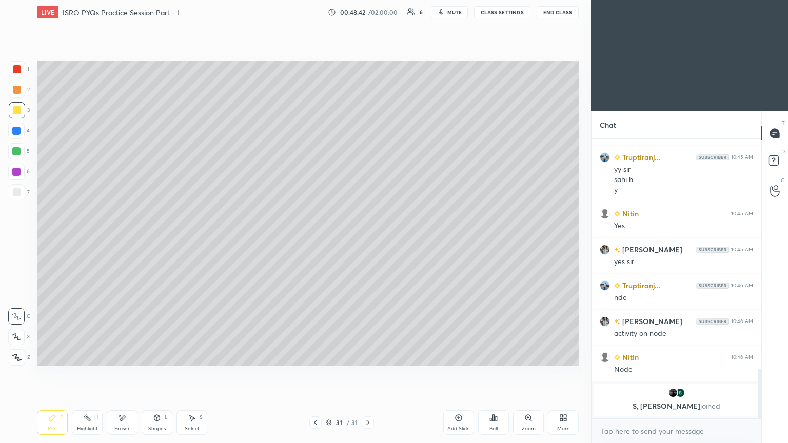
click at [129, 374] on div "Eraser" at bounding box center [122, 422] width 31 height 25
click at [52, 374] on icon at bounding box center [52, 418] width 6 height 6
click at [191, 374] on div "Select S" at bounding box center [191, 422] width 31 height 25
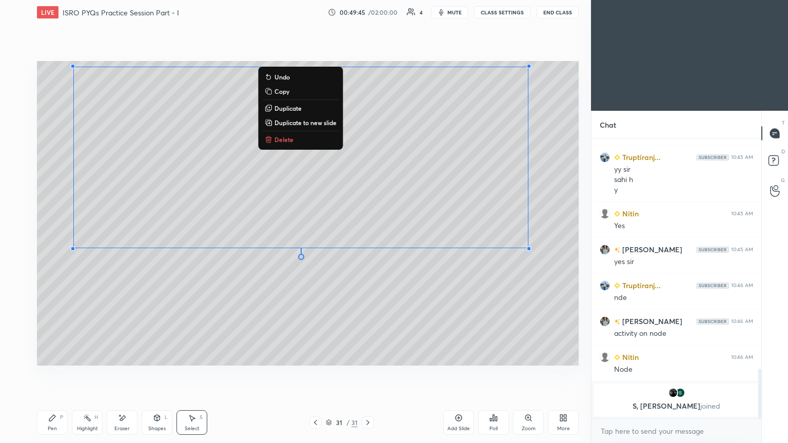
click at [162, 374] on div "Shapes" at bounding box center [156, 428] width 17 height 5
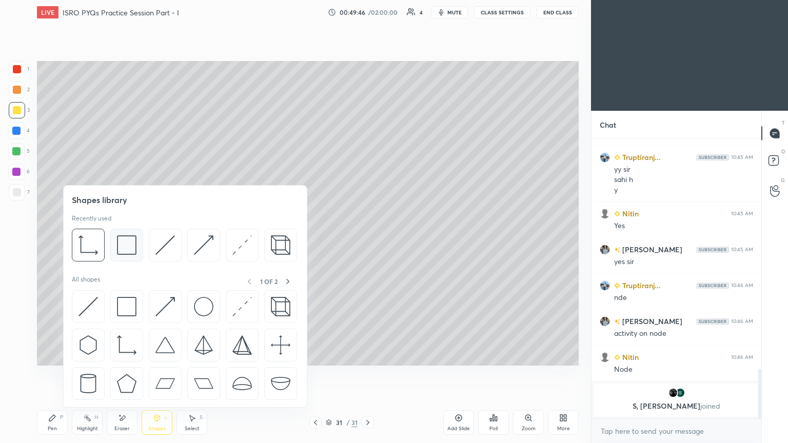
click at [123, 248] on img at bounding box center [126, 244] width 19 height 19
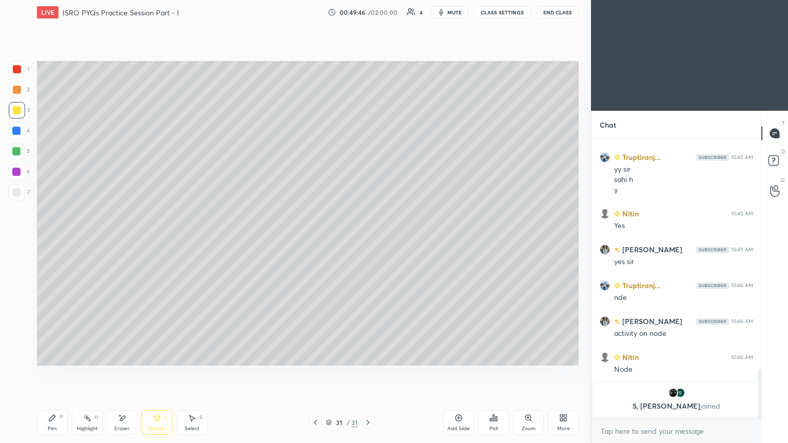
click at [16, 194] on div at bounding box center [17, 192] width 8 height 8
click at [165, 374] on div "Shapes L" at bounding box center [157, 422] width 31 height 25
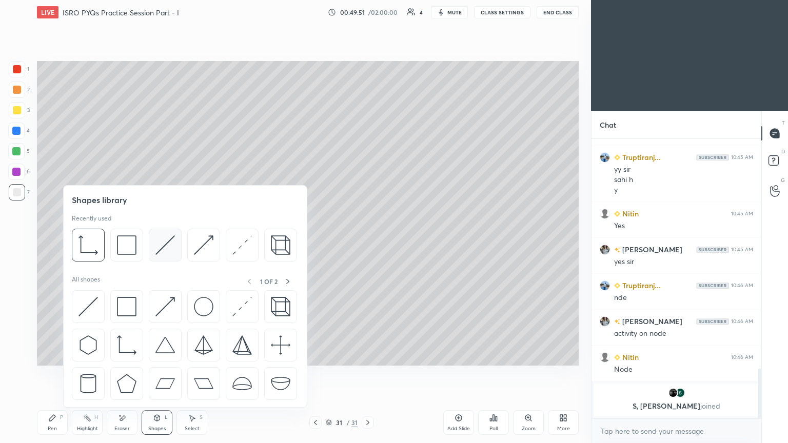
click at [174, 248] on img at bounding box center [164, 244] width 19 height 19
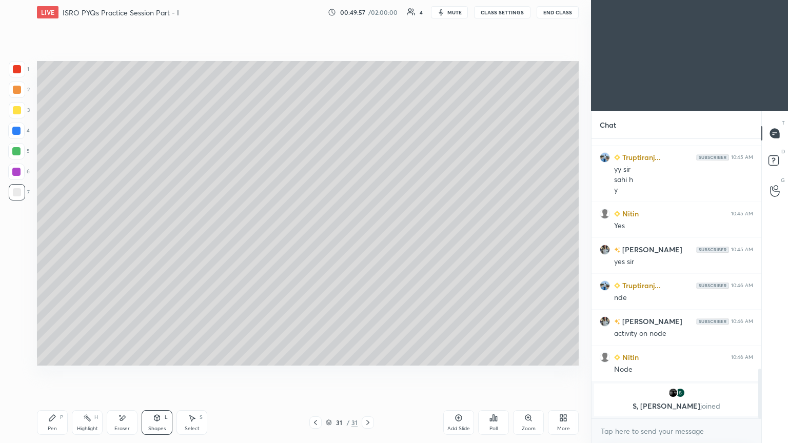
click at [118, 374] on div "Eraser" at bounding box center [121, 428] width 15 height 5
click at [18, 316] on icon at bounding box center [17, 315] width 6 height 5
click at [55, 374] on icon at bounding box center [52, 418] width 8 height 8
click at [491, 374] on div "Poll" at bounding box center [493, 428] width 8 height 5
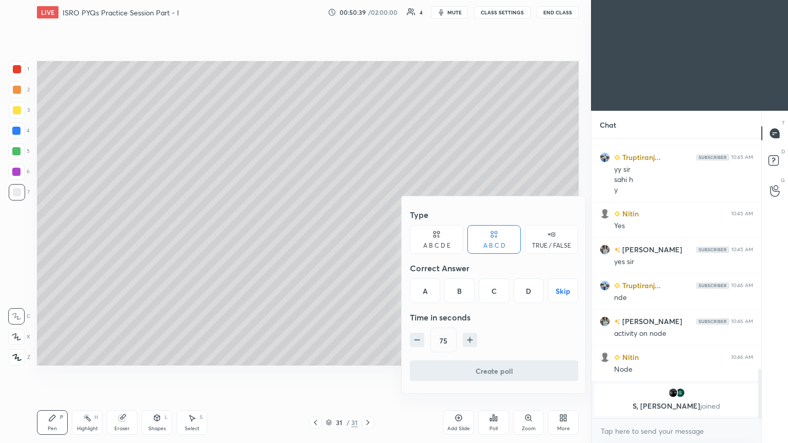
click at [490, 294] on div "C" at bounding box center [493, 290] width 30 height 25
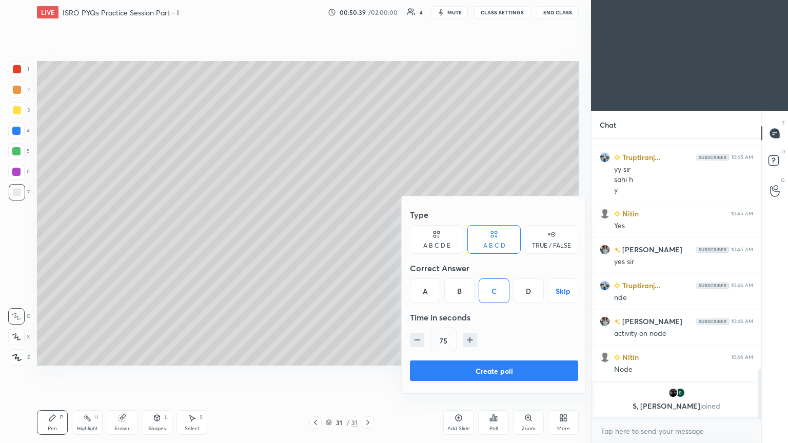
click at [482, 370] on button "Create poll" at bounding box center [494, 370] width 168 height 21
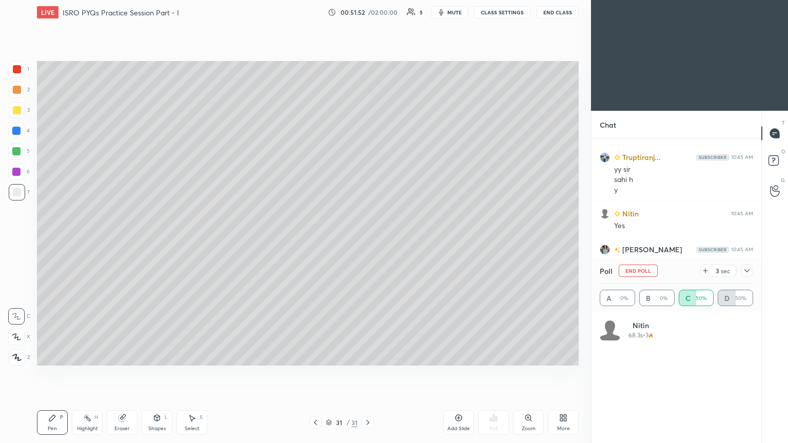
scroll to position [1166, 0]
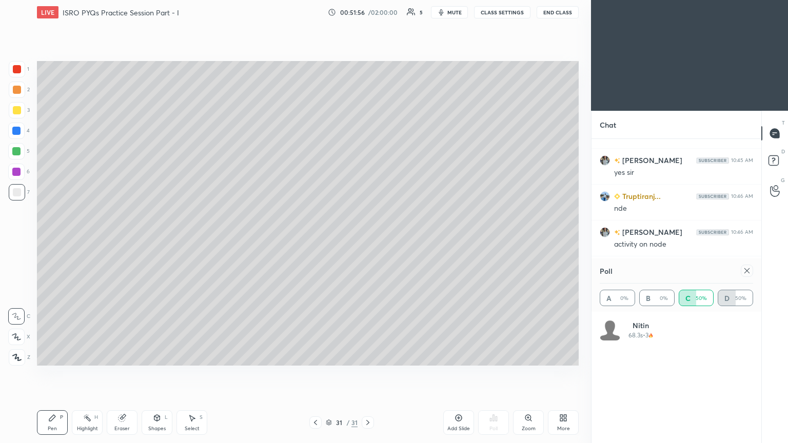
click at [748, 272] on icon at bounding box center [746, 270] width 5 height 5
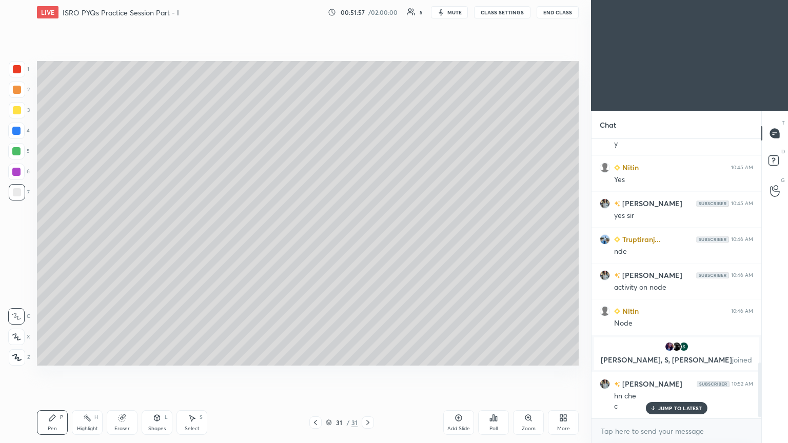
scroll to position [3, 3]
click at [195, 374] on div "Select S" at bounding box center [191, 422] width 31 height 25
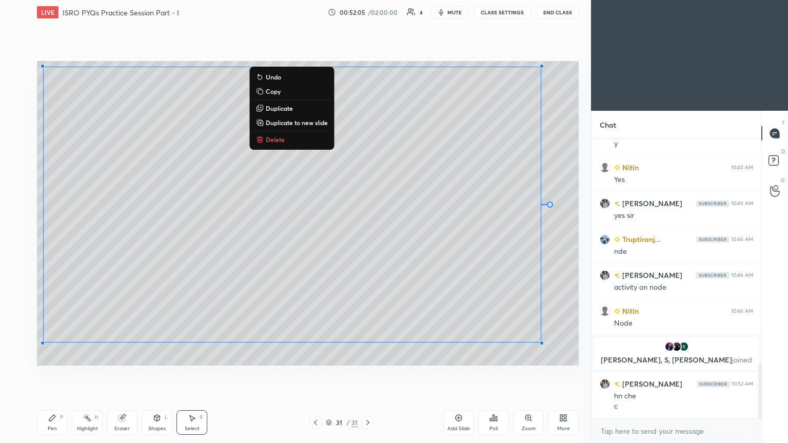
click at [56, 374] on div "Pen P" at bounding box center [52, 422] width 31 height 25
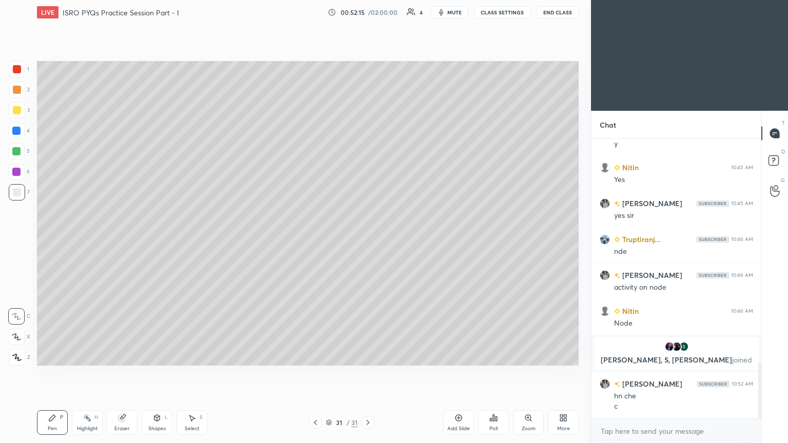
scroll to position [1148, 0]
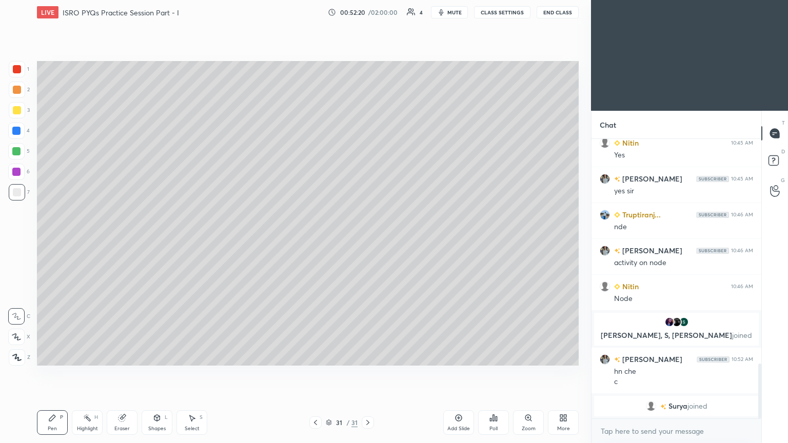
click at [461, 374] on div "Add Slide" at bounding box center [458, 428] width 23 height 5
click at [19, 112] on div at bounding box center [17, 110] width 8 height 8
click at [123, 374] on icon at bounding box center [121, 418] width 7 height 7
click at [21, 336] on div at bounding box center [16, 337] width 16 height 16
click at [56, 374] on div "Pen P" at bounding box center [52, 422] width 31 height 25
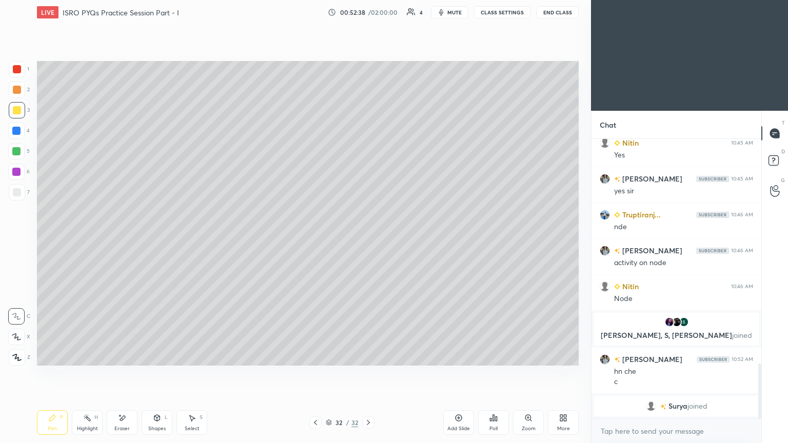
click at [320, 374] on div at bounding box center [315, 422] width 12 height 12
click at [370, 374] on icon at bounding box center [368, 422] width 8 height 8
click at [314, 374] on div "Pen P Highlight H Eraser Shapes L Select S 32 / 32 Add Slide Poll Zoom More" at bounding box center [307, 422] width 541 height 41
click at [317, 374] on icon at bounding box center [315, 422] width 8 height 8
click at [151, 374] on div "Shapes L" at bounding box center [157, 422] width 31 height 25
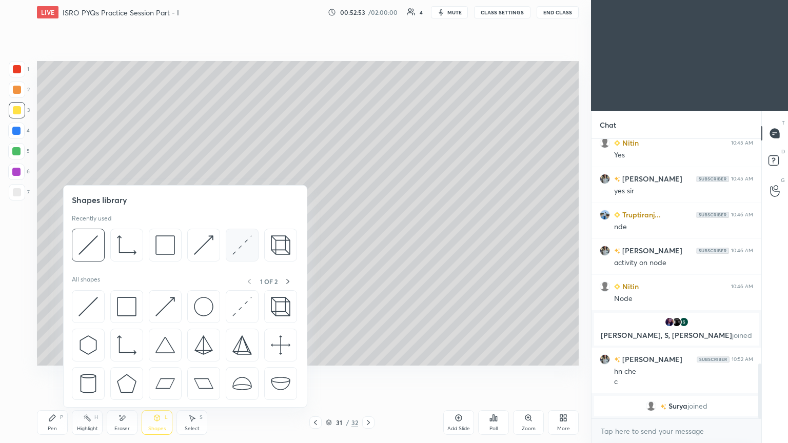
click at [239, 248] on img at bounding box center [241, 244] width 19 height 19
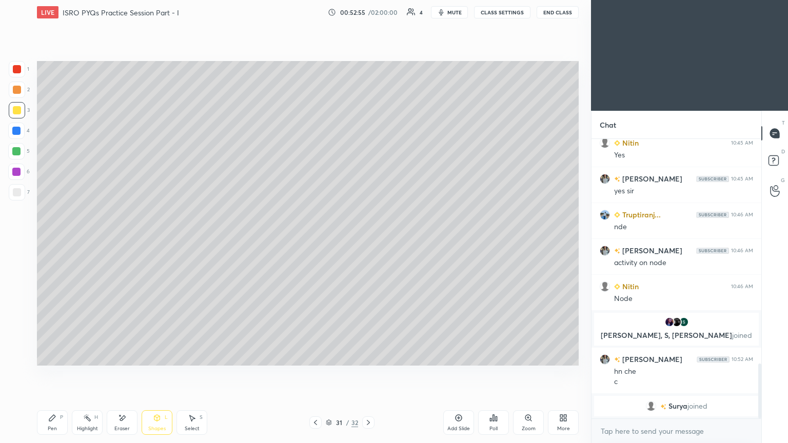
click at [17, 67] on div at bounding box center [17, 69] width 8 height 8
click at [159, 374] on div "Shapes L" at bounding box center [157, 422] width 31 height 25
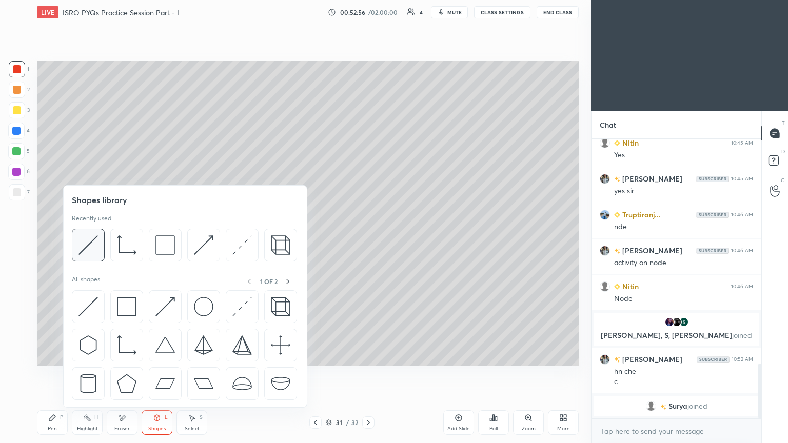
click at [93, 243] on img at bounding box center [87, 244] width 19 height 19
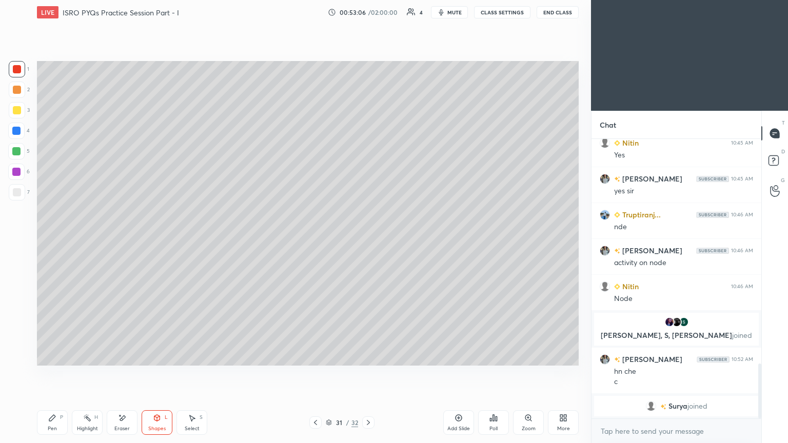
click at [55, 374] on div "Pen P" at bounding box center [52, 422] width 31 height 25
click at [369, 374] on icon at bounding box center [368, 422] width 3 height 5
click at [51, 374] on icon at bounding box center [52, 418] width 8 height 8
click at [19, 112] on div at bounding box center [17, 110] width 8 height 8
click at [126, 374] on icon at bounding box center [122, 418] width 8 height 9
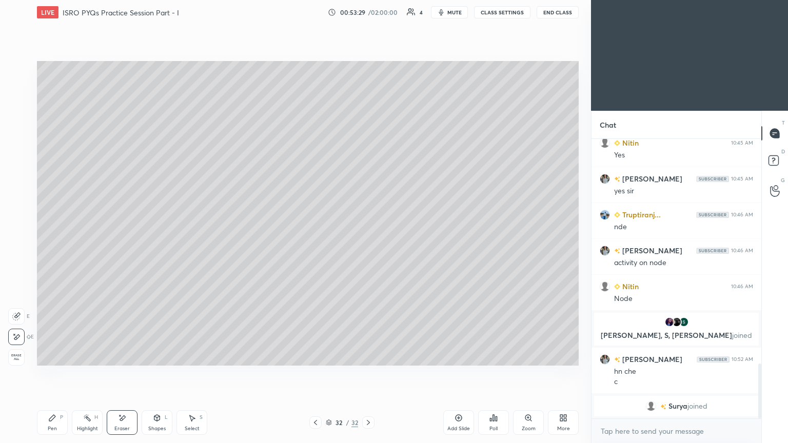
click at [51, 374] on icon at bounding box center [52, 418] width 6 height 6
click at [17, 71] on div at bounding box center [17, 69] width 8 height 8
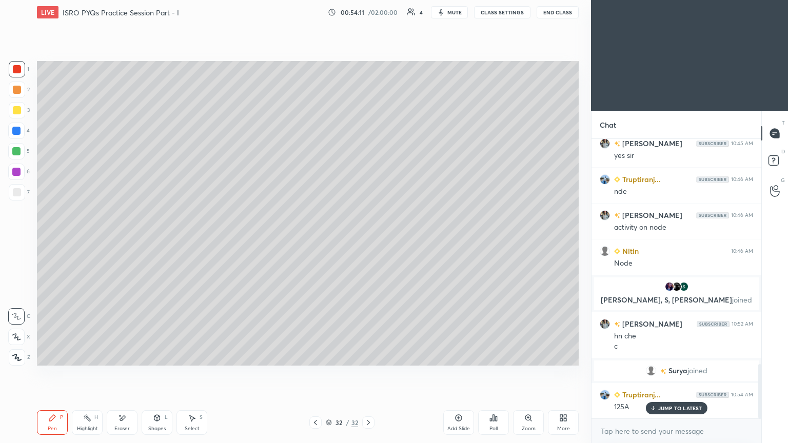
click at [19, 191] on div at bounding box center [17, 192] width 8 height 8
click at [314, 374] on icon at bounding box center [315, 422] width 3 height 5
click at [370, 374] on icon at bounding box center [368, 422] width 8 height 8
click at [318, 374] on icon at bounding box center [315, 422] width 8 height 8
click at [18, 72] on div at bounding box center [17, 69] width 8 height 8
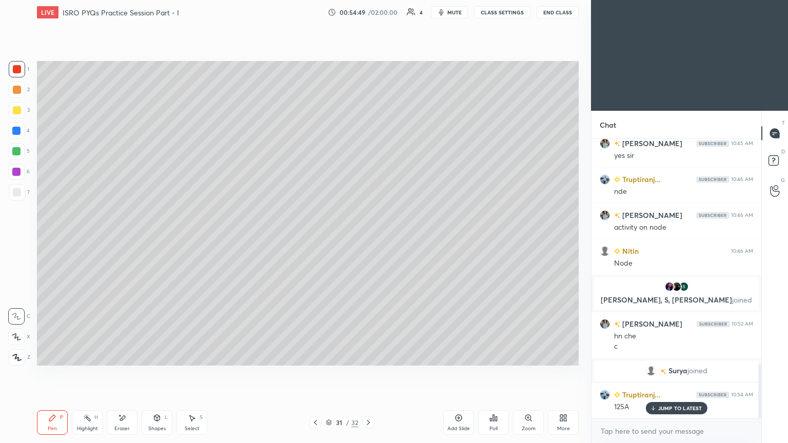
click at [317, 374] on icon at bounding box center [315, 422] width 8 height 8
click at [312, 374] on icon at bounding box center [315, 422] width 8 height 8
click at [313, 374] on icon at bounding box center [315, 422] width 8 height 8
click at [316, 374] on icon at bounding box center [315, 422] width 8 height 8
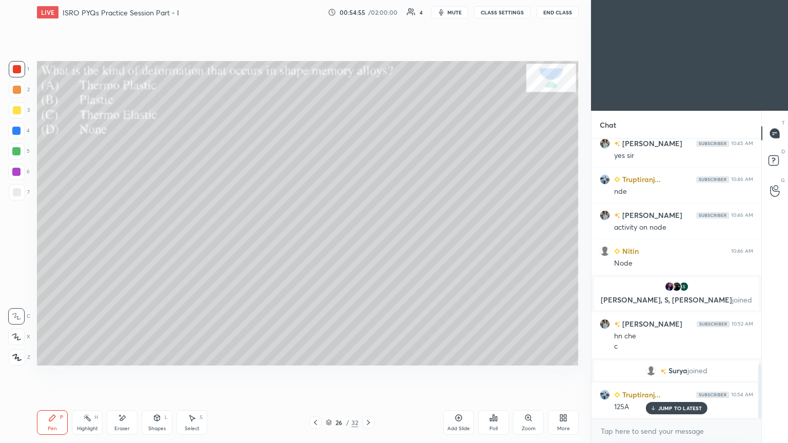
click at [315, 374] on icon at bounding box center [315, 422] width 8 height 8
click at [316, 374] on div at bounding box center [315, 422] width 12 height 12
click at [311, 374] on icon at bounding box center [315, 422] width 8 height 8
click at [312, 374] on icon at bounding box center [315, 422] width 8 height 8
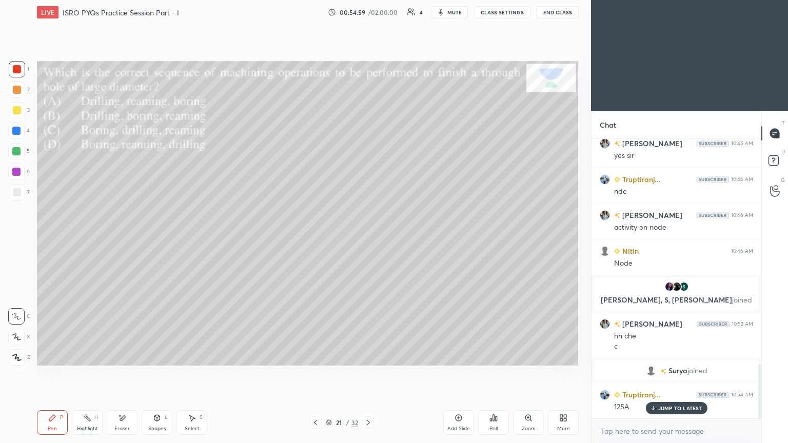
click at [312, 374] on icon at bounding box center [315, 422] width 8 height 8
click at [315, 374] on icon at bounding box center [315, 422] width 8 height 8
click at [314, 374] on icon at bounding box center [315, 422] width 3 height 5
click at [313, 374] on icon at bounding box center [315, 422] width 8 height 8
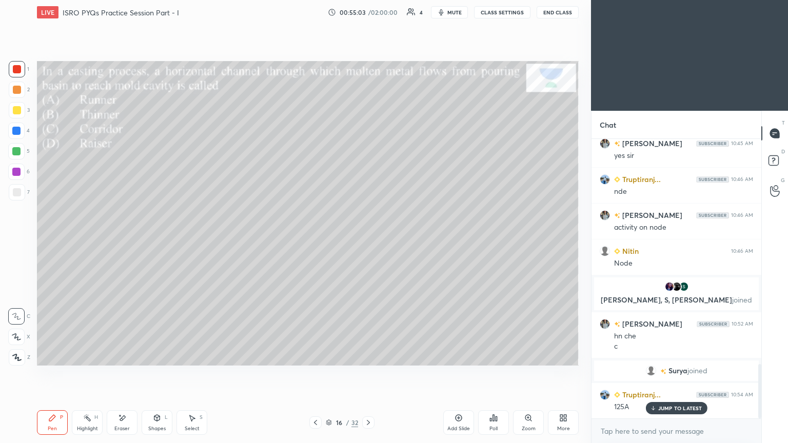
click at [314, 374] on icon at bounding box center [315, 422] width 8 height 8
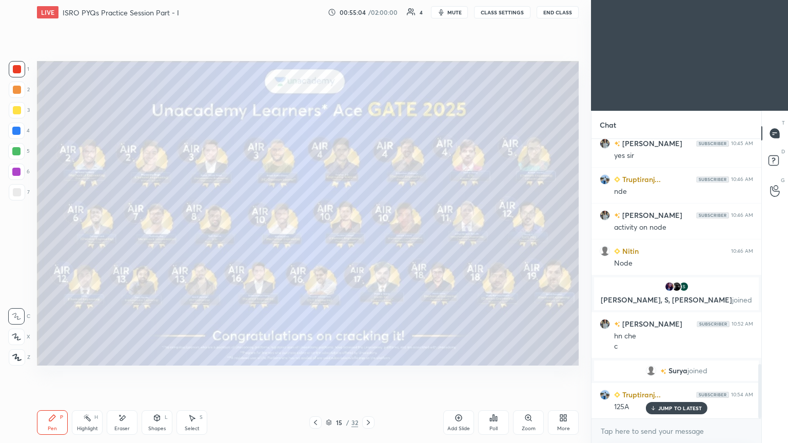
click at [372, 374] on div at bounding box center [368, 422] width 12 height 12
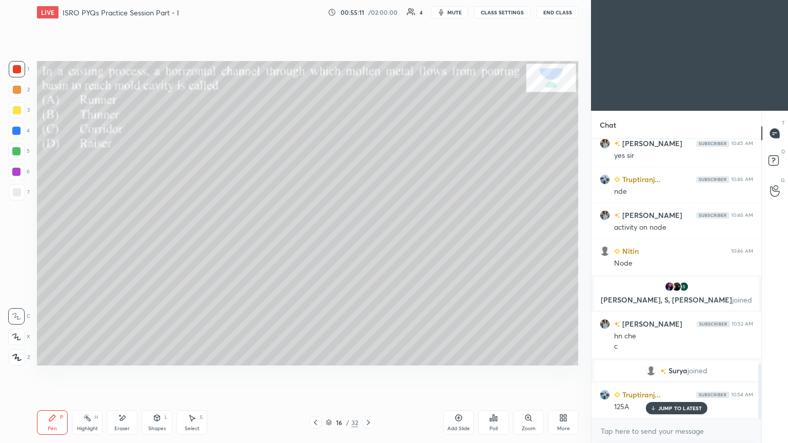
click at [368, 374] on icon at bounding box center [368, 422] width 8 height 8
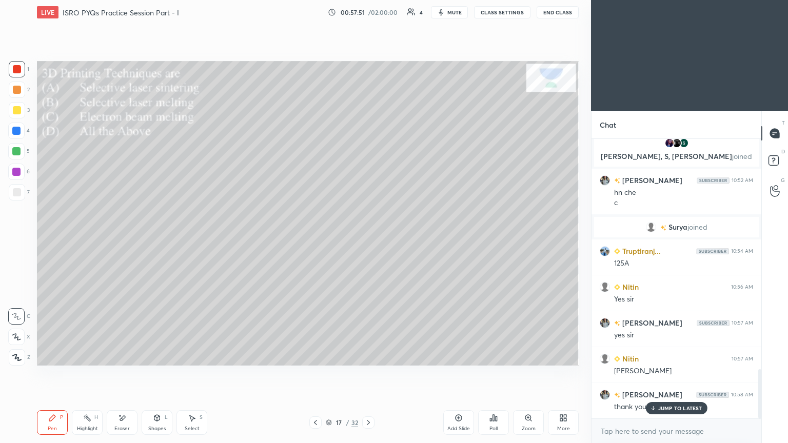
scroll to position [1343, 0]
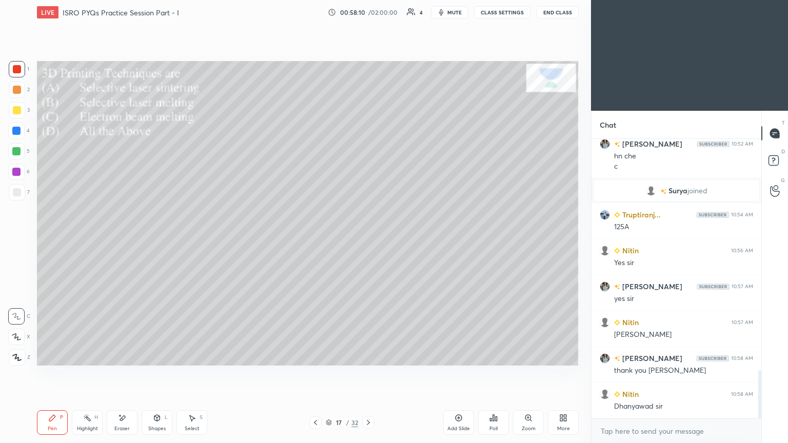
click at [564, 8] on button "End Class" at bounding box center [557, 12] width 42 height 12
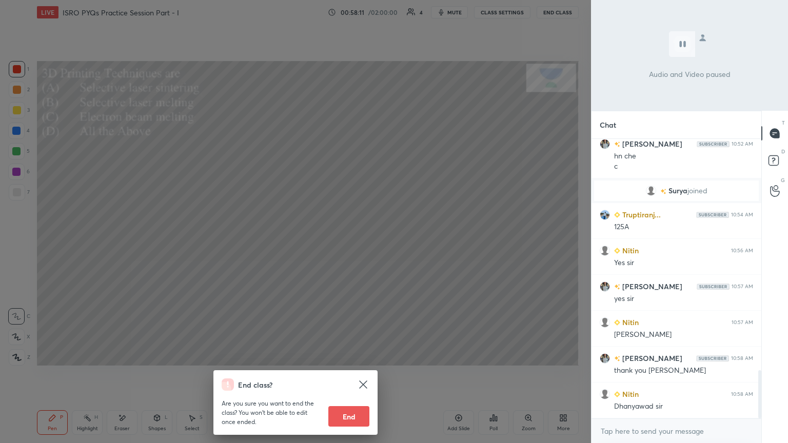
click at [358, 374] on button "End" at bounding box center [348, 416] width 41 height 21
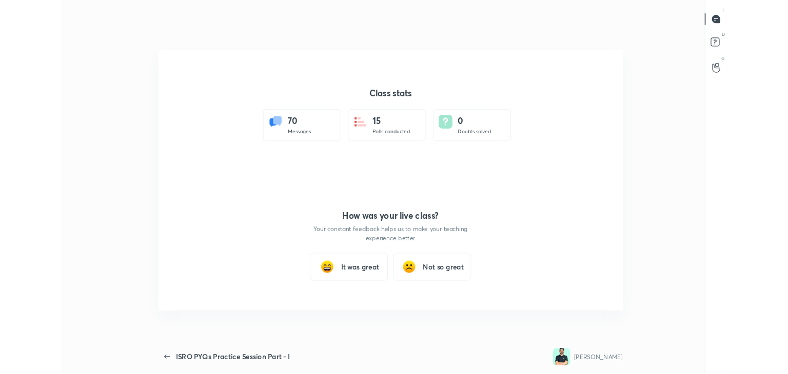
scroll to position [50961, 50491]
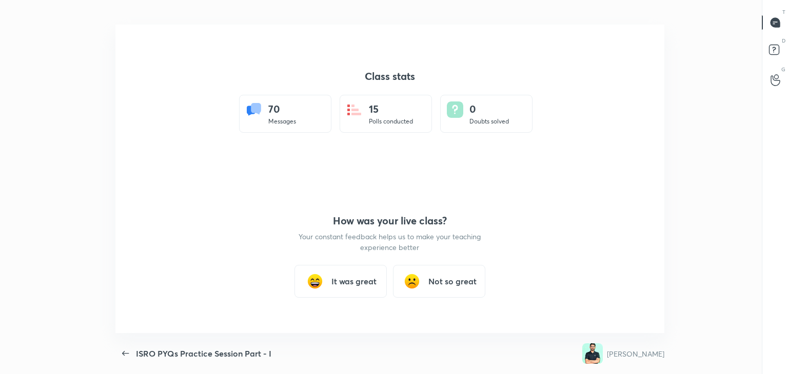
type textarea "x"
